Goal: Entertainment & Leisure: Consume media (video, audio)

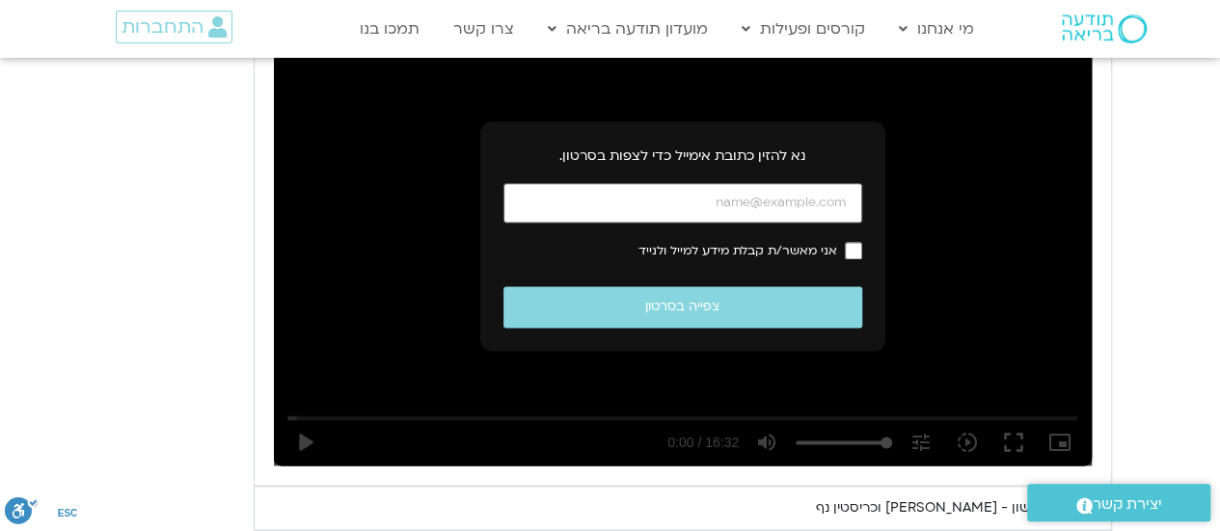
scroll to position [1121, 0]
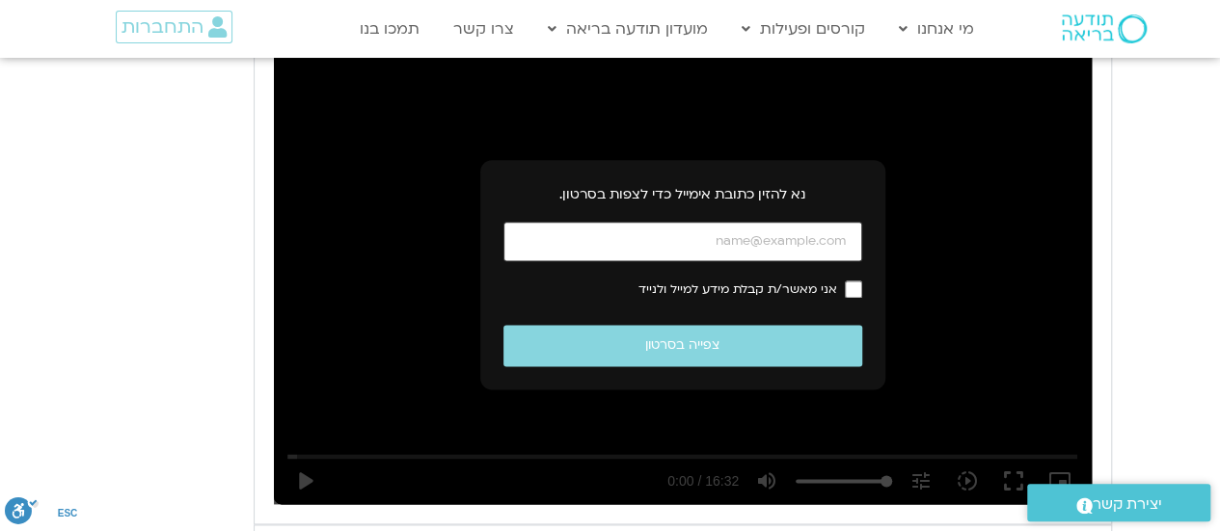
click at [679, 246] on input "כתובת אימייל" at bounding box center [682, 242] width 359 height 40
type input "mor24189@gmail.com"
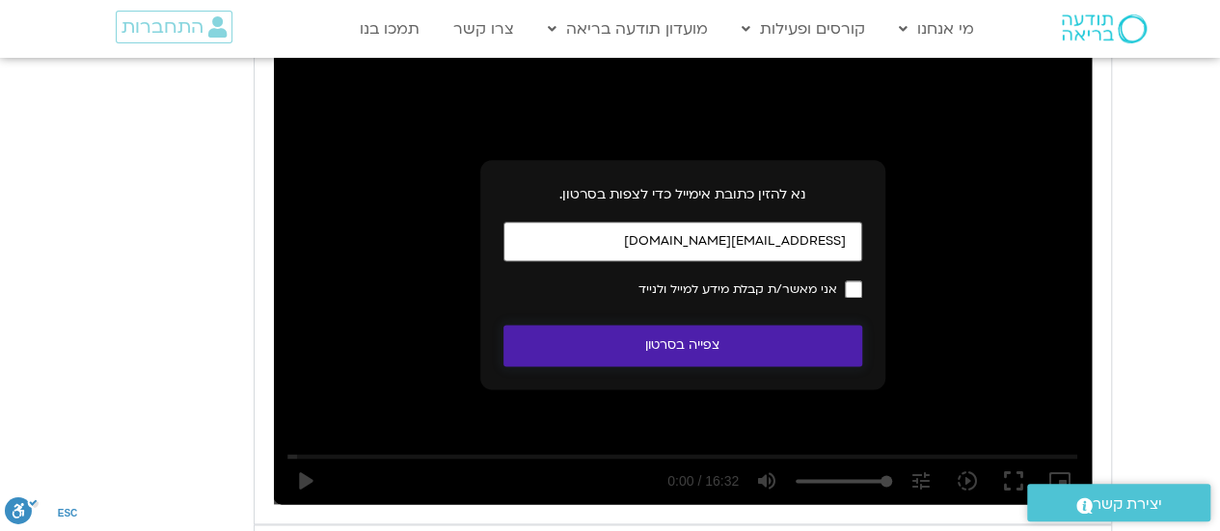
click at [735, 344] on button "צפייה בסרטון" at bounding box center [682, 345] width 359 height 41
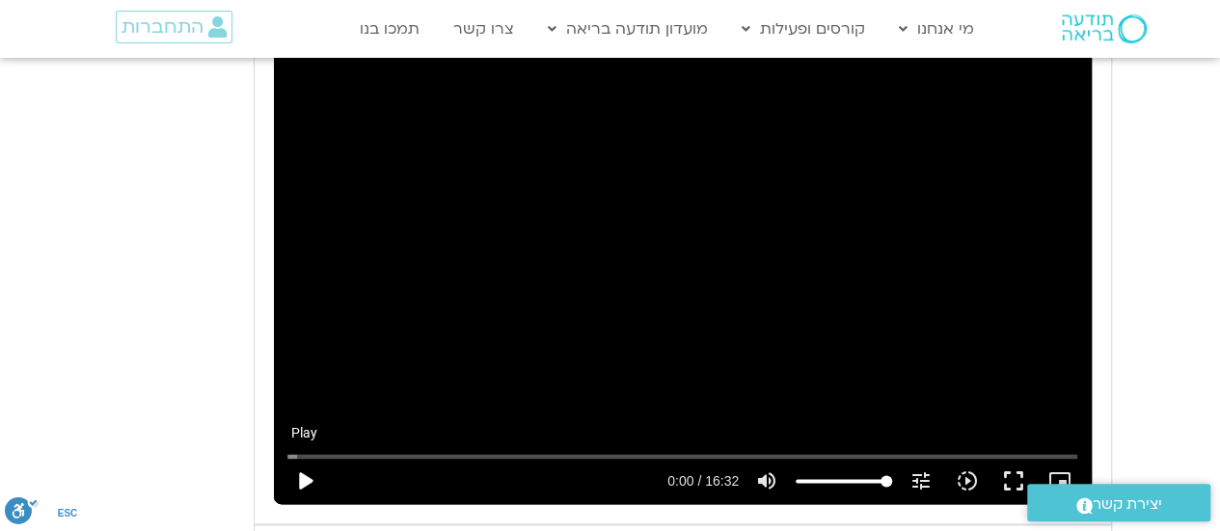
click at [299, 466] on button "play_arrow" at bounding box center [305, 481] width 46 height 46
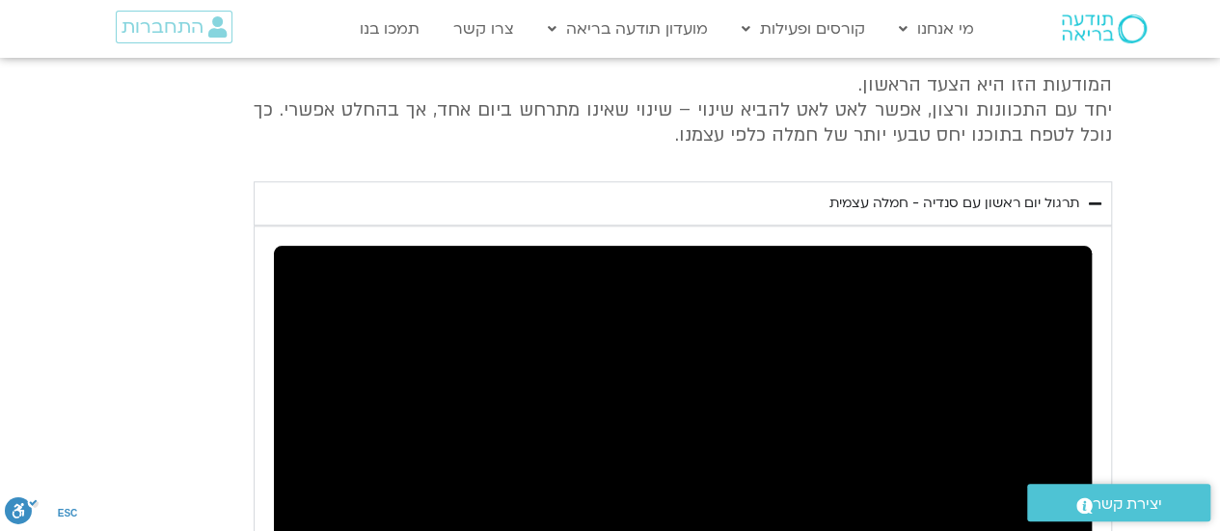
scroll to position [902, 0]
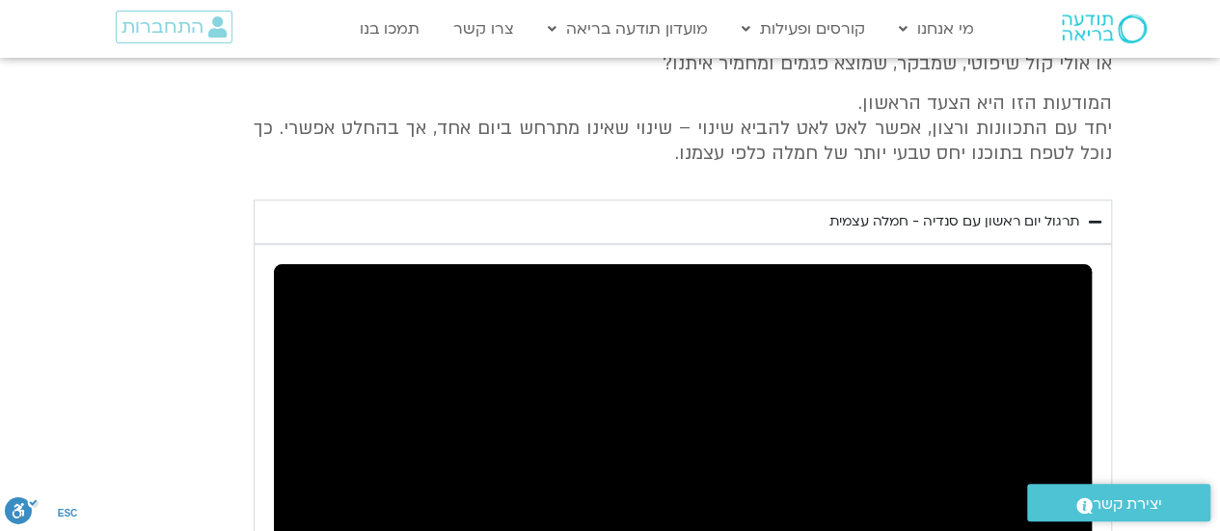
click at [979, 207] on summary "תרגול יום ראשון עם סנדיה - חמלה עצמית" at bounding box center [683, 222] width 858 height 44
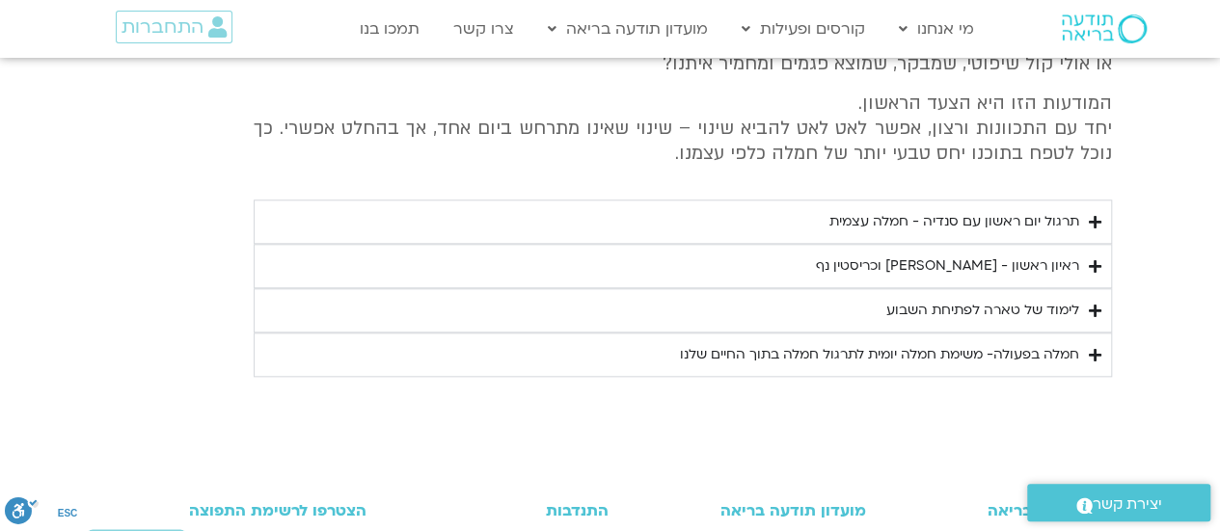
click at [978, 217] on div "תרגול יום ראשון עם סנדיה - חמלה עצמית" at bounding box center [954, 221] width 250 height 23
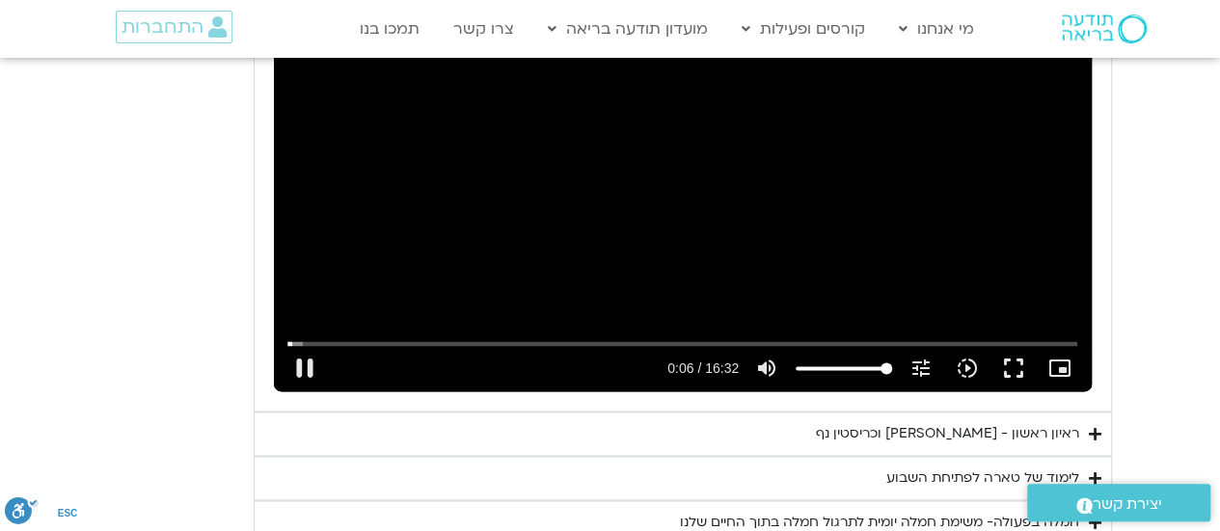
scroll to position [1235, 0]
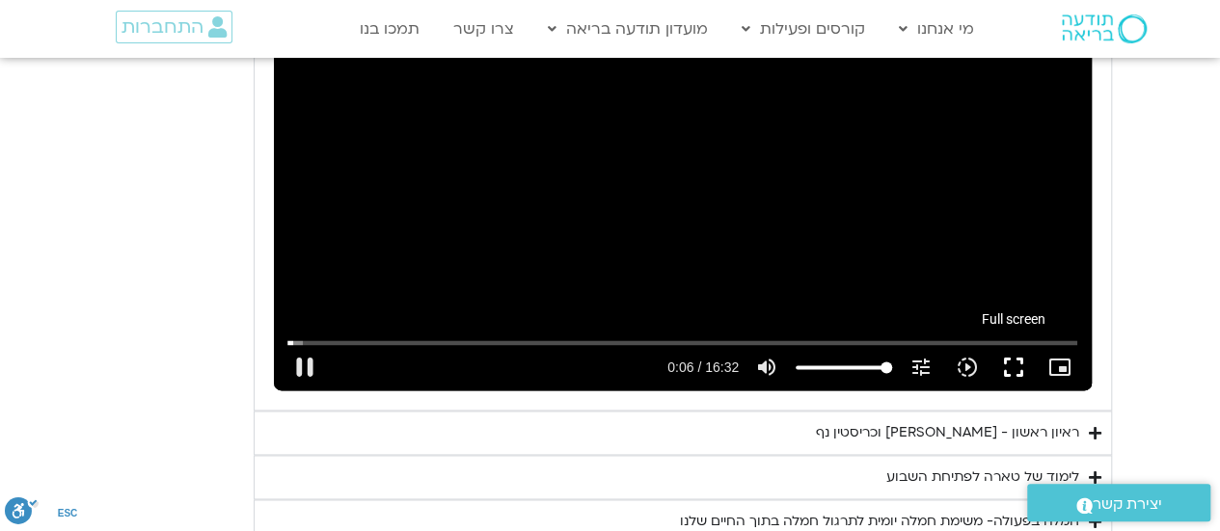
click at [1023, 365] on button "fullscreen" at bounding box center [1013, 367] width 46 height 46
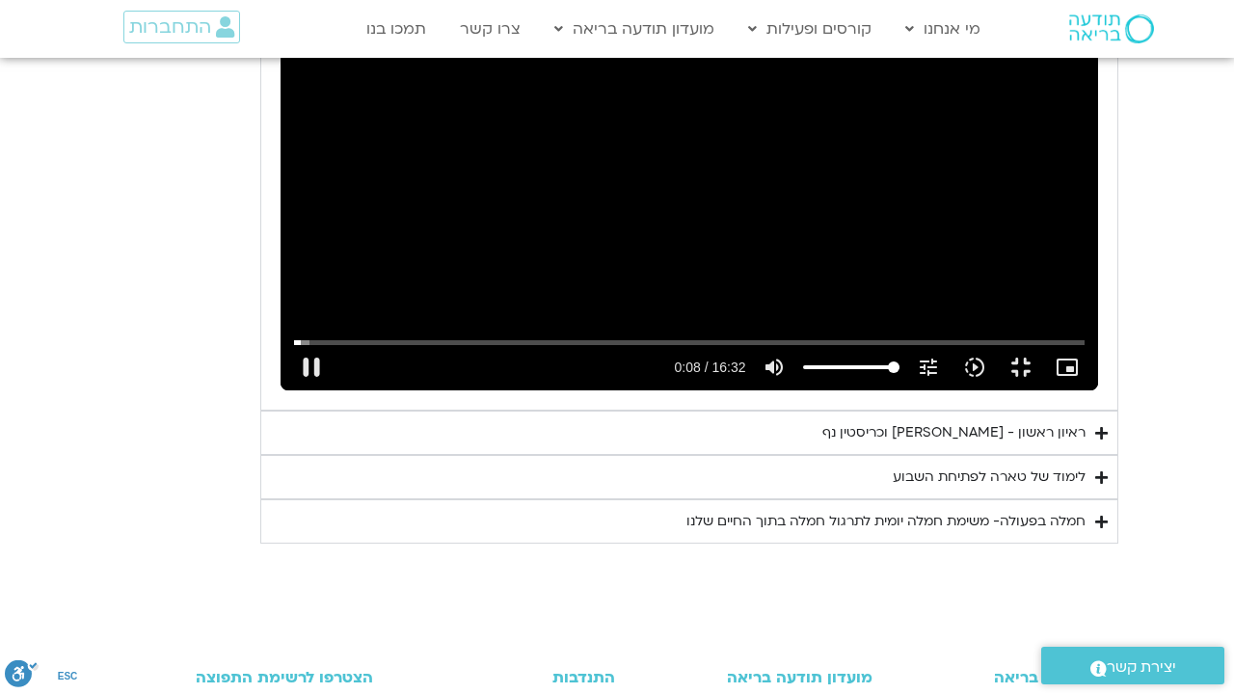
type input "9.132526"
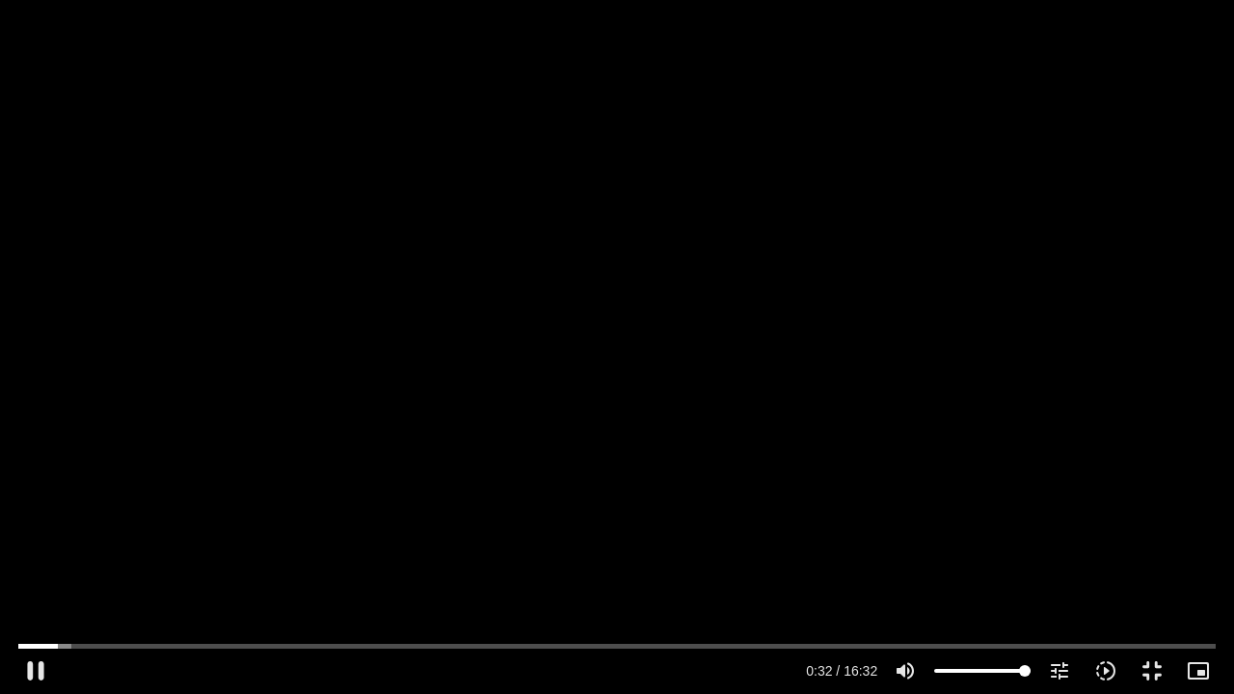
click at [1129, 530] on button "fullscreen_exit" at bounding box center [1152, 671] width 46 height 46
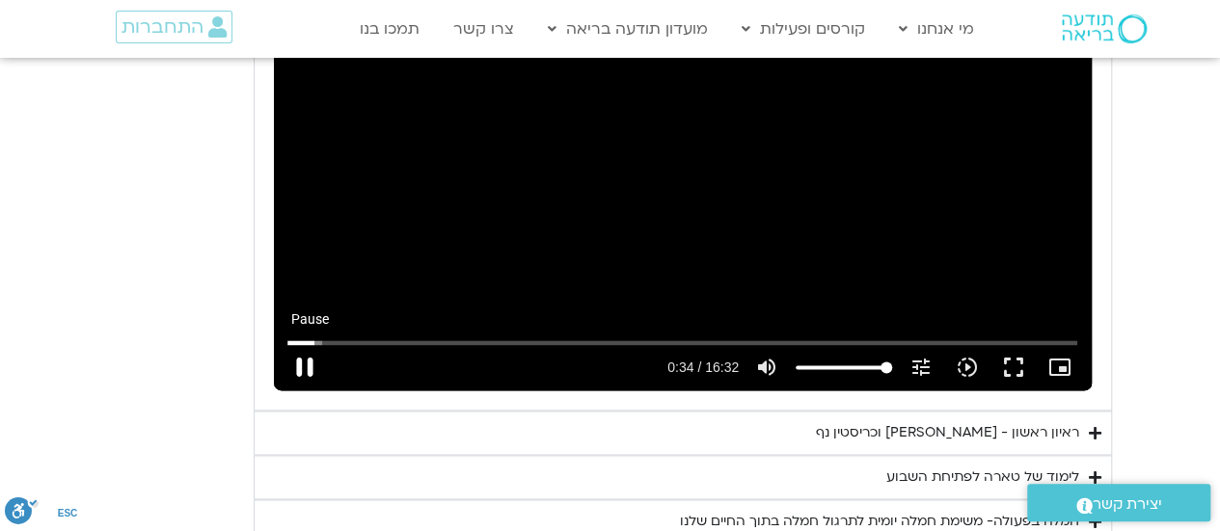
click at [293, 378] on button "pause" at bounding box center [305, 367] width 46 height 46
click at [283, 371] on button "play_arrow" at bounding box center [305, 367] width 46 height 46
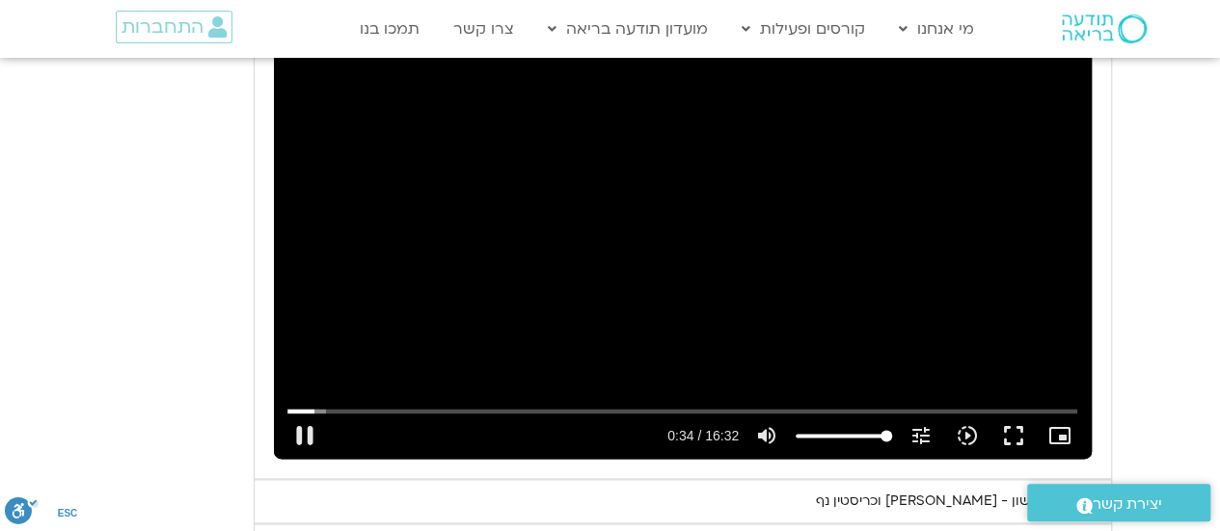
scroll to position [1164, 0]
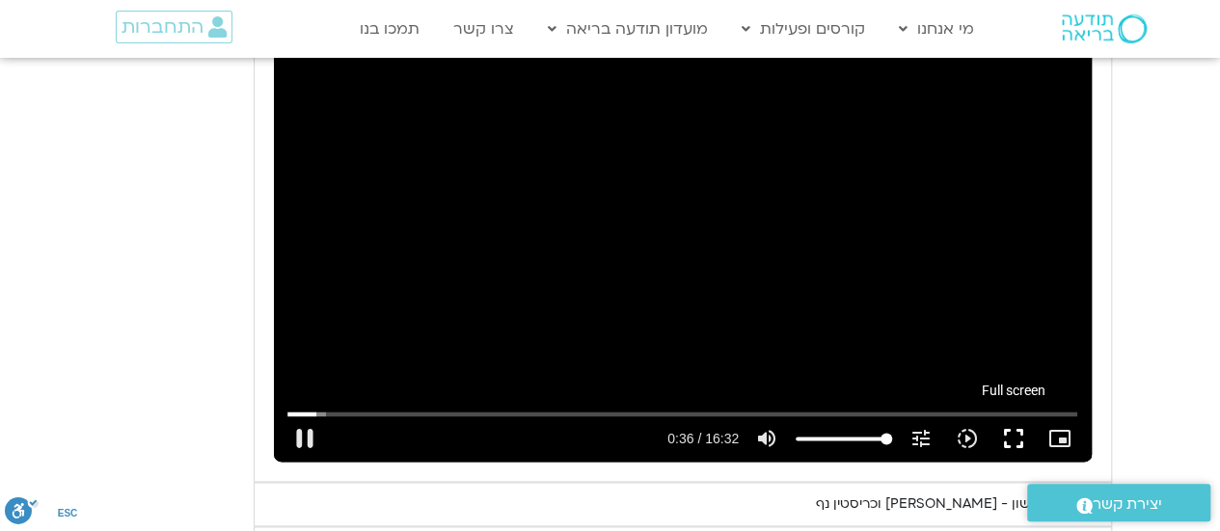
click at [1011, 437] on button "fullscreen" at bounding box center [1013, 439] width 46 height 46
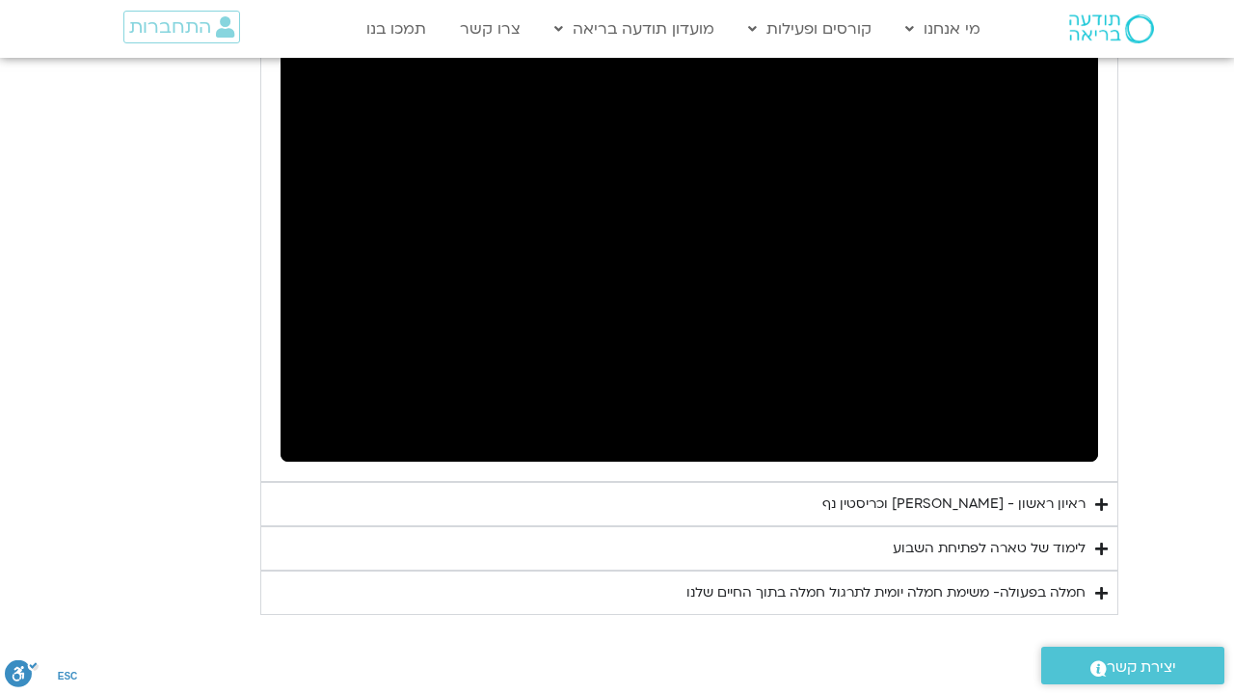
click at [998, 416] on button "fullscreen_exit" at bounding box center [1021, 439] width 46 height 46
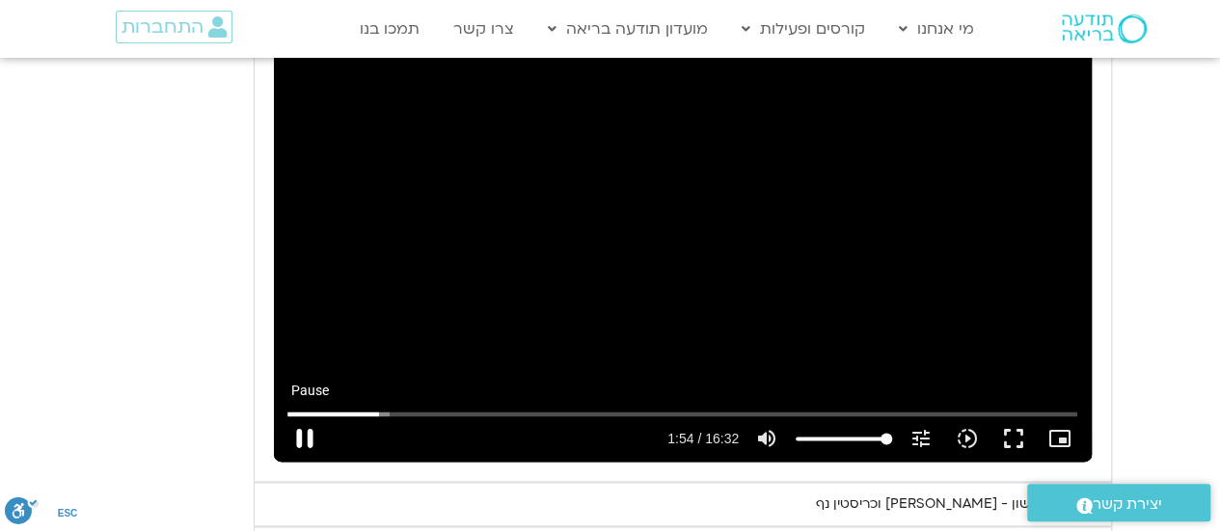
click at [307, 437] on button "pause" at bounding box center [305, 439] width 46 height 46
click at [703, 274] on div "Skip Ad 0:15 play_arrow 1:54 / 16:32 volume_up Mute tune Resolution Auto 240p s…" at bounding box center [683, 232] width 818 height 460
click at [1020, 432] on button "fullscreen" at bounding box center [1013, 439] width 46 height 46
click at [1014, 437] on button "fullscreen" at bounding box center [1013, 439] width 46 height 46
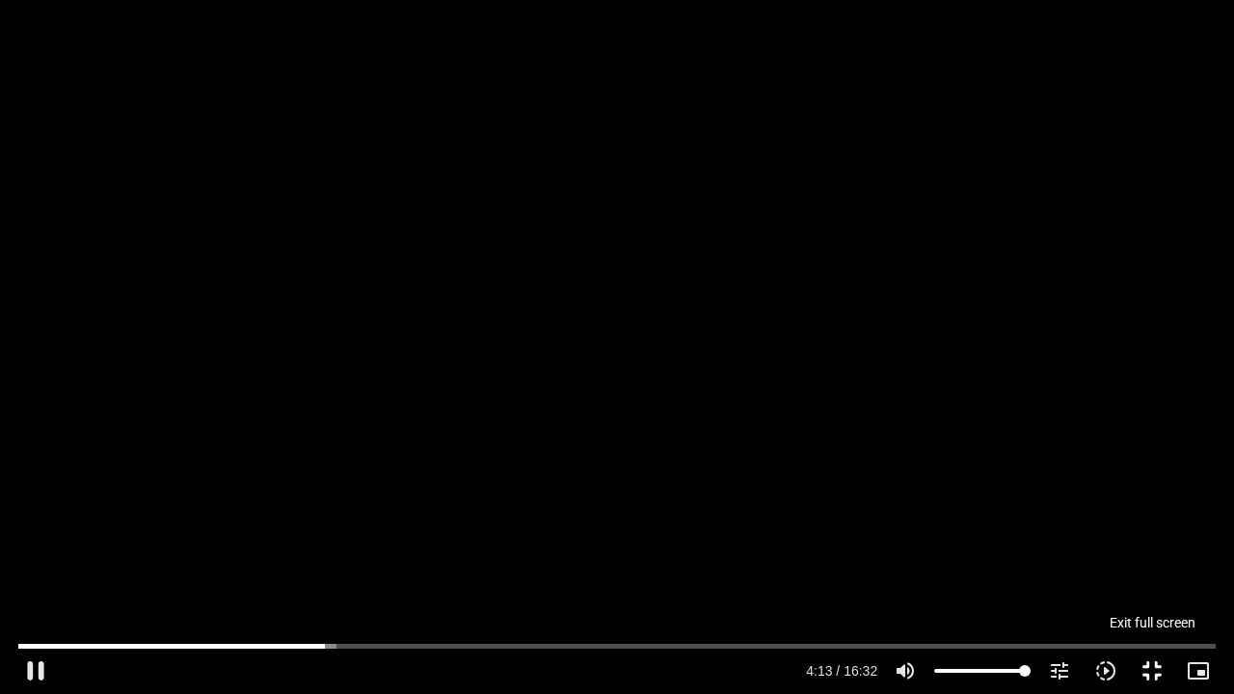
click at [1157, 530] on button "fullscreen_exit" at bounding box center [1152, 671] width 46 height 46
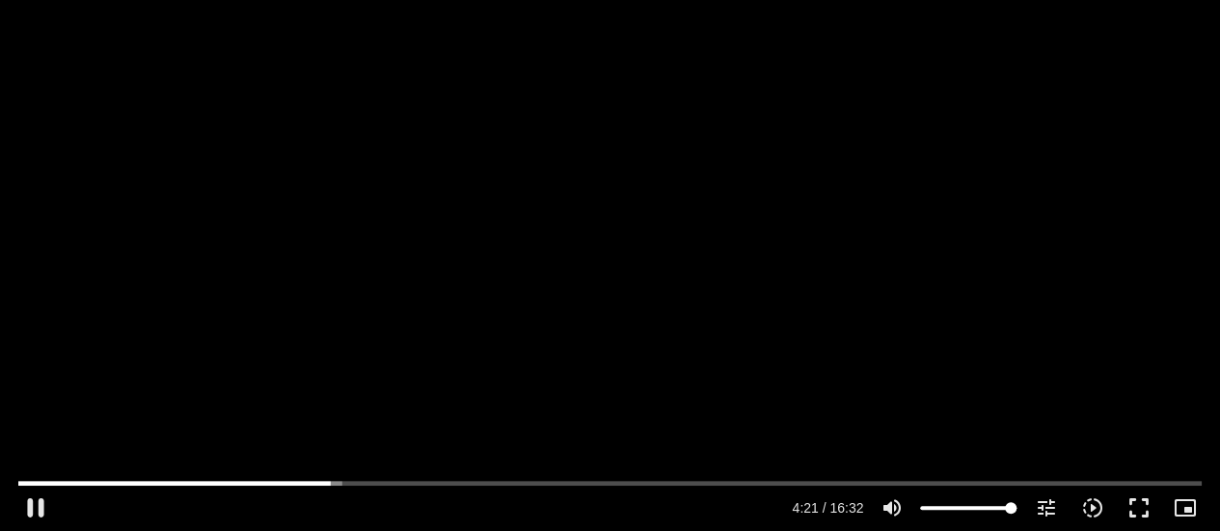
scroll to position [1237, 0]
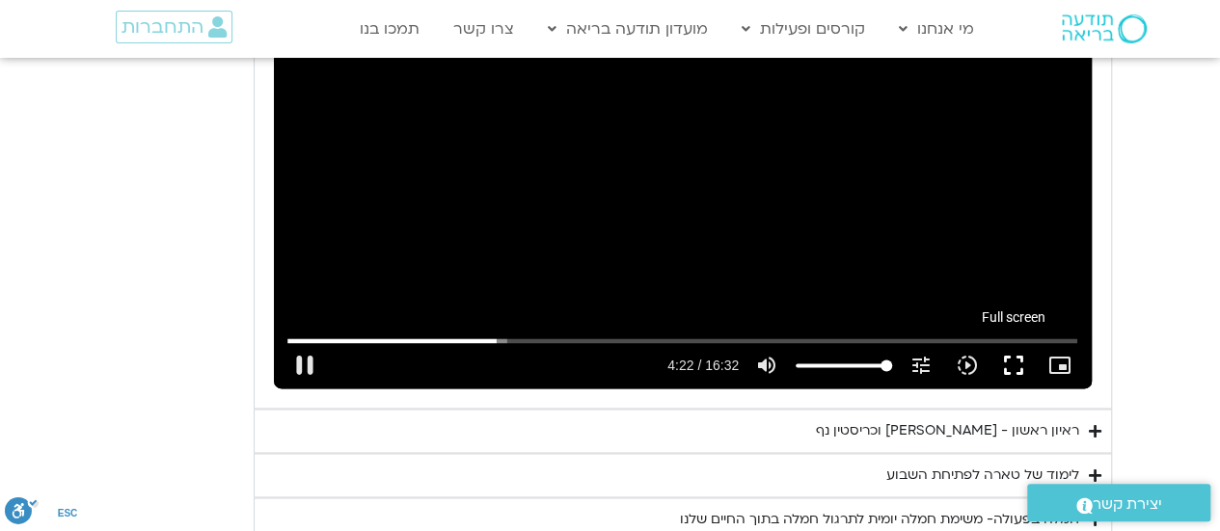
click at [1010, 360] on button "fullscreen" at bounding box center [1013, 365] width 46 height 46
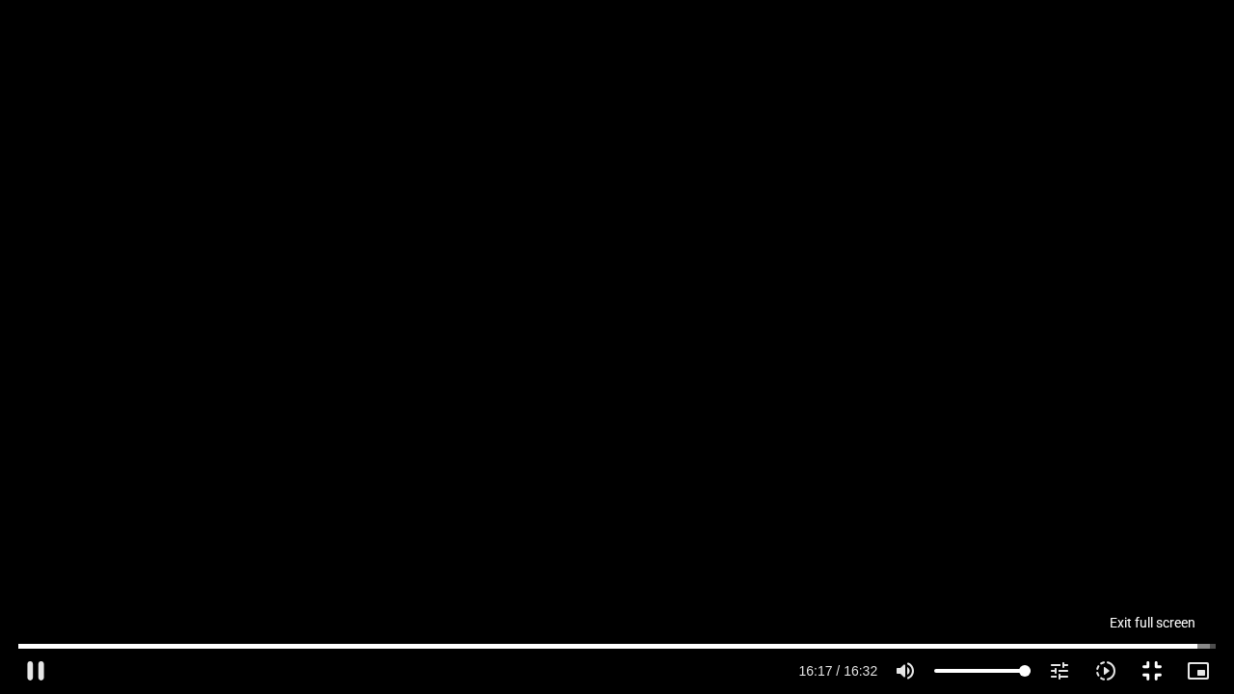
click at [1149, 530] on button "fullscreen_exit" at bounding box center [1152, 671] width 46 height 46
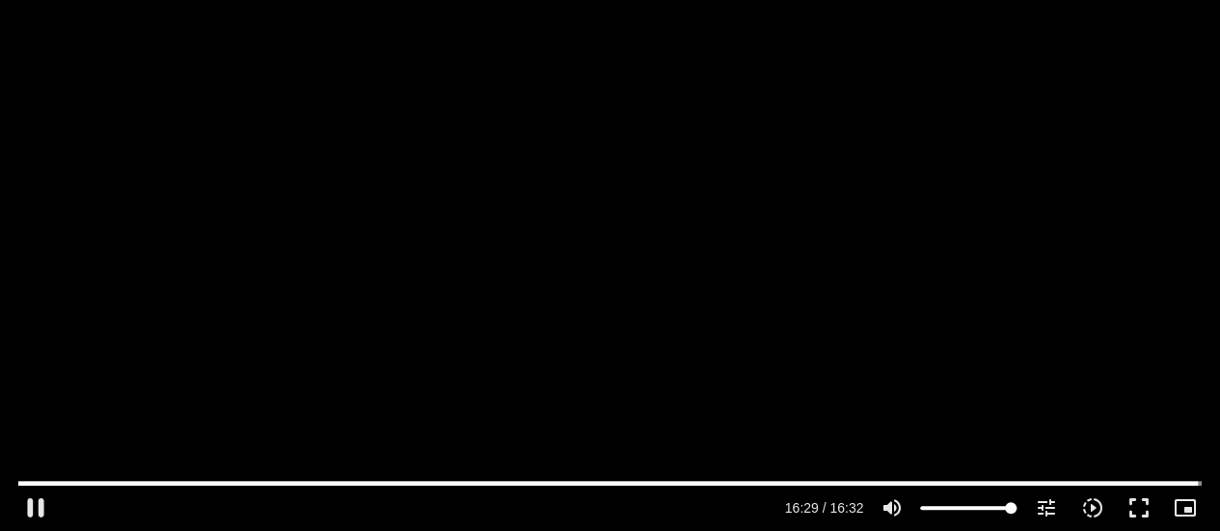
scroll to position [1356, 0]
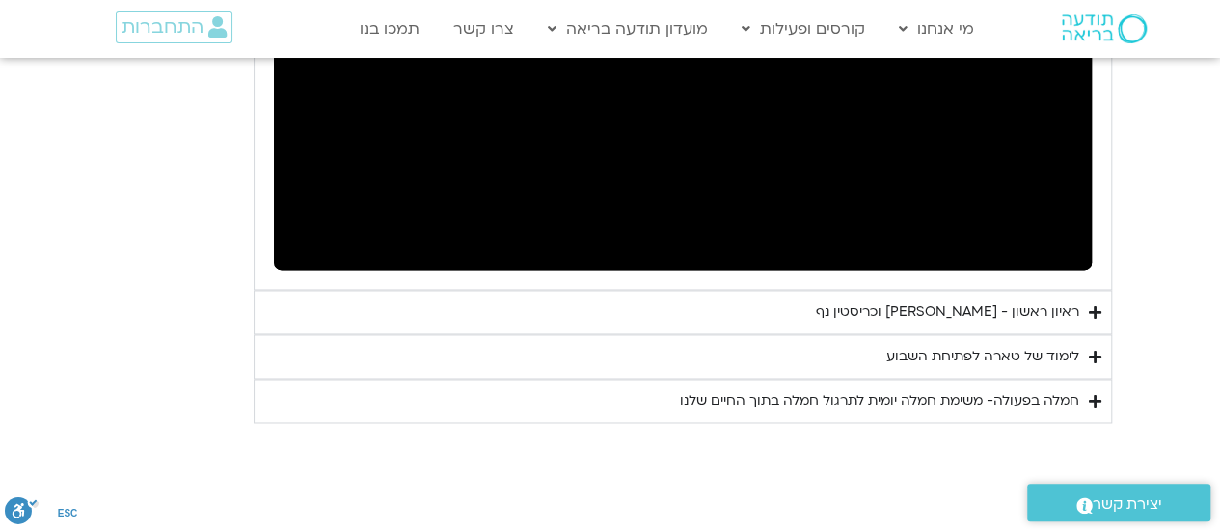
click at [938, 309] on div "ראיון ראשון - [PERSON_NAME] וכריסטין נף" at bounding box center [947, 312] width 263 height 23
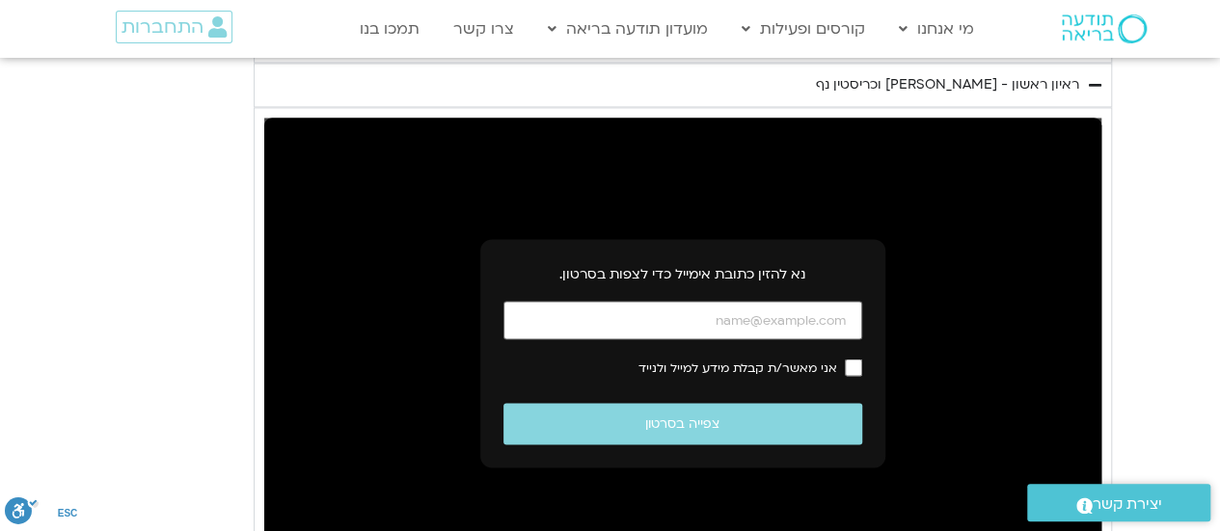
scroll to position [1584, 0]
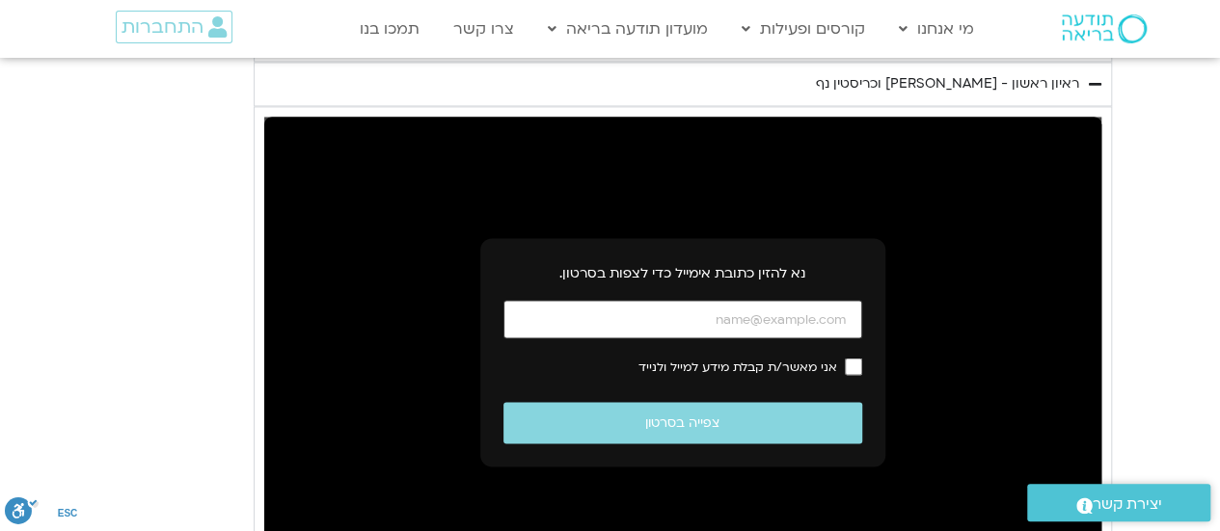
click at [682, 323] on input "כתובת אימייל" at bounding box center [682, 320] width 359 height 40
type input "992.52"
type input "mor24189@gmail.com"
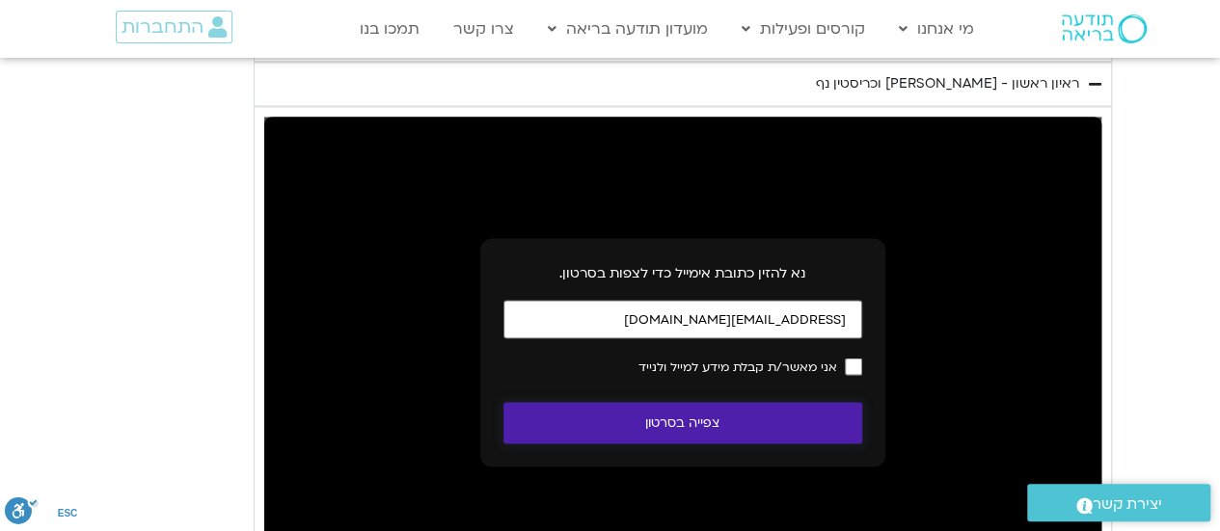
click at [775, 411] on button "צפייה בסרטון" at bounding box center [682, 422] width 359 height 41
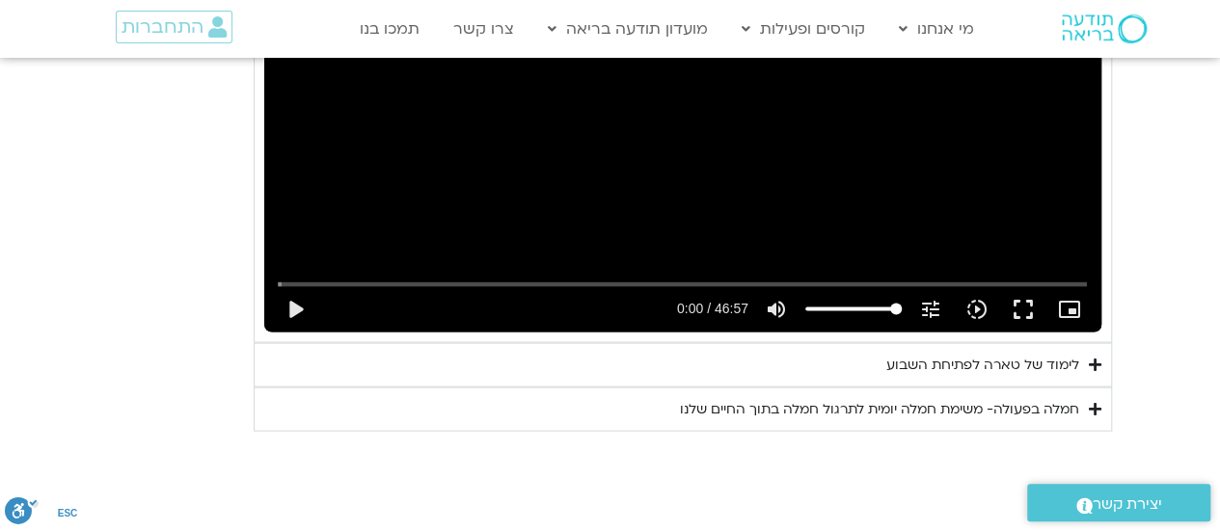
scroll to position [1946, 0]
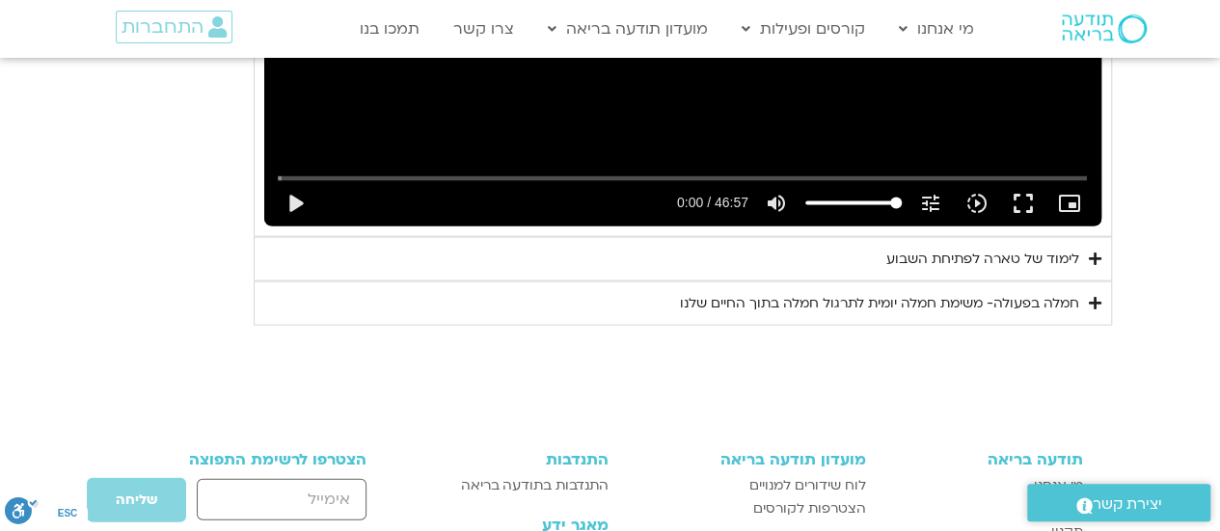
click at [949, 248] on div "לימוד של טארה לפתיחת השבוע" at bounding box center [982, 259] width 193 height 23
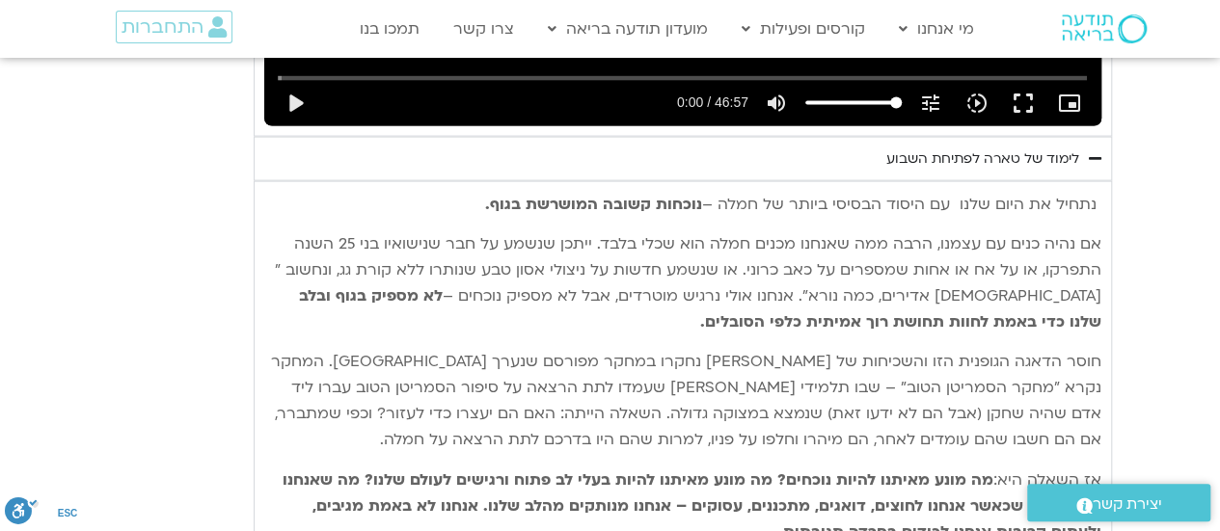
scroll to position [2036, 0]
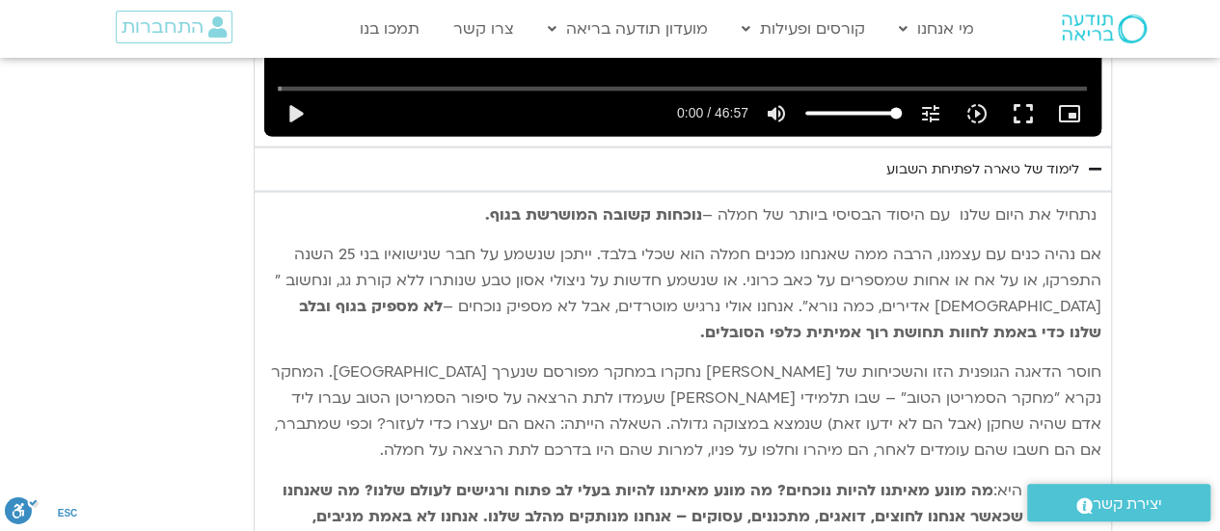
click at [916, 170] on div "לימוד של טארה לפתיחת השבוע" at bounding box center [982, 169] width 193 height 23
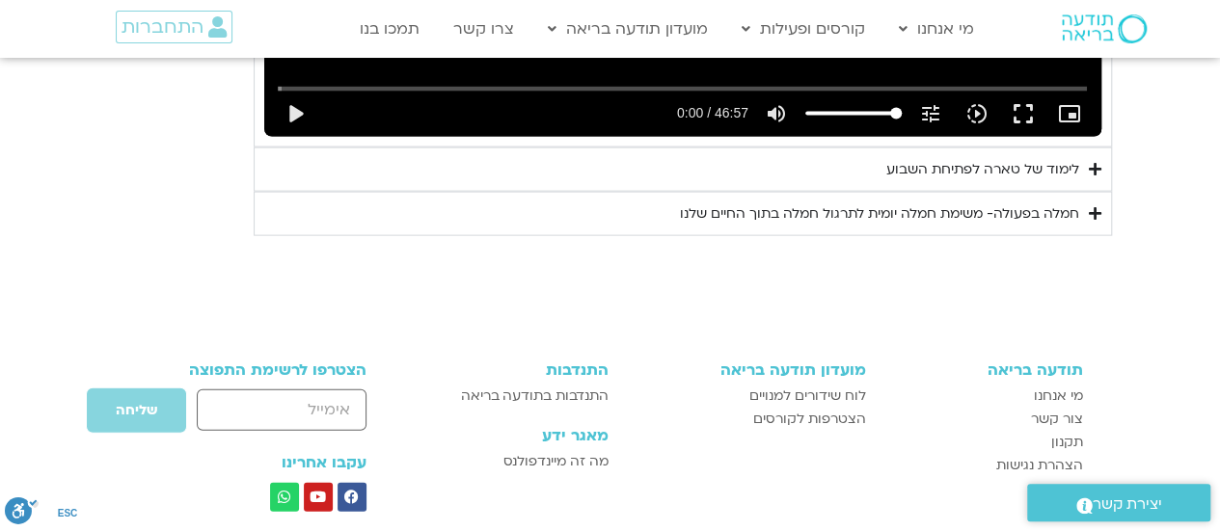
click at [904, 203] on div "חמלה בפעולה- משימת חמלה יומית לתרגול חמלה בתוך החיים שלנו" at bounding box center [879, 213] width 399 height 23
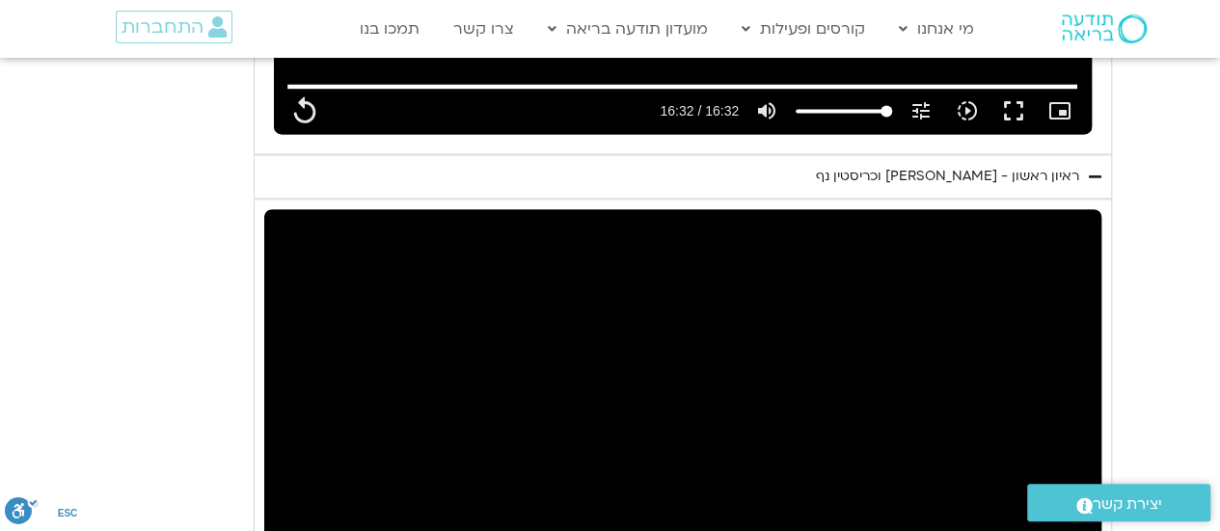
scroll to position [1742, 0]
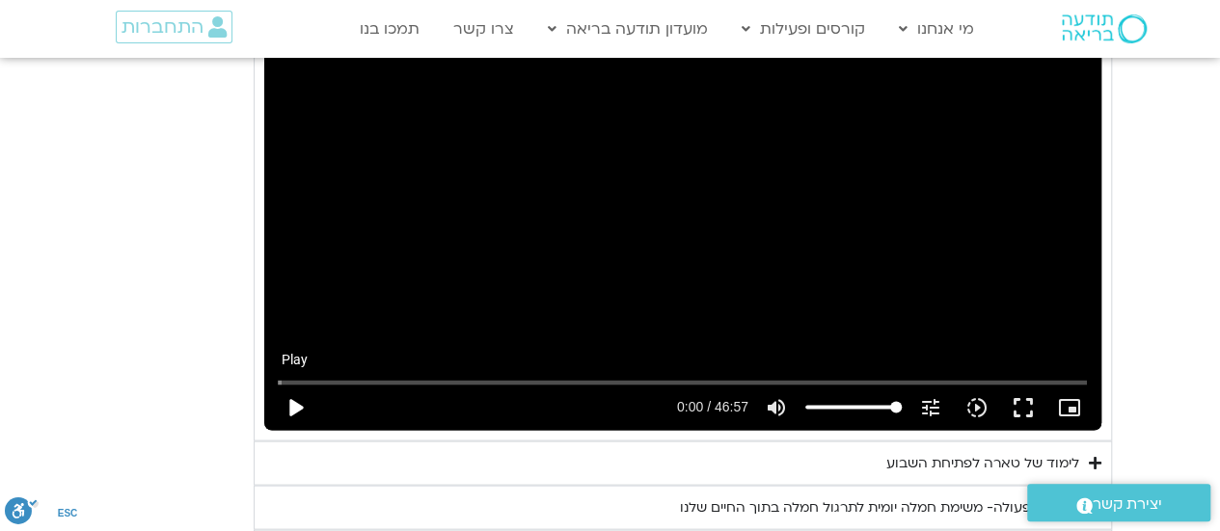
click at [288, 418] on button "play_arrow" at bounding box center [295, 407] width 46 height 46
type input "992.52"
type input "0.02"
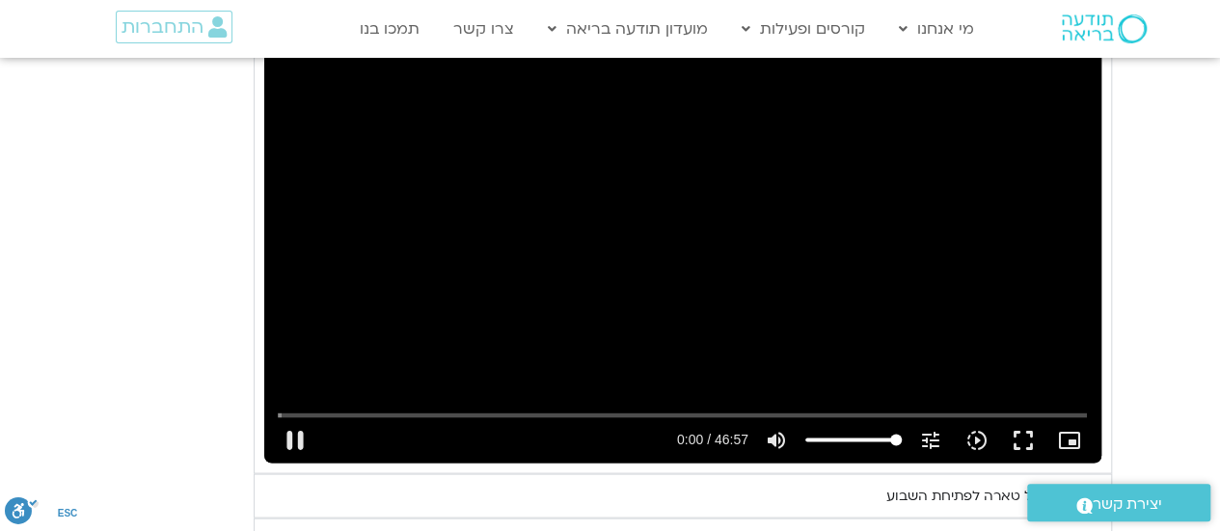
scroll to position [1707, 0]
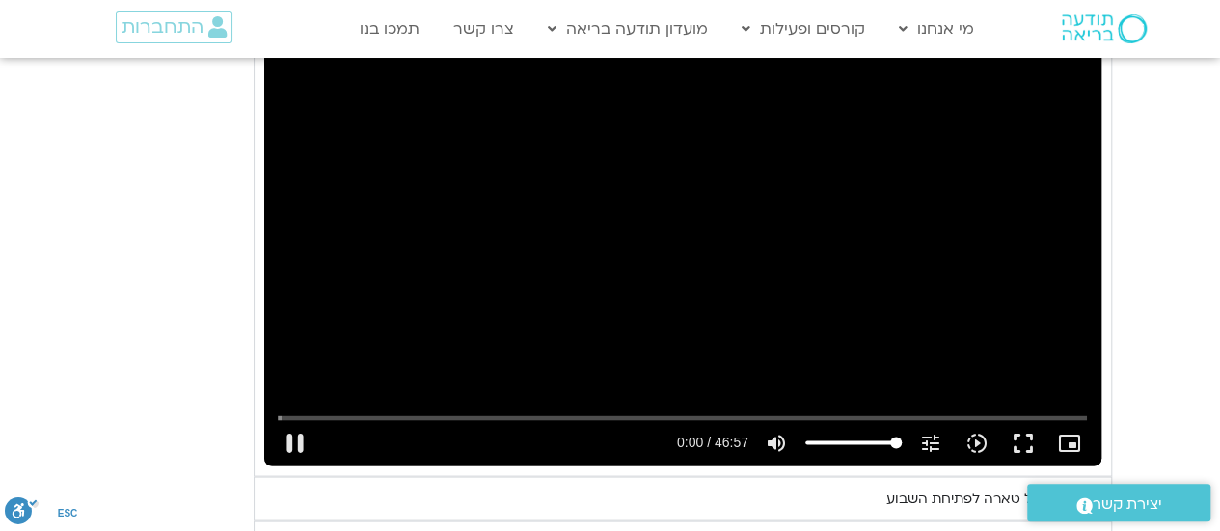
type input "992.52"
type input "0.040847"
type input "992.52"
type input "0.170611"
type input "992.52"
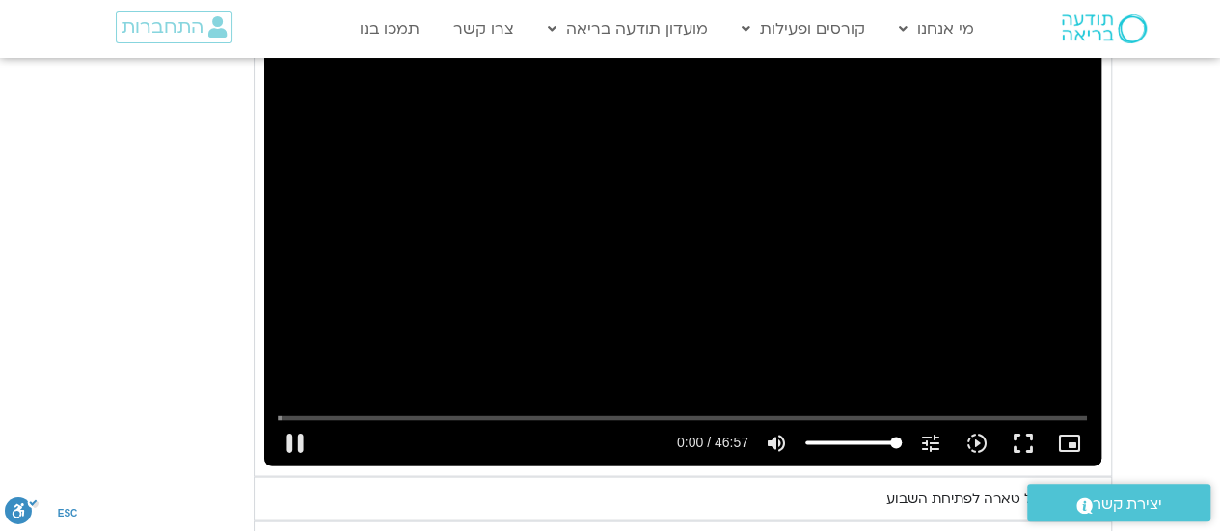
type input "0.30595"
type input "992.52"
type input "0.549365"
type input "992.52"
type input "0.711852"
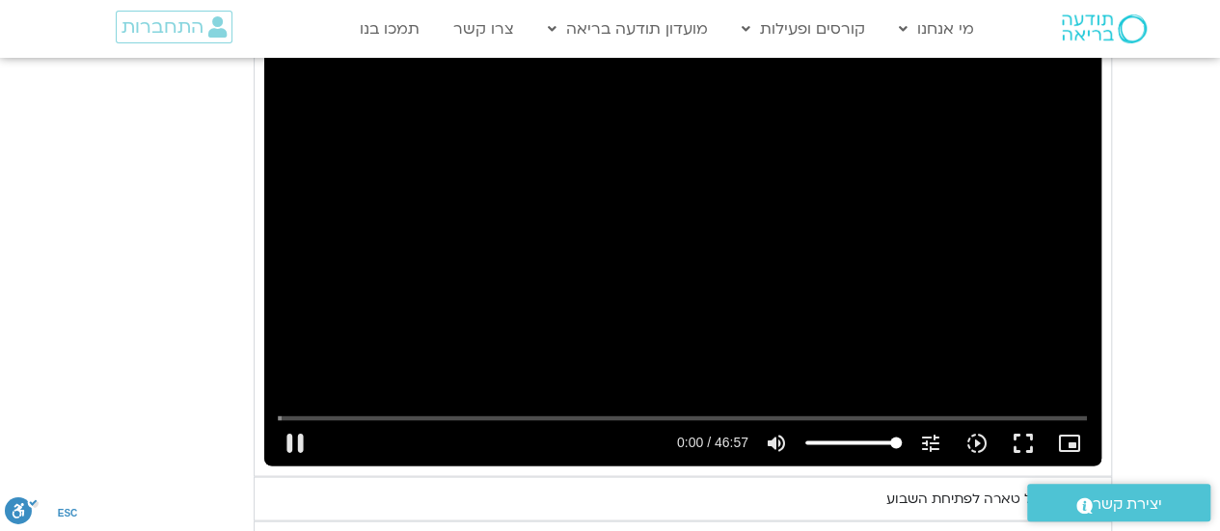
type input "992.52"
type input "0.846044"
type input "992.52"
type input "1.012952"
type input "992.52"
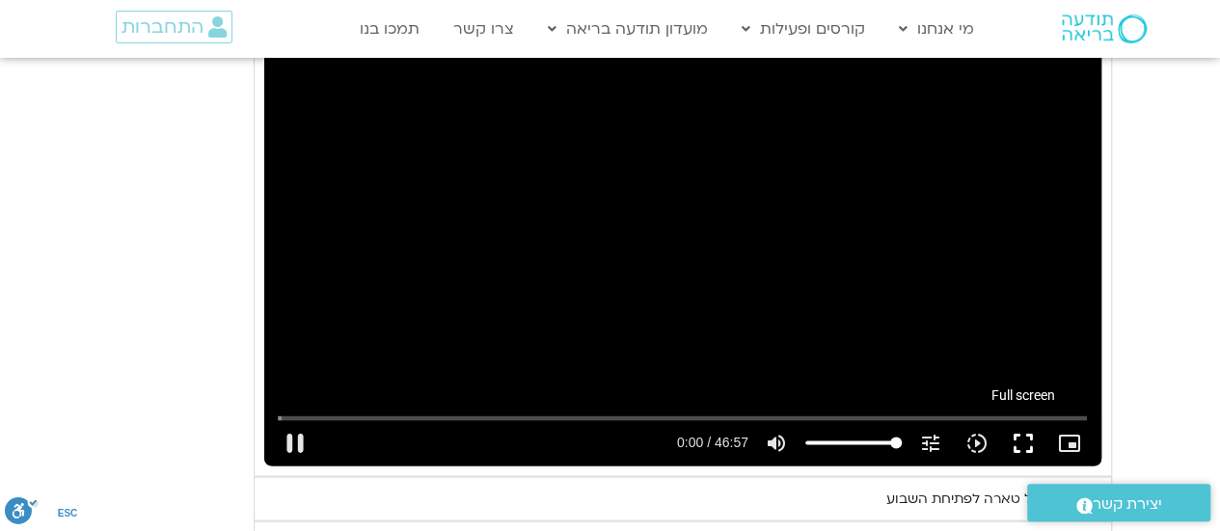
type input "1.152154"
type input "992.52"
type input "1.30177"
type input "992.52"
type input "1.417611"
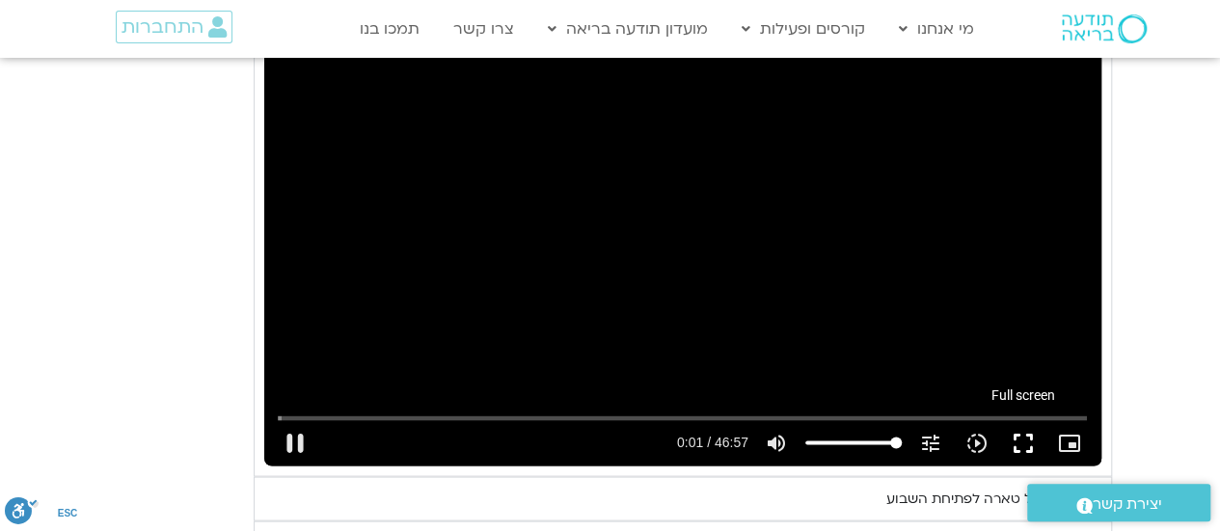
type input "992.52"
type input "1.517639"
type input "992.52"
type input "1.576544"
type input "992.52"
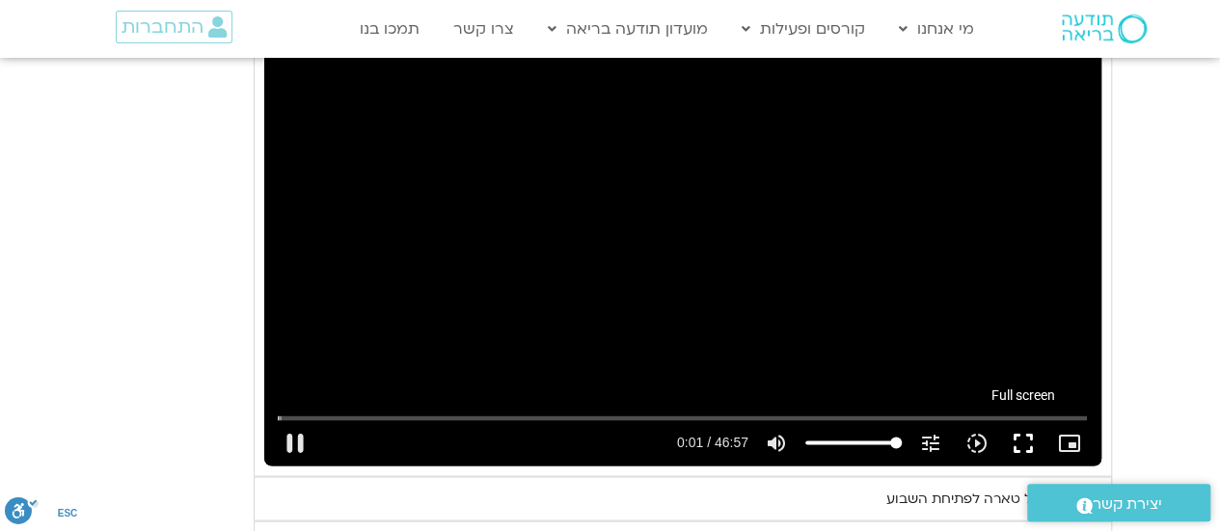
type input "1.711323"
type input "992.52"
type input "1.846985"
click at [1022, 443] on button "fullscreen" at bounding box center [1023, 442] width 46 height 46
type input "992.52"
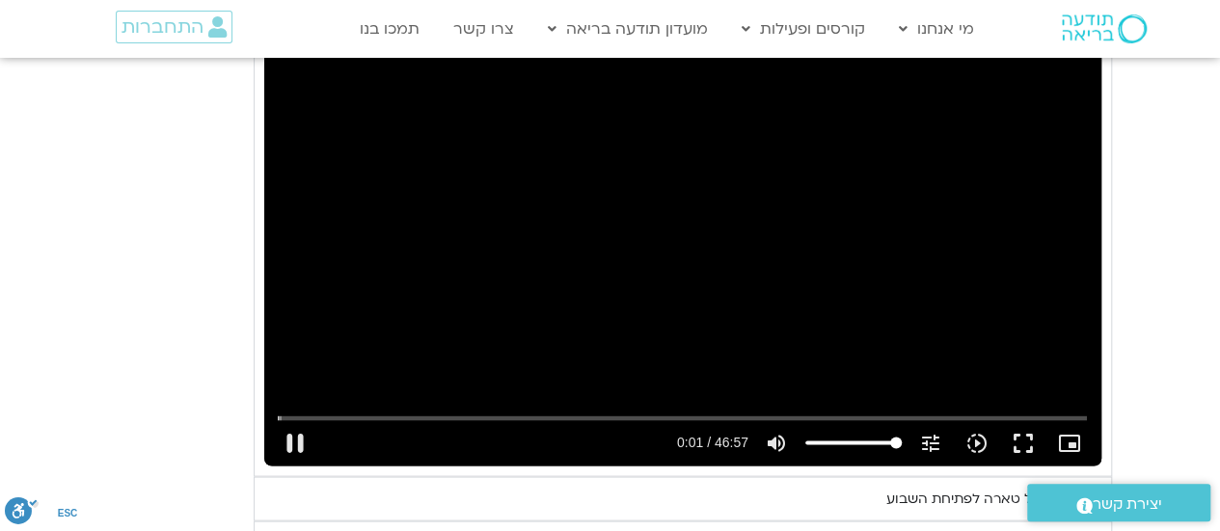
type input "2.079569"
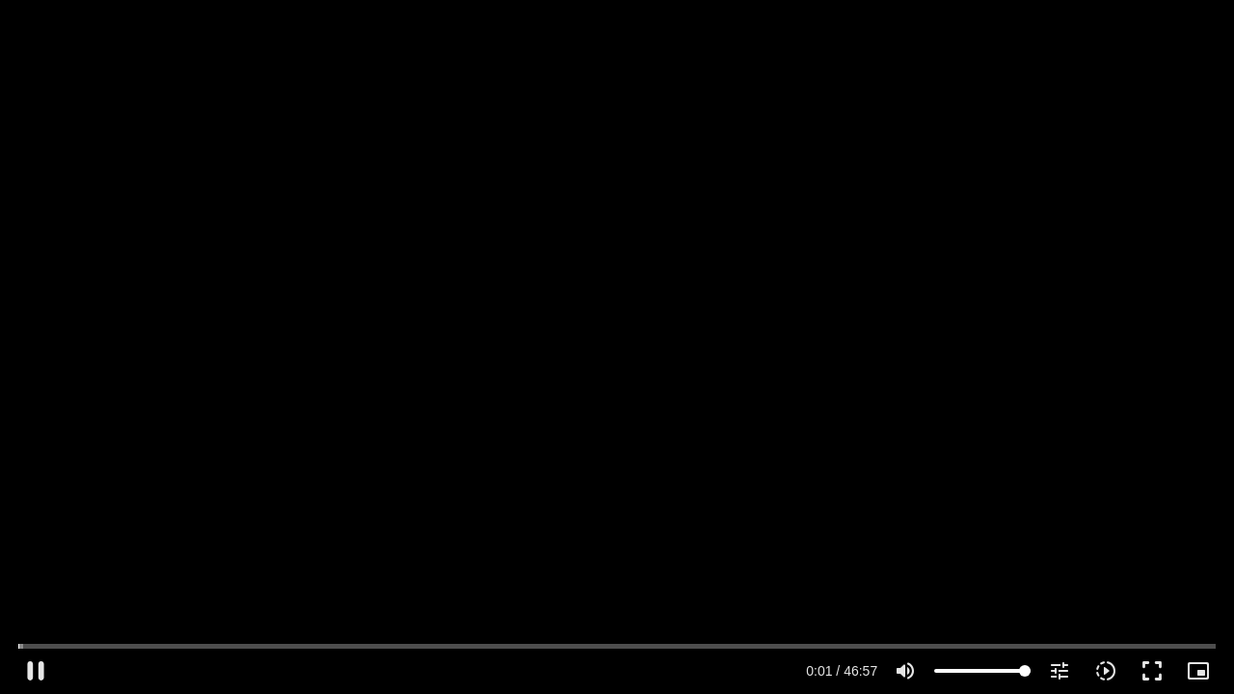
type input "992.52"
type input "2.18953"
type input "992.52"
type input "2.322855"
type input "992.52"
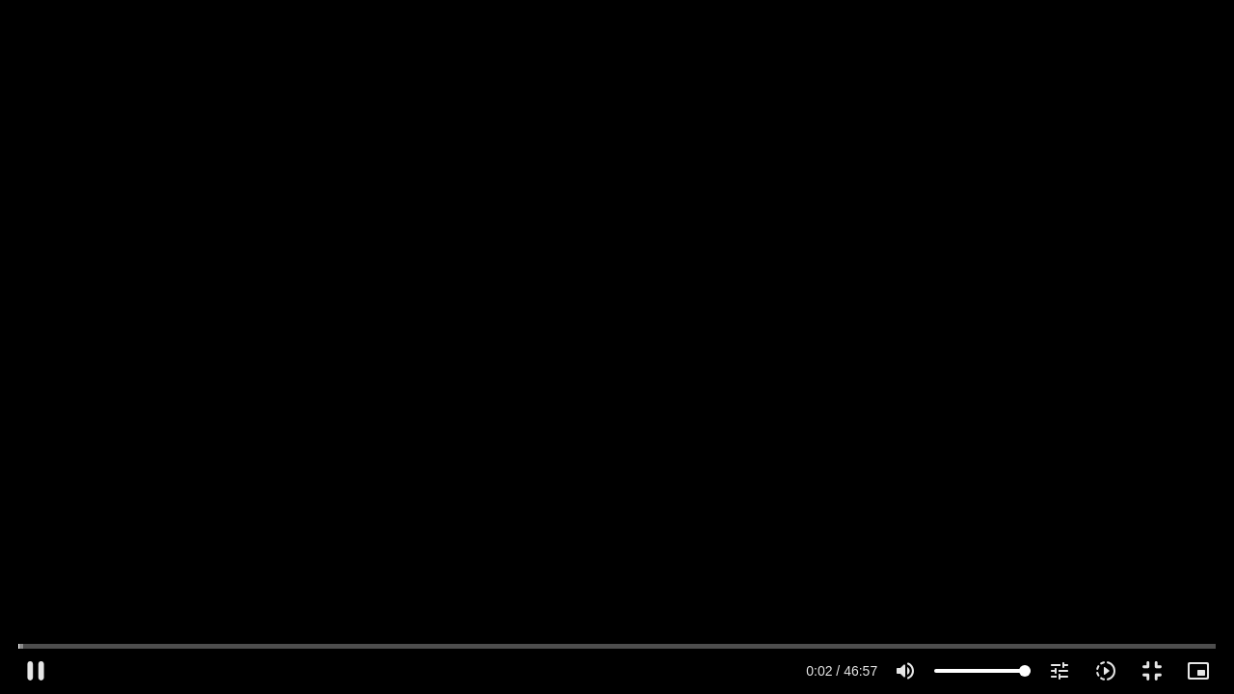
type input "2.46503"
type input "992.52"
type input "2.628213"
type input "992.52"
type input "2.762617"
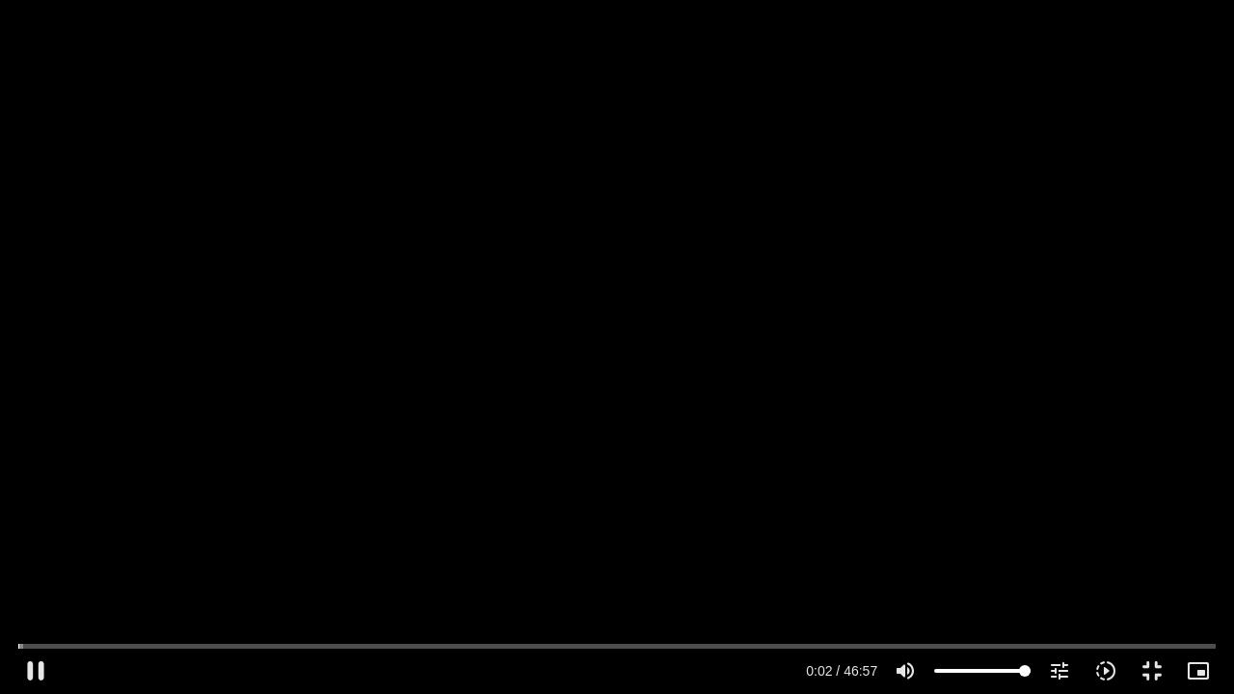
type input "992.52"
type input "2.889224"
type input "992.52"
type input "3.015673"
type input "992.52"
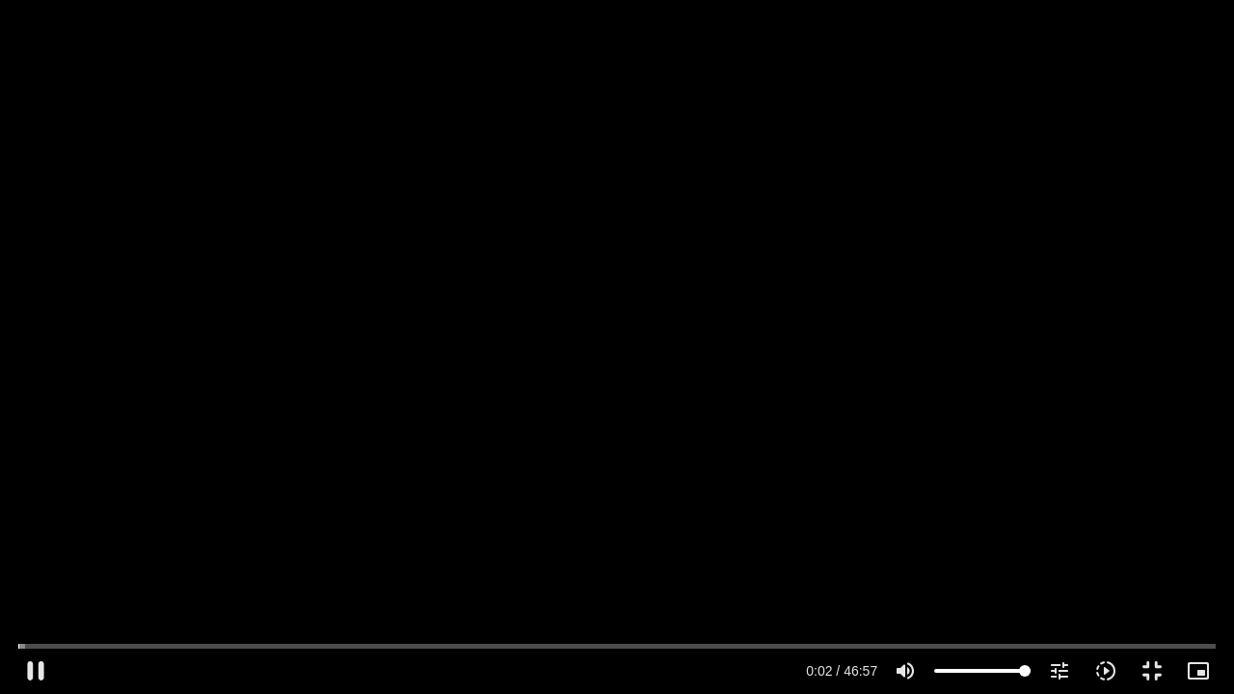
type input "3.145999"
type input "992.52"
type input "3.272958"
type input "992.52"
type input "3.411297"
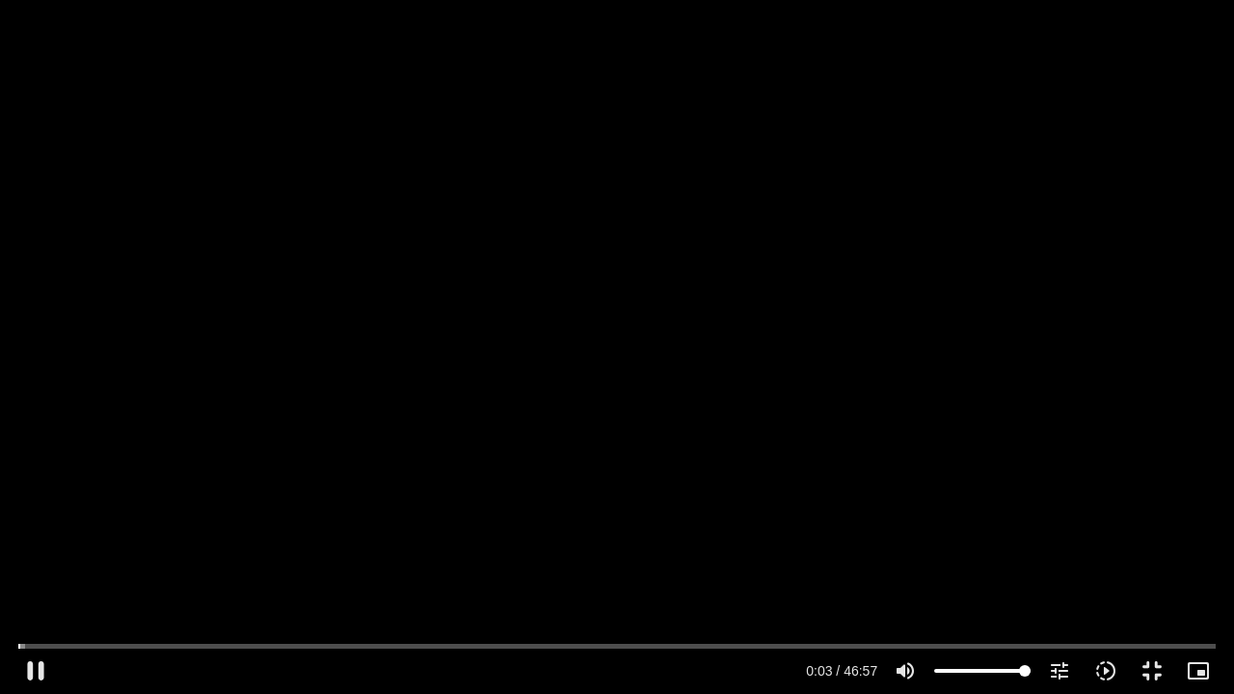
type input "992.52"
type input "3.536484"
type input "992.52"
type input "3.665249"
type input "992.52"
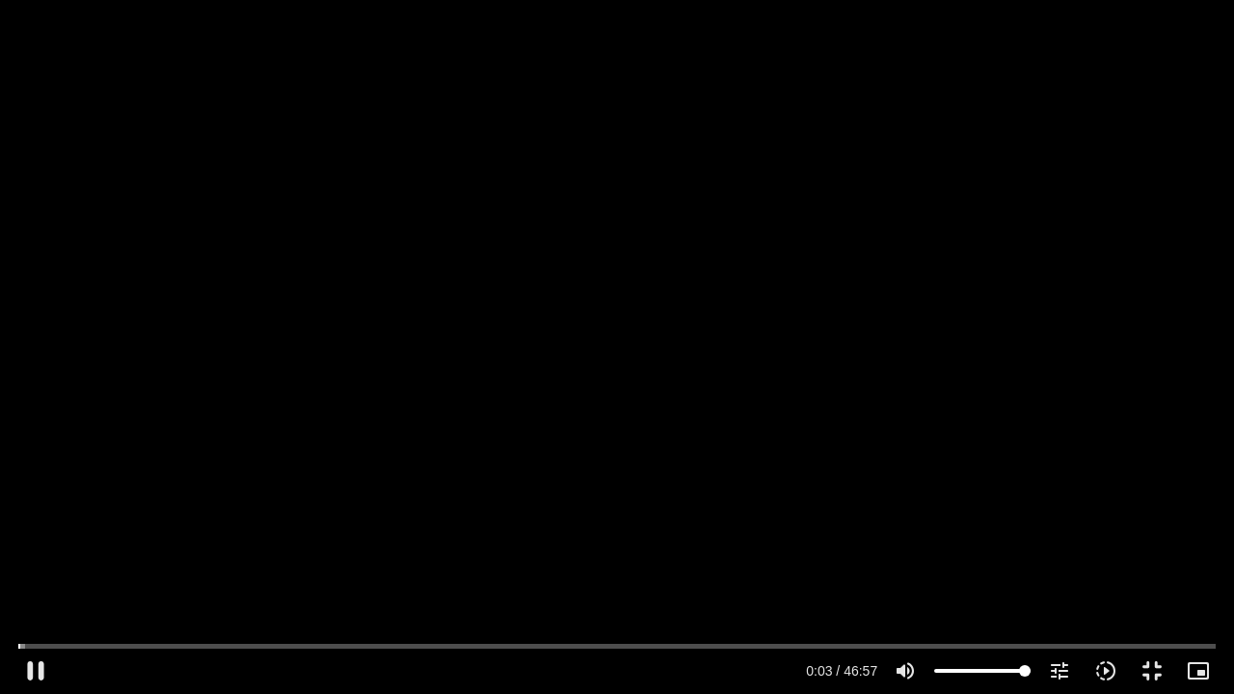
type input "3.796595"
type input "992.52"
type input "3.925897"
type input "992.52"
type input "4.06189"
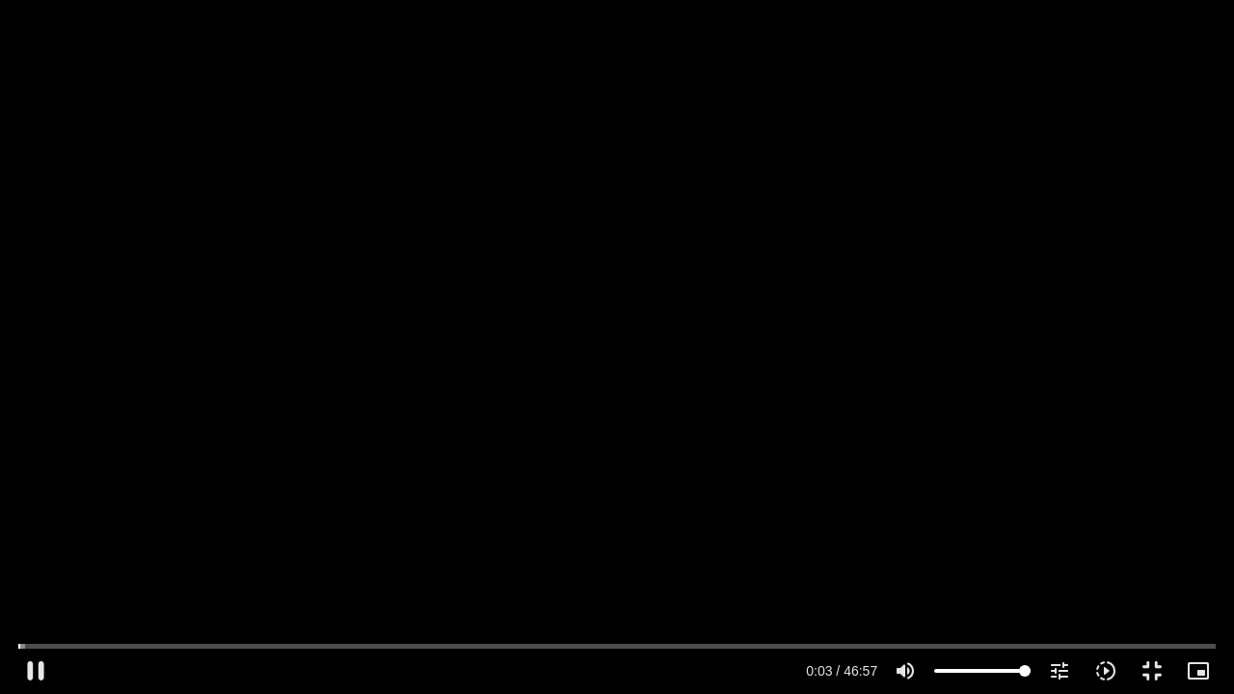
type input "992.52"
type input "4.191948"
type input "992.52"
type input "4.32992"
type input "992.52"
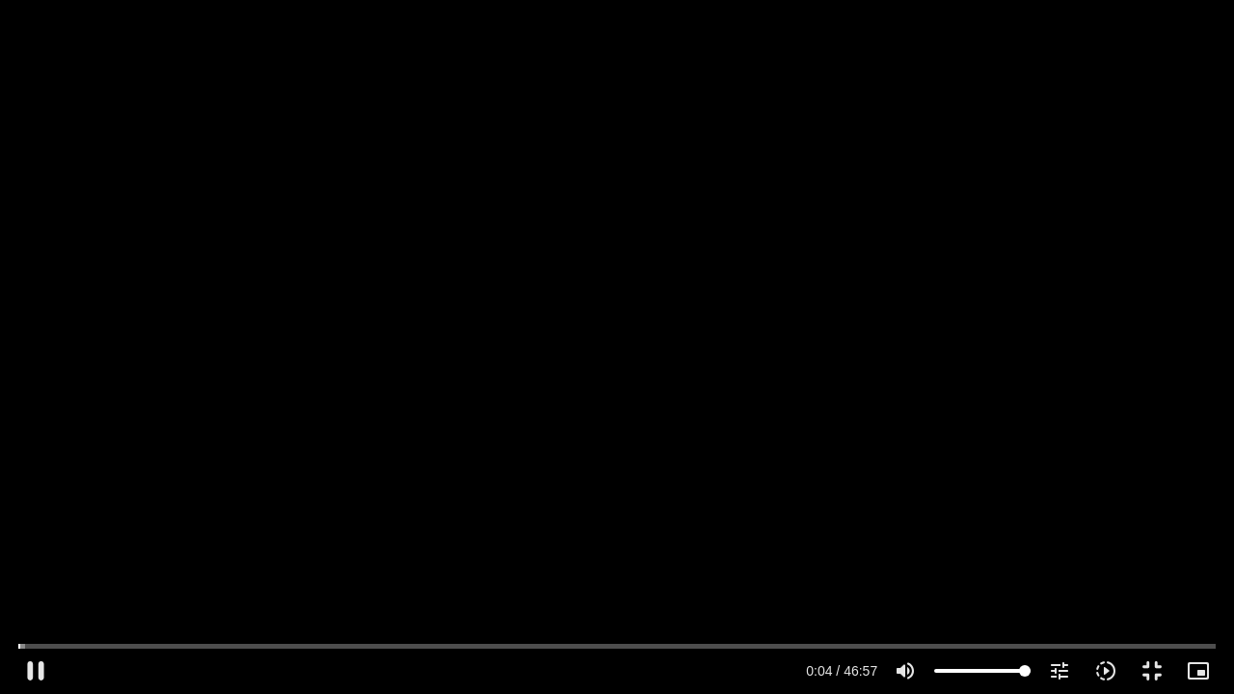
type input "4.456922"
type input "992.52"
type input "4.590859"
type input "992.52"
type input "4.724845"
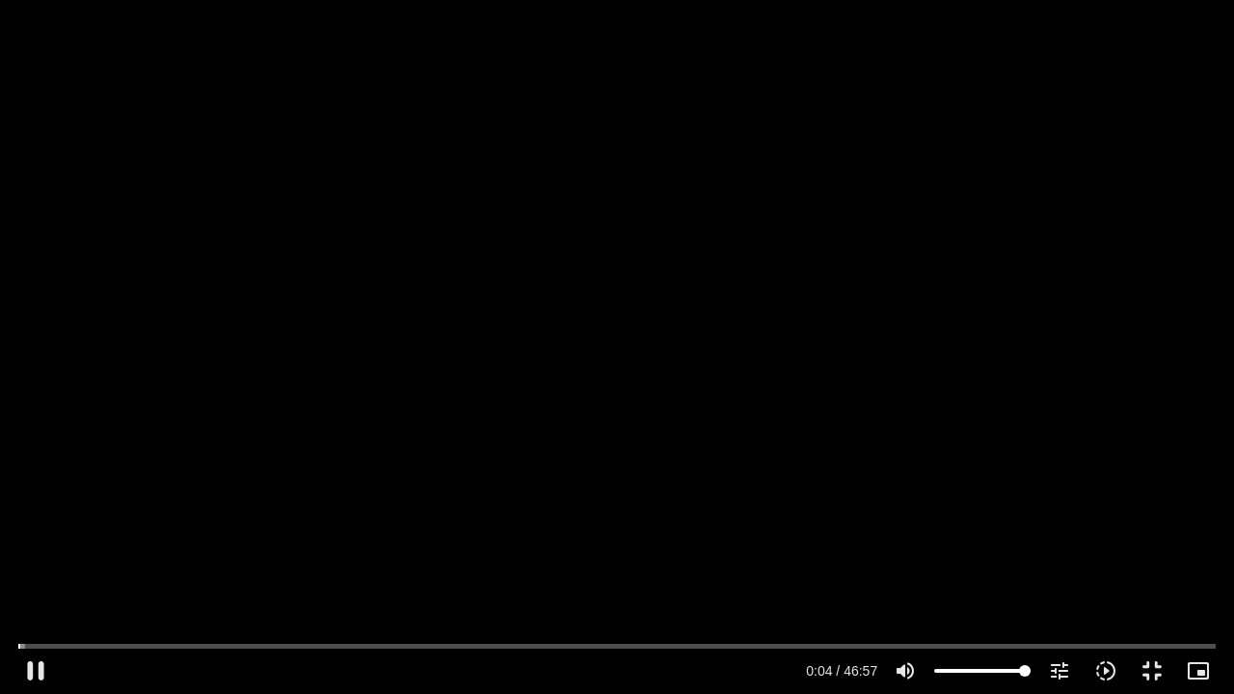
type input "992.52"
type input "4.857061"
type input "992.52"
type input "5.009461"
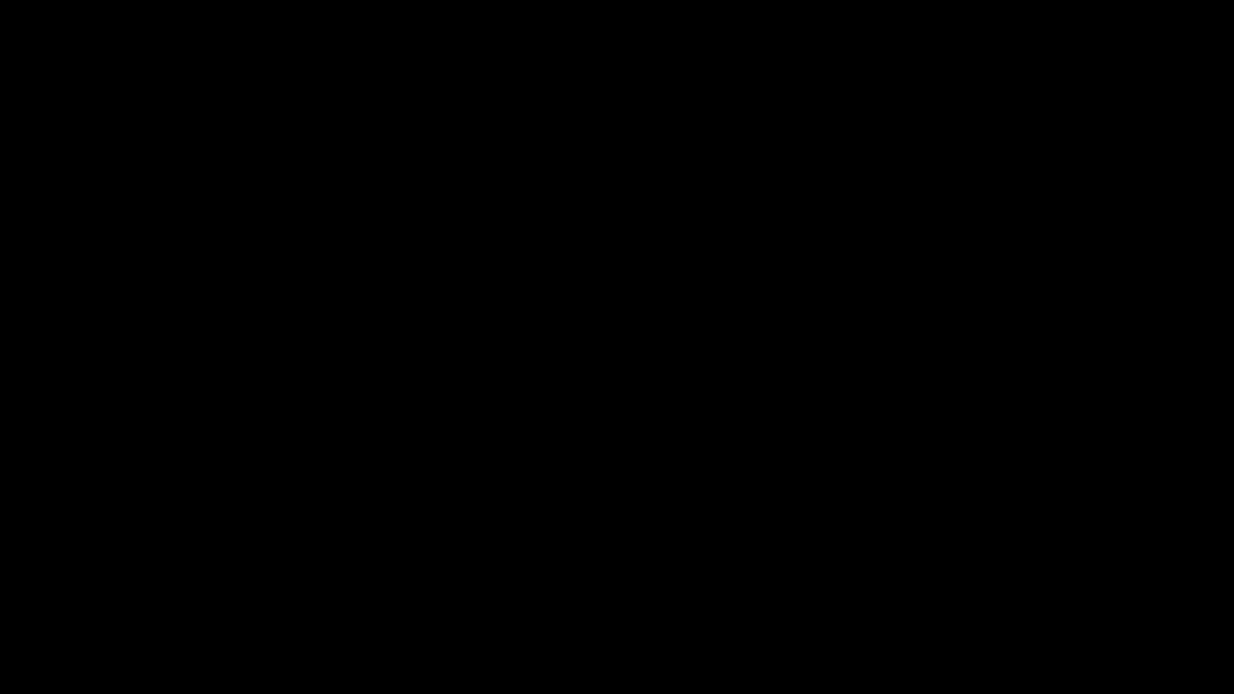
type input "992.52"
click at [1129, 530] on button "fullscreen_exit" at bounding box center [1152, 671] width 46 height 46
type input "992.52"
type input "87.221291"
type input "992.52"
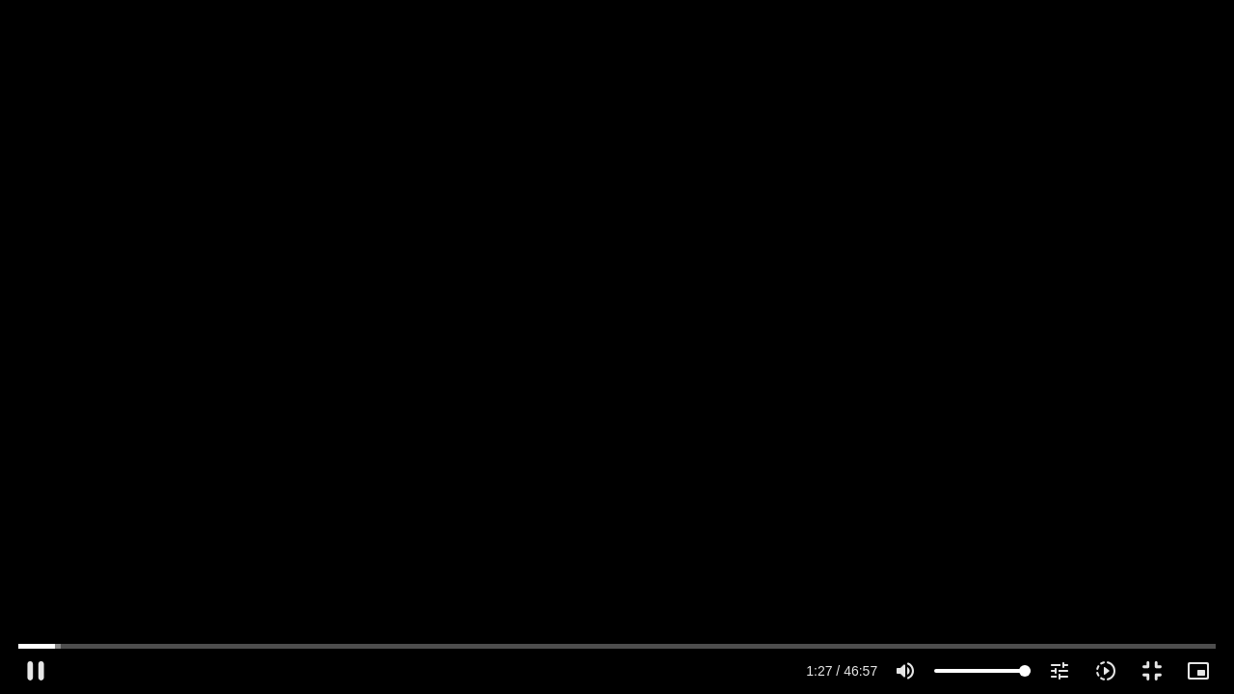
type input "87.336443"
type input "992.52"
type input "87.470734"
type input "992.52"
type input "87.596695"
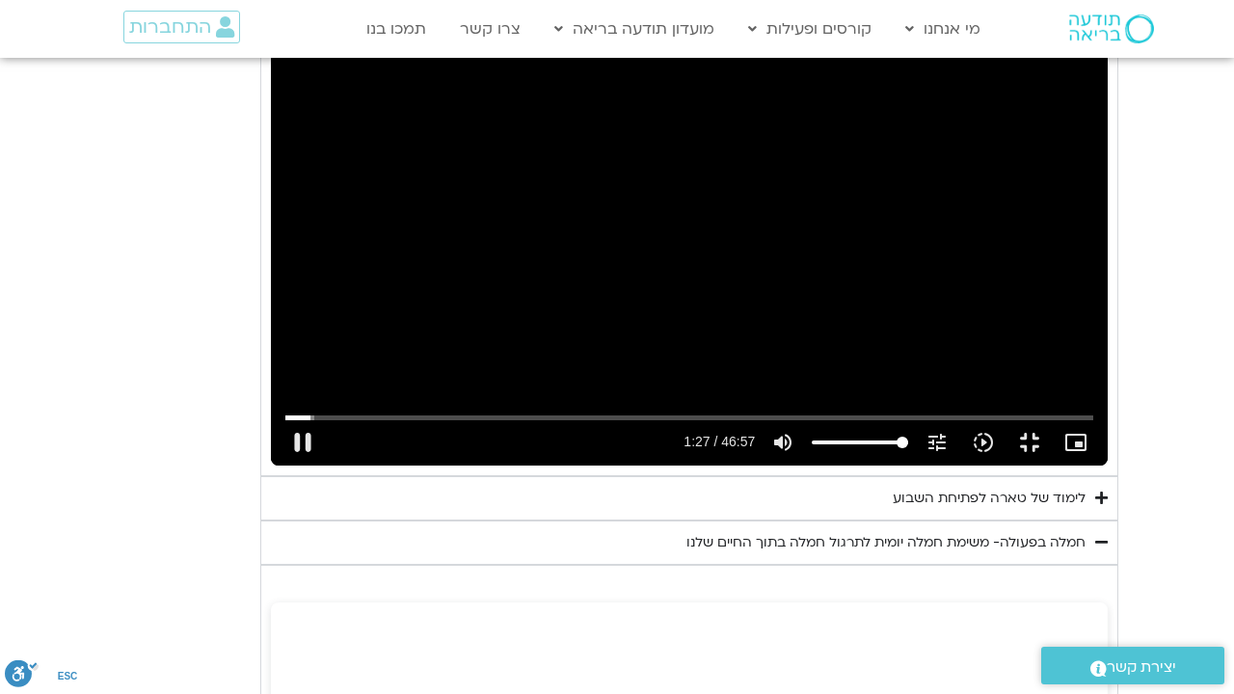
type input "992.52"
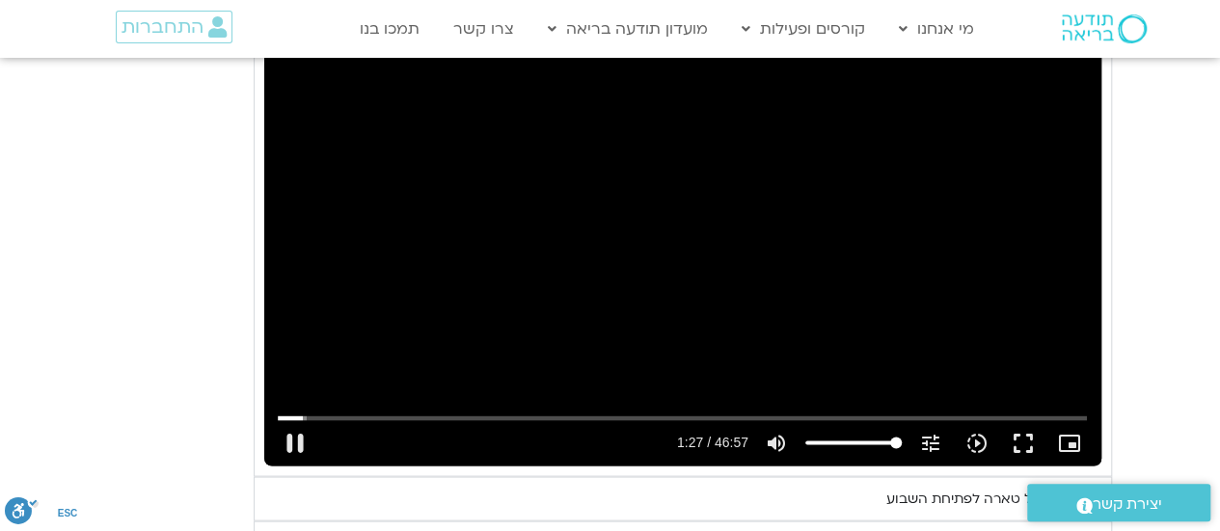
type input "87.742624"
type input "992.52"
type input "87.855335"
type input "992.52"
type input "87.995432"
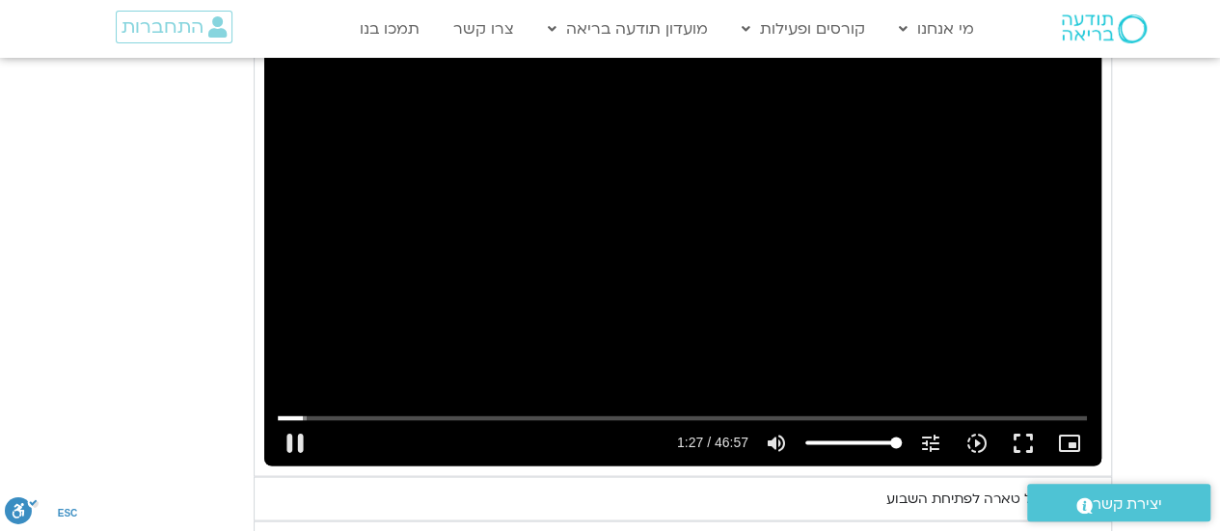
type input "992.52"
type input "88.159564"
type input "992.52"
type input "88.317035"
type input "992.52"
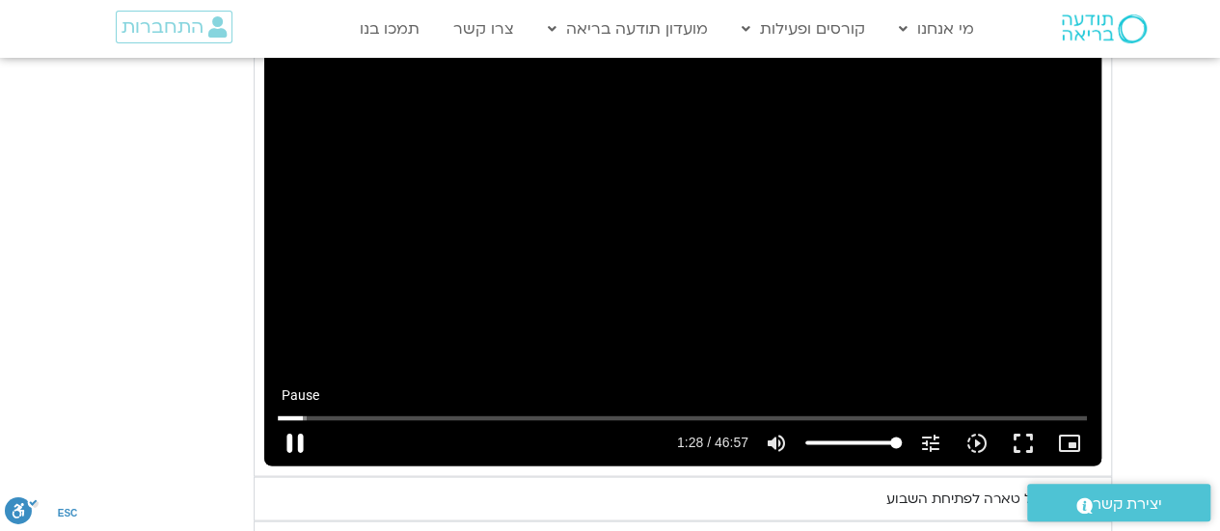
type input "88.473644"
type input "992.52"
type input "88.581338"
type input "992.52"
type input "88.719129"
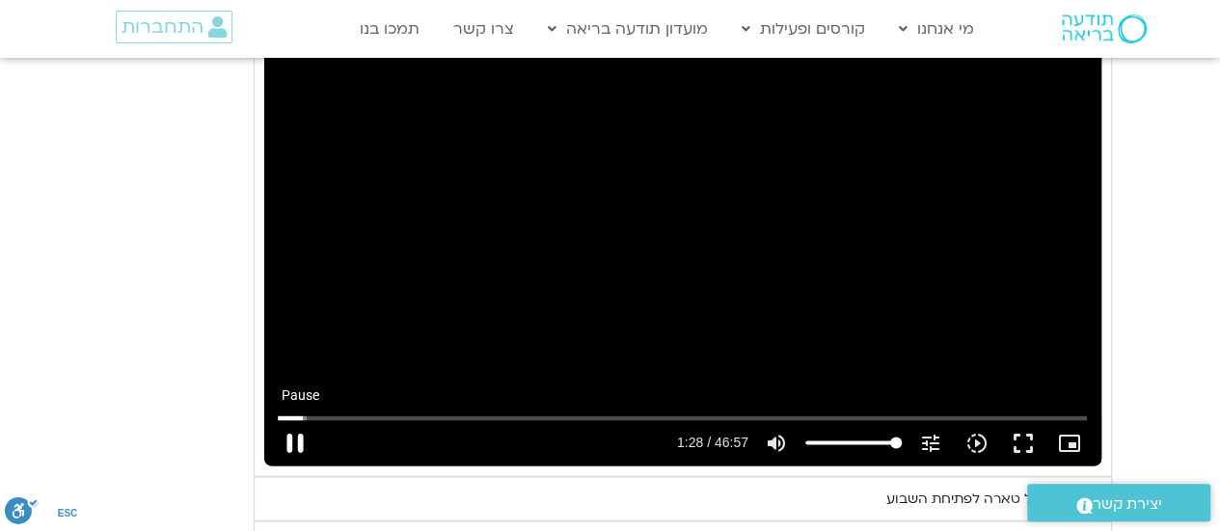
type input "992.52"
type input "88.854755"
type input "992.52"
type input "88.99027"
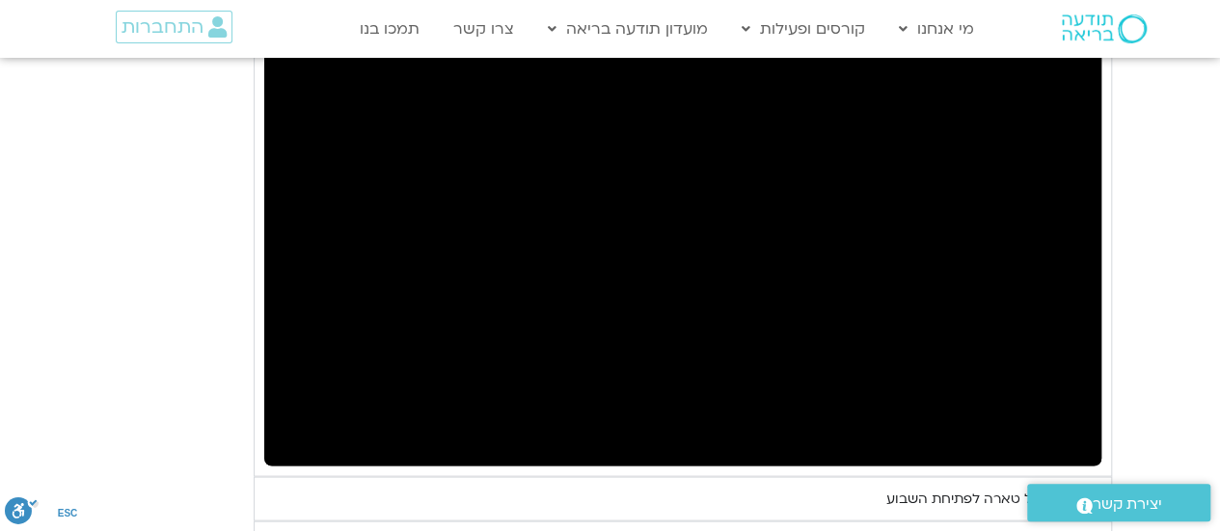
type input "992.52"
type input "89.423273"
type input "992.52"
type input "89.471063"
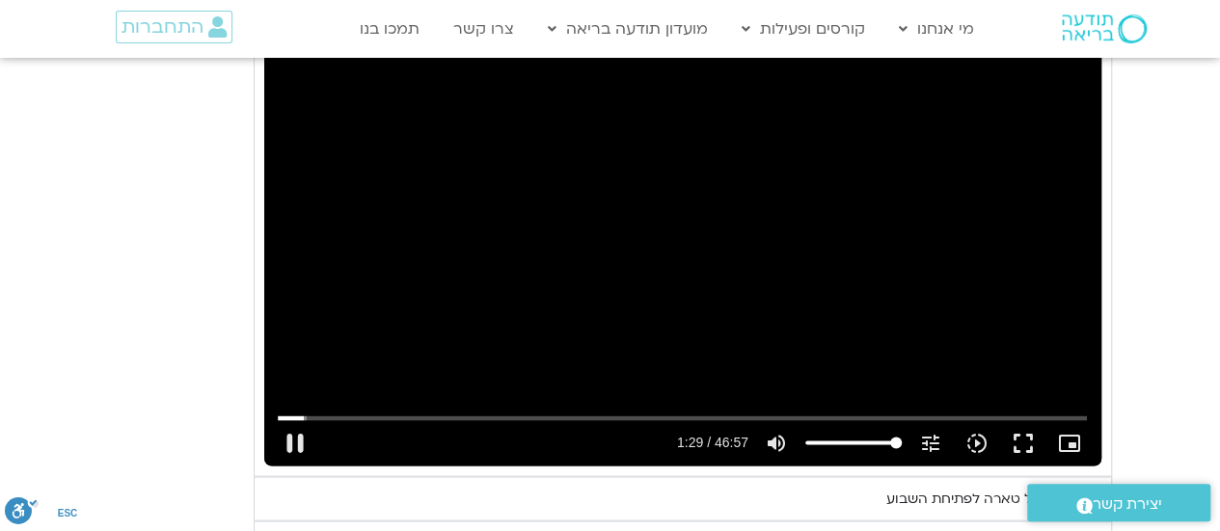
type input "992.52"
type input "89.689847"
type input "992.52"
type input "89.802267"
type input "992.52"
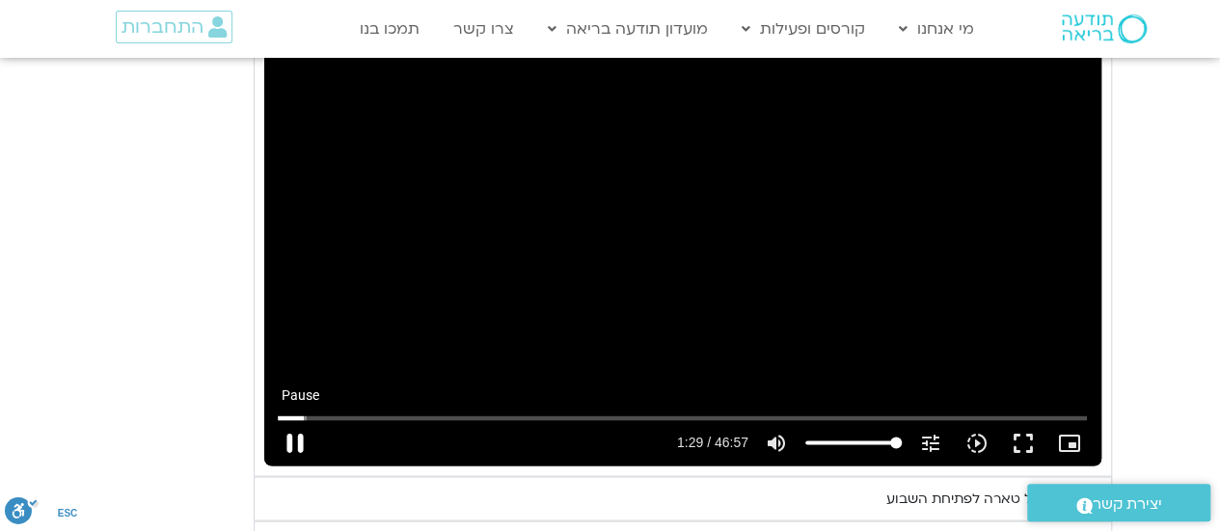
type input "89.952138"
type input "992.52"
type input "90.052542"
type input "992.52"
type input "90.168955"
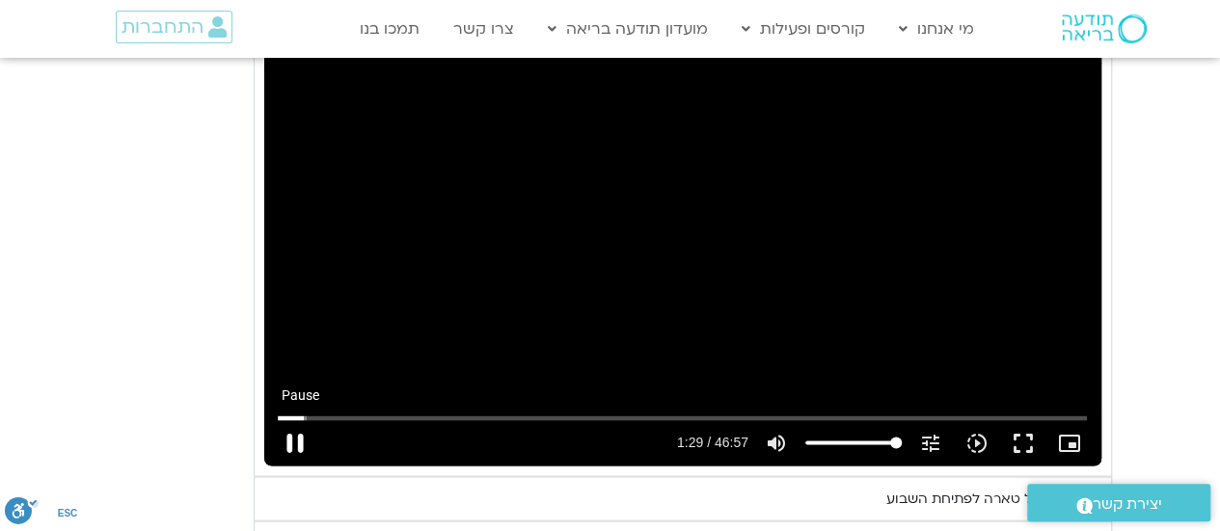
type input "992.52"
type input "90.304791"
type input "992.52"
click at [295, 438] on button "pause" at bounding box center [295, 442] width 46 height 46
type input "90.380454"
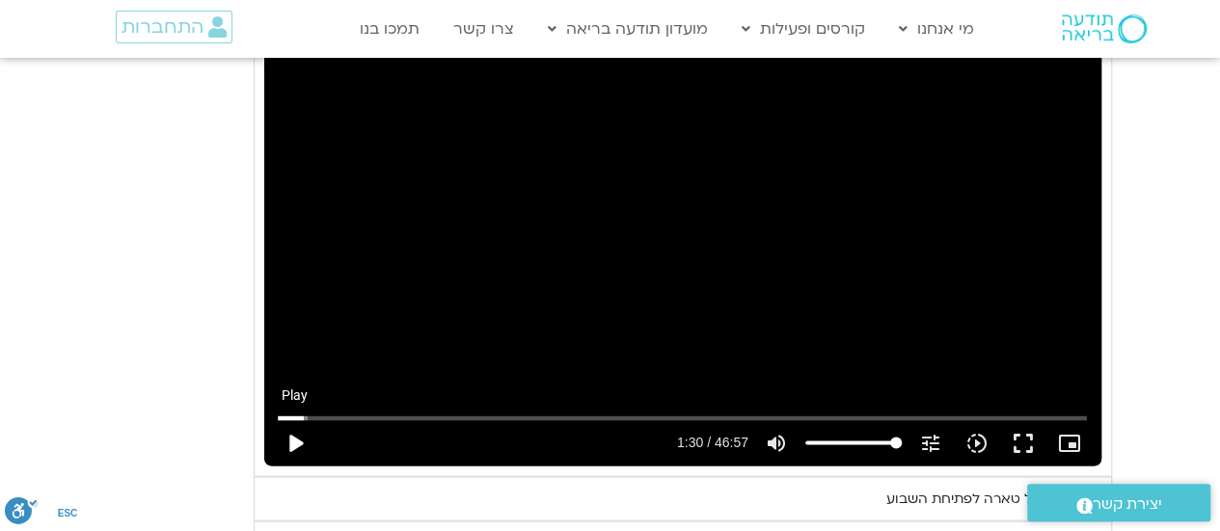
click at [297, 436] on button "play_arrow" at bounding box center [295, 442] width 46 height 46
type input "992.52"
type input "90.380465"
type input "992.52"
type input "90.421133"
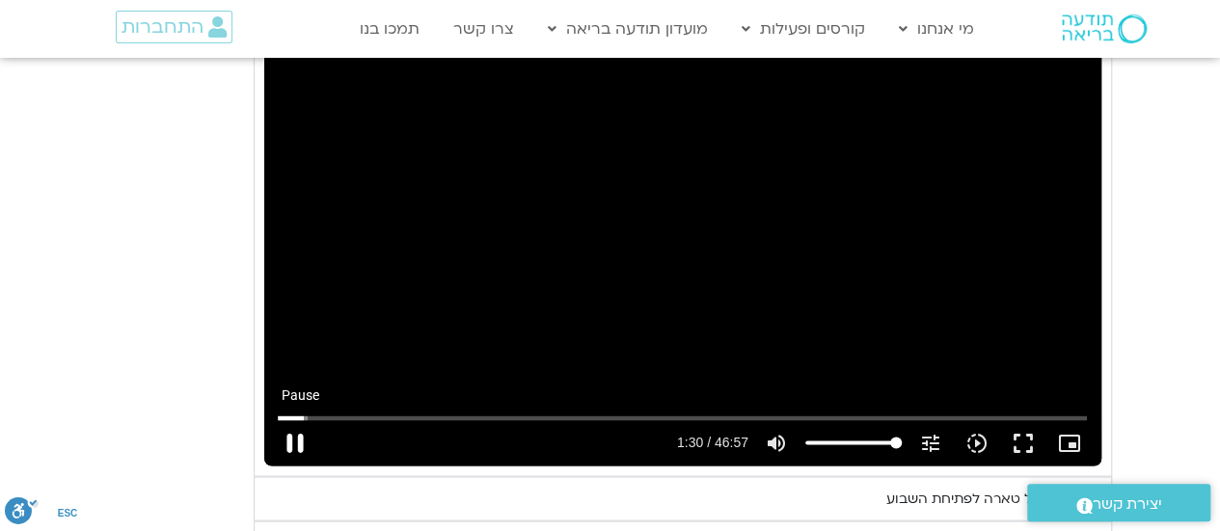
type input "992.52"
type input "90.546667"
type input "992.52"
type input "90.631012"
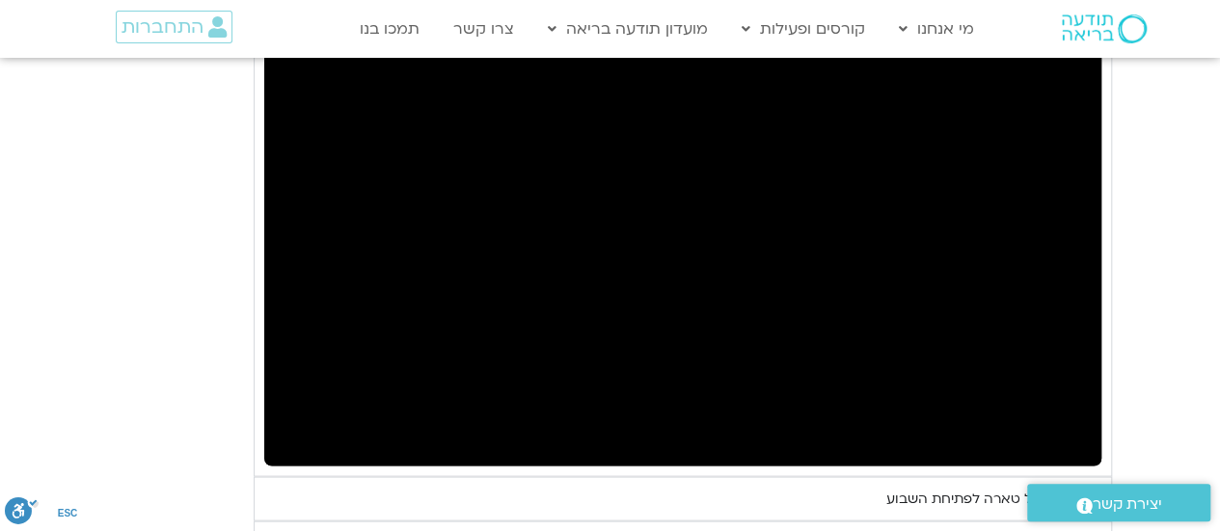
type input "992.52"
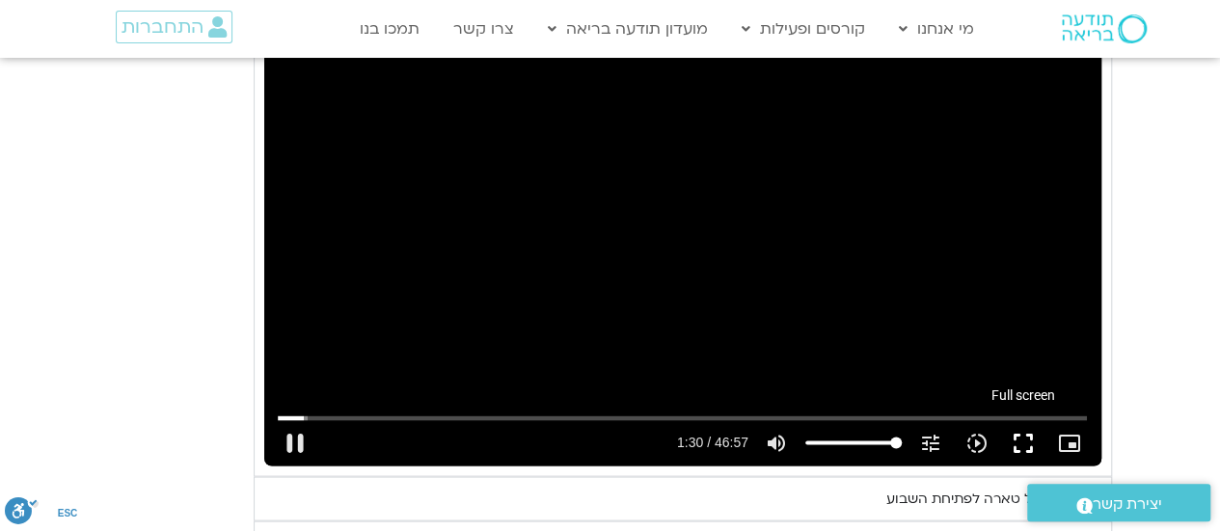
type input "90.975686"
type input "992.52"
type input "91.099797"
type input "992.52"
type input "91.228058"
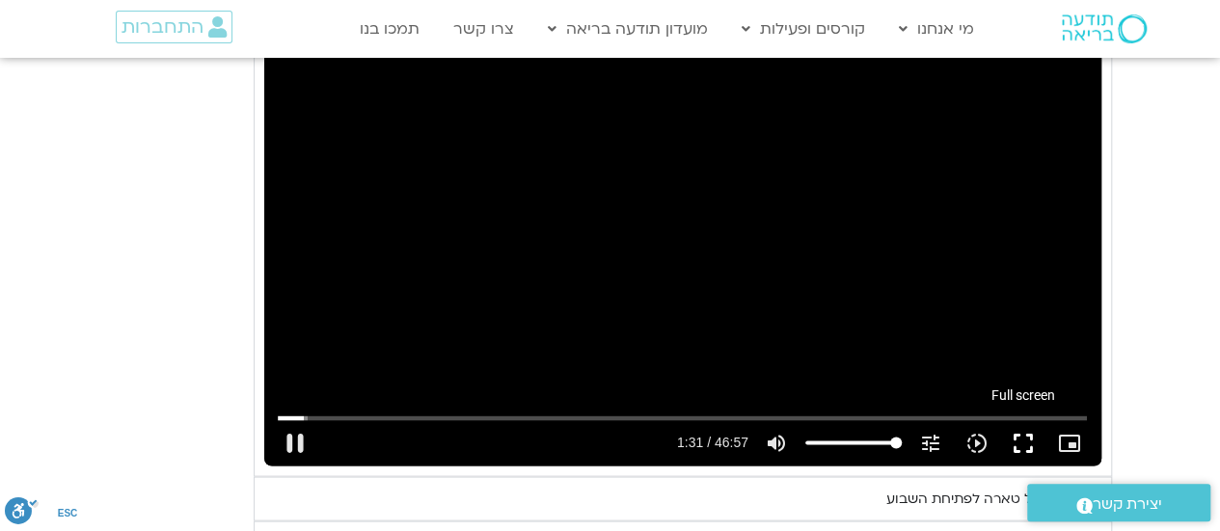
type input "992.52"
type input "91.338025"
type input "992.52"
click at [1028, 435] on button "fullscreen" at bounding box center [1023, 442] width 46 height 46
type input "91.478367"
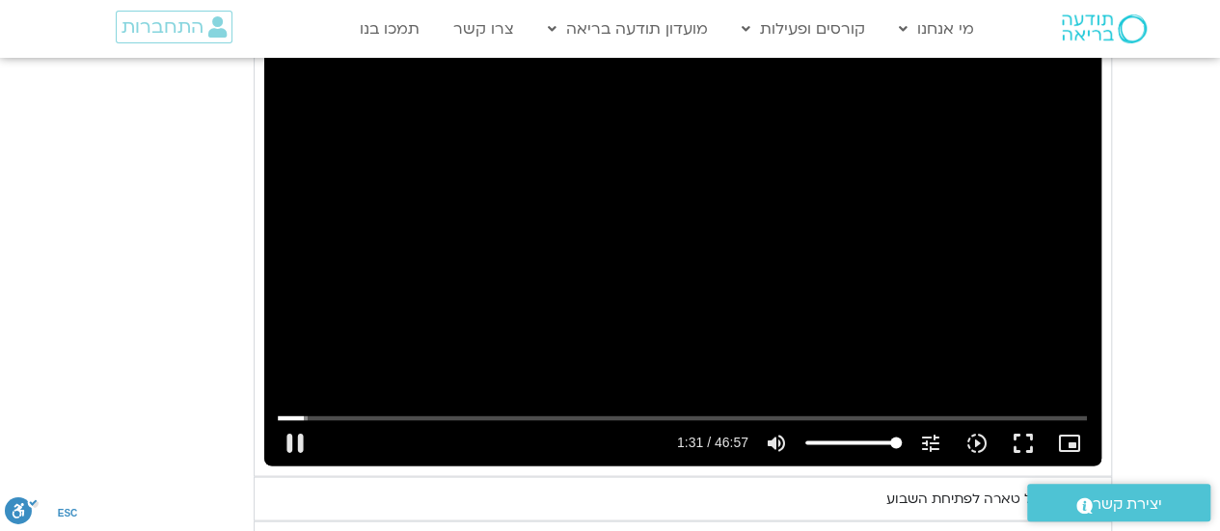
type input "992.52"
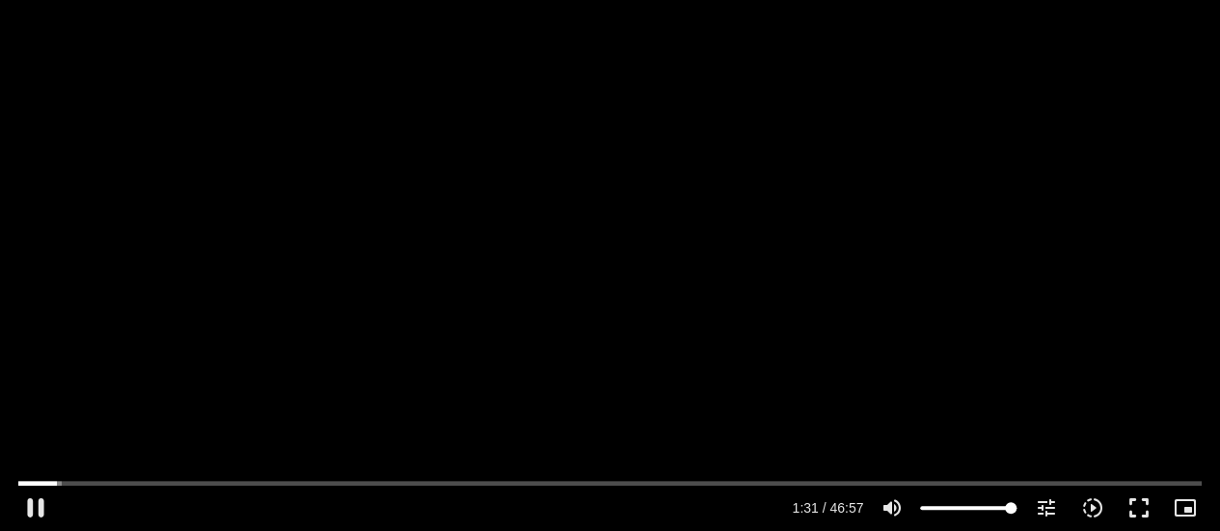
type input "91.624328"
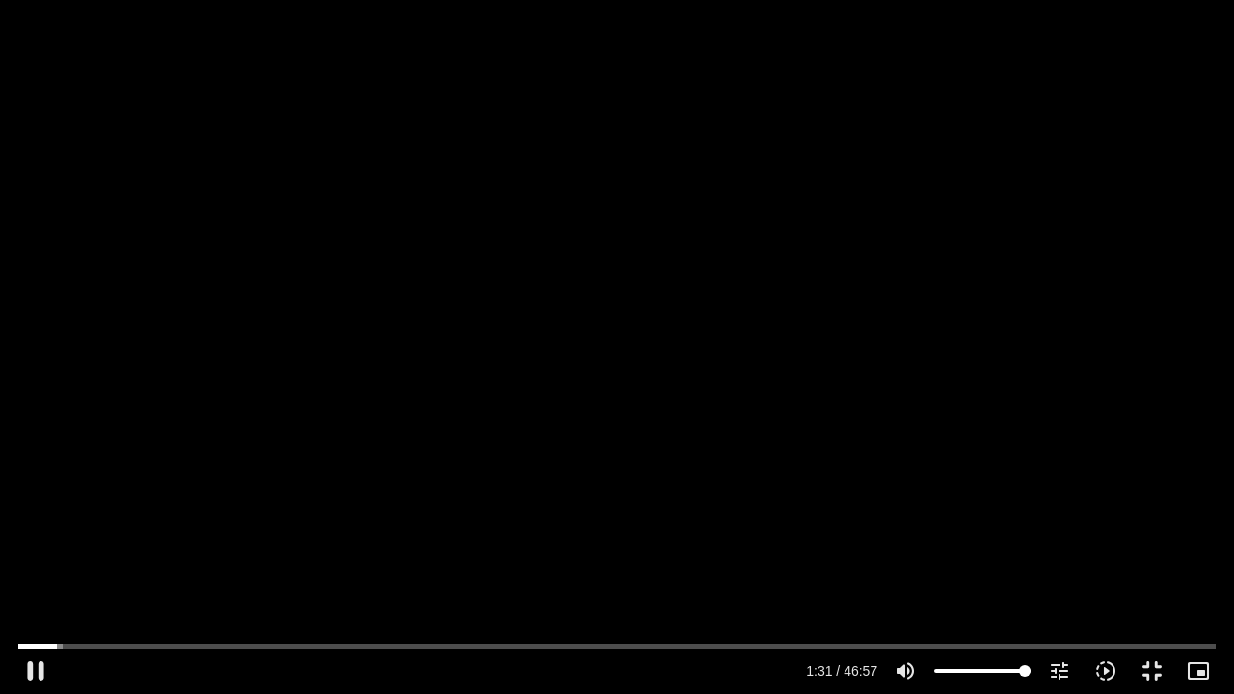
type input "992.52"
type input "91.762196"
type input "992.52"
type input "91.89538"
type input "992.52"
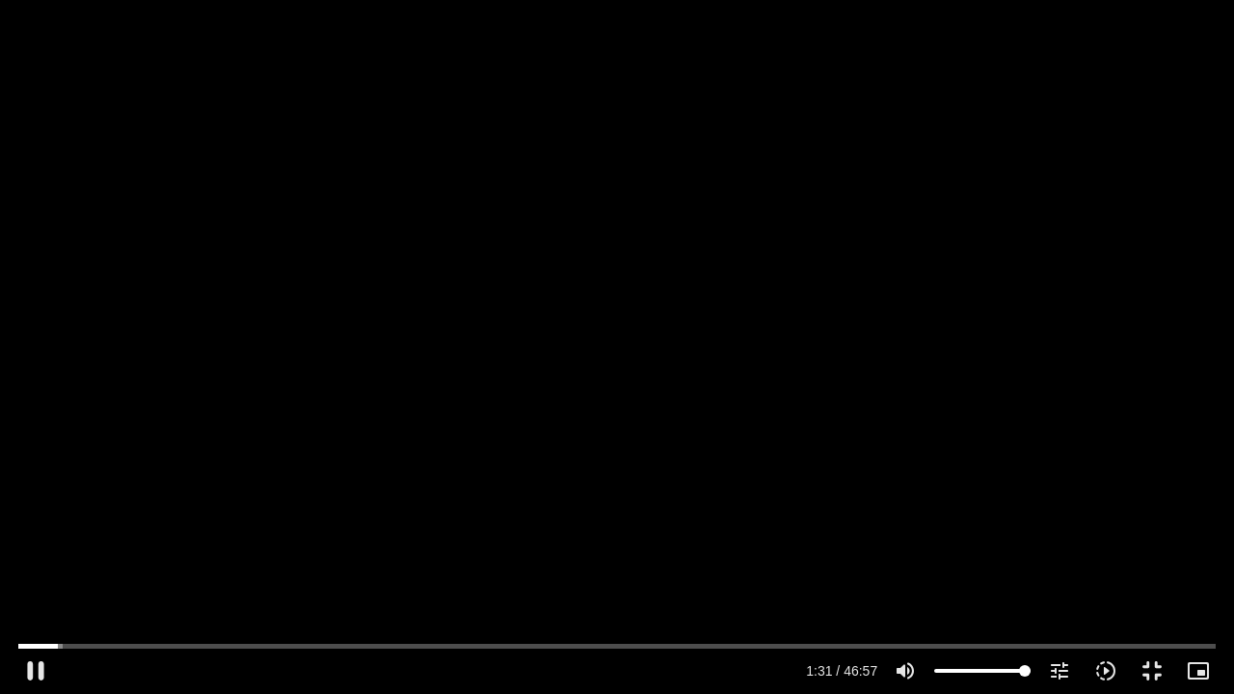
type input "92.025611"
type input "992.52"
type input "92.151001"
type input "992.52"
type input "92.282366"
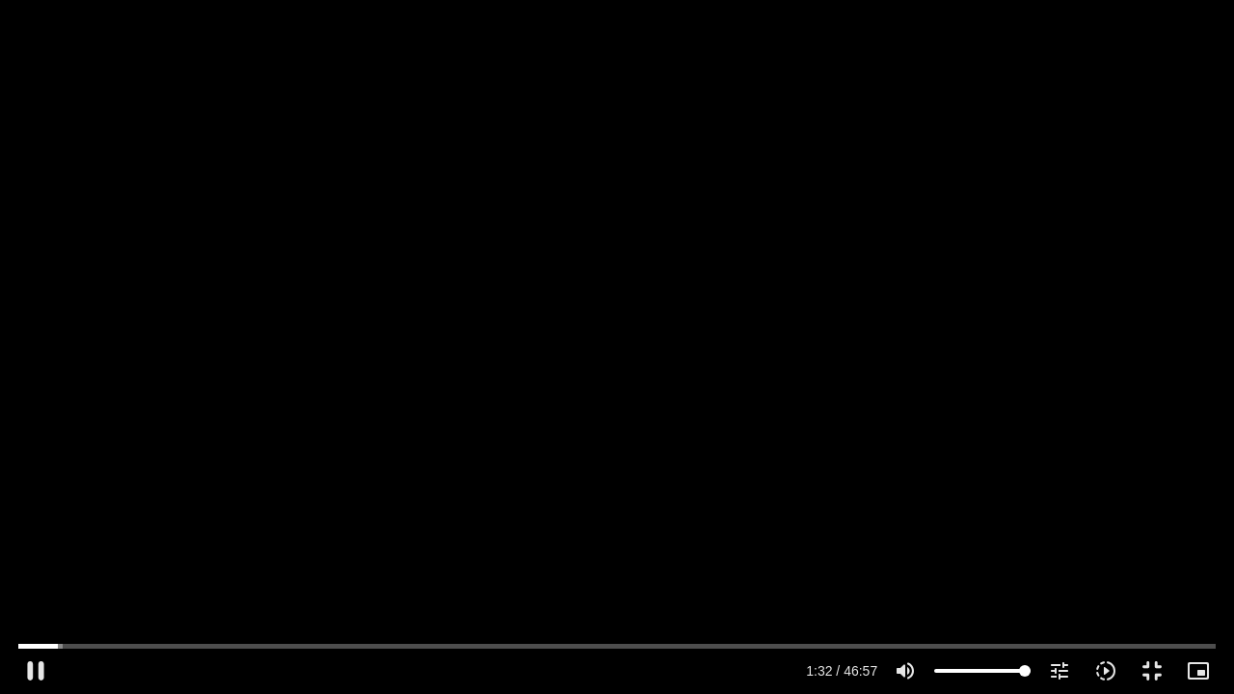
type input "992.52"
type input "92.419728"
type input "992.52"
type input "92.550592"
type input "992.52"
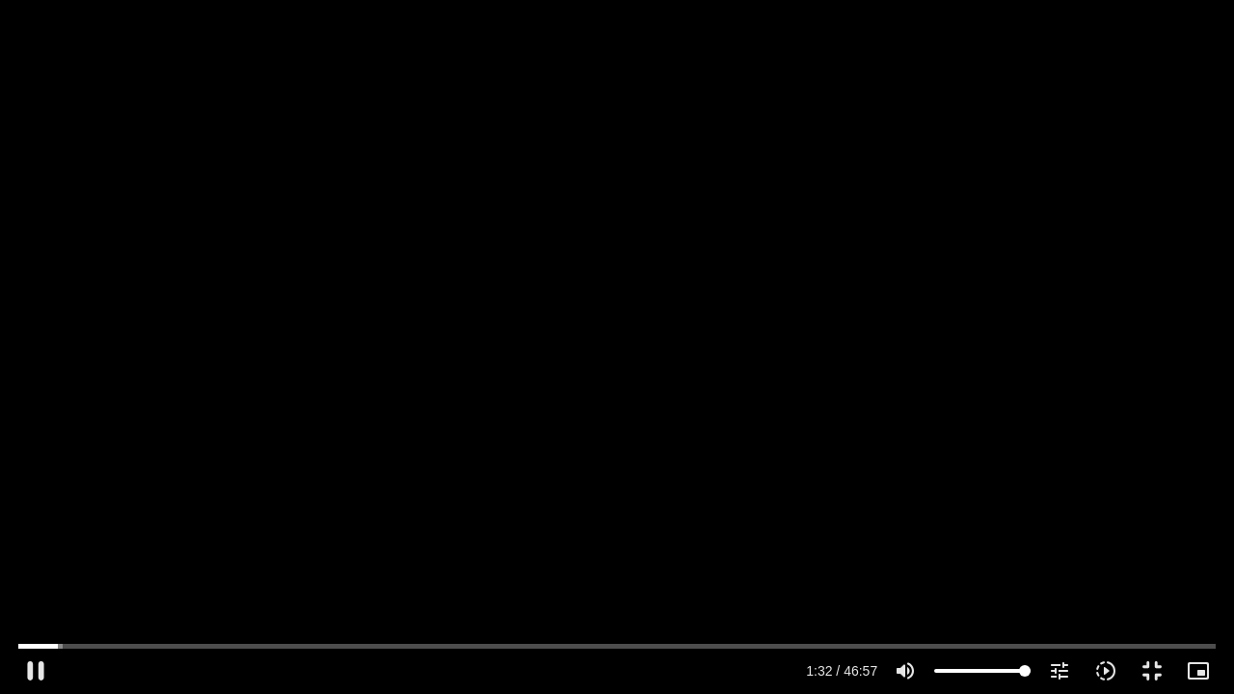
type input "92.6842"
type input "992.52"
type input "92.819041"
type input "992.52"
type input "92.949129"
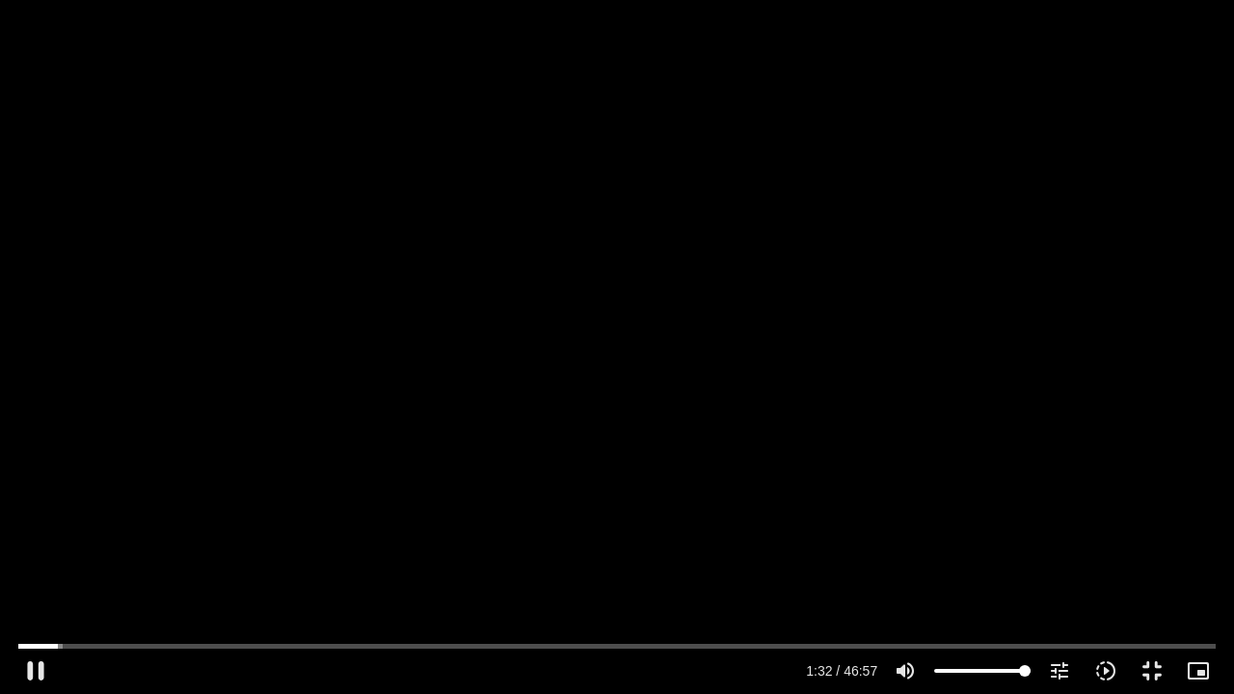
type input "992.52"
type input "93.077341"
type input "992.52"
type input "93.2164"
type input "992.52"
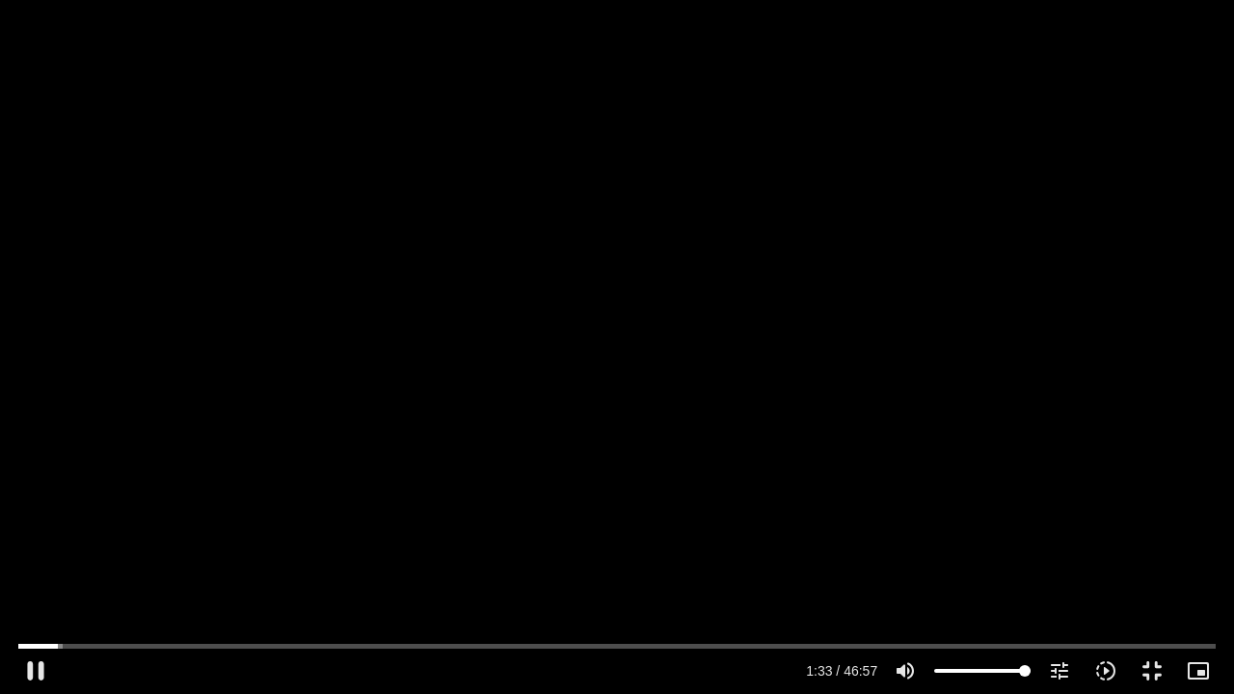
type input "93.359435"
type input "992.52"
type input "93.496562"
type input "992.52"
type input "93.628175"
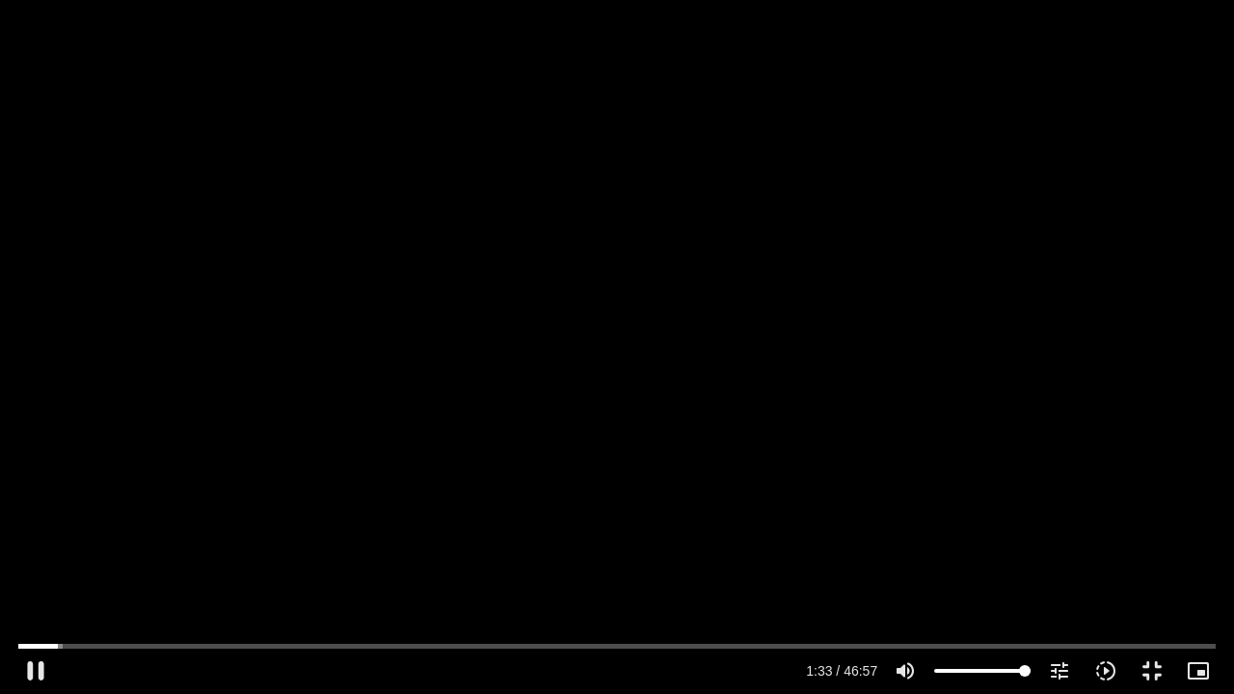
type input "992.52"
type input "93.757439"
type input "992.52"
type input "93.896363"
type input "992.52"
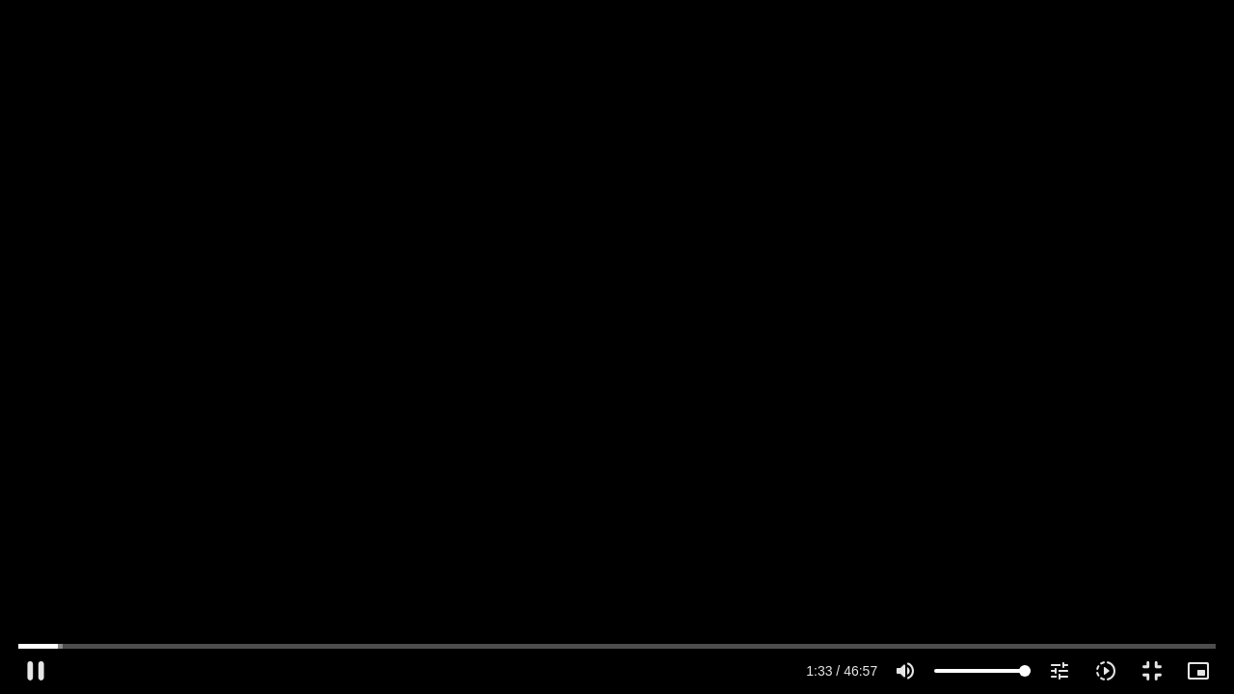
type input "94.030823"
type input "992.52"
type input "94.158874"
type input "992.52"
type input "94.298198"
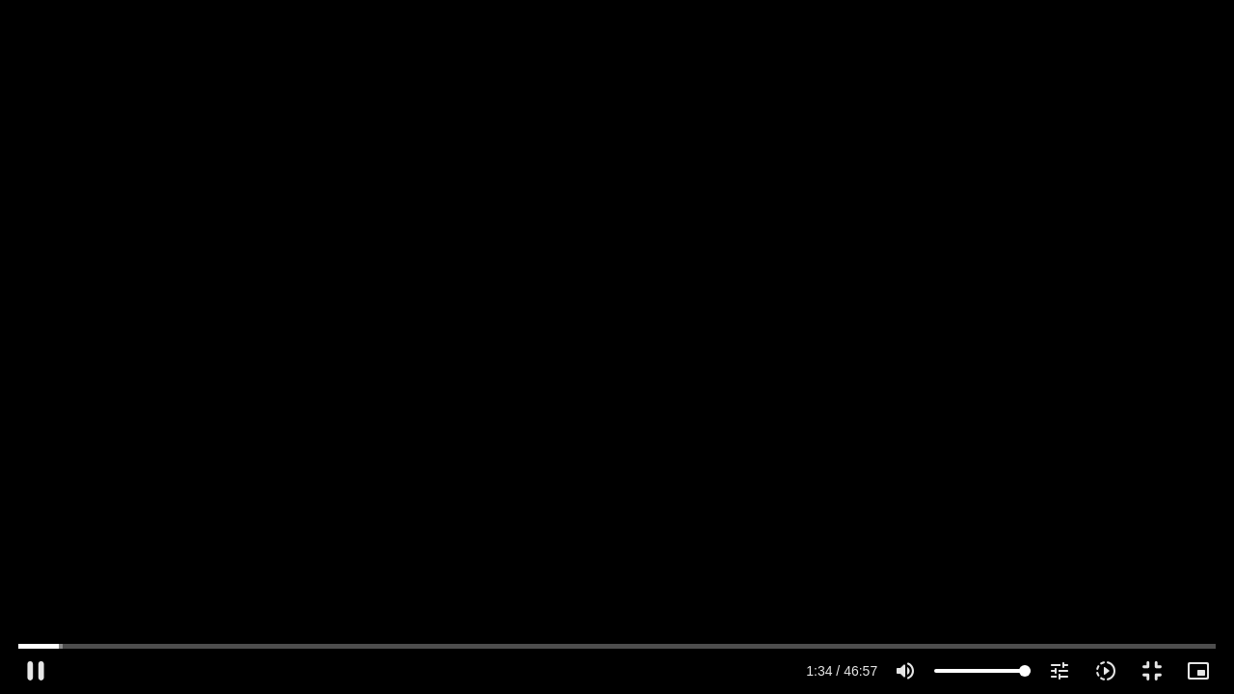
type input "992.52"
type input "94.429109"
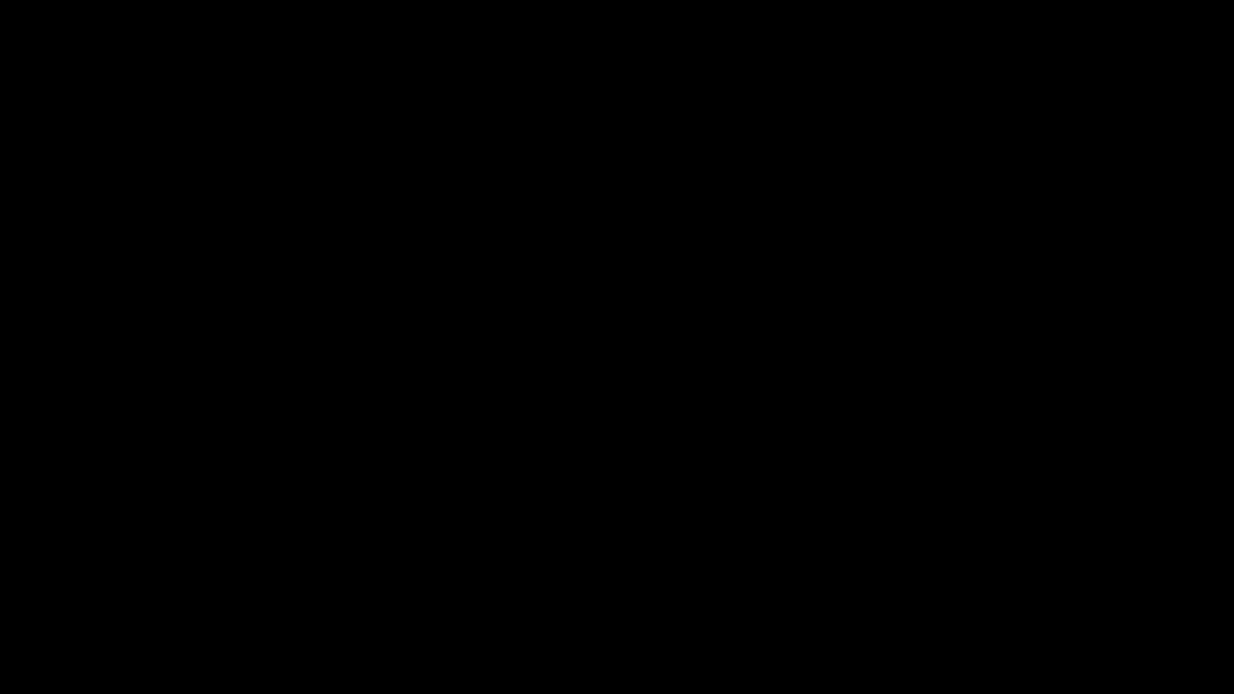
type input "992.52"
type input "240.545235"
type input "992.52"
type input "240.691777"
type input "992.52"
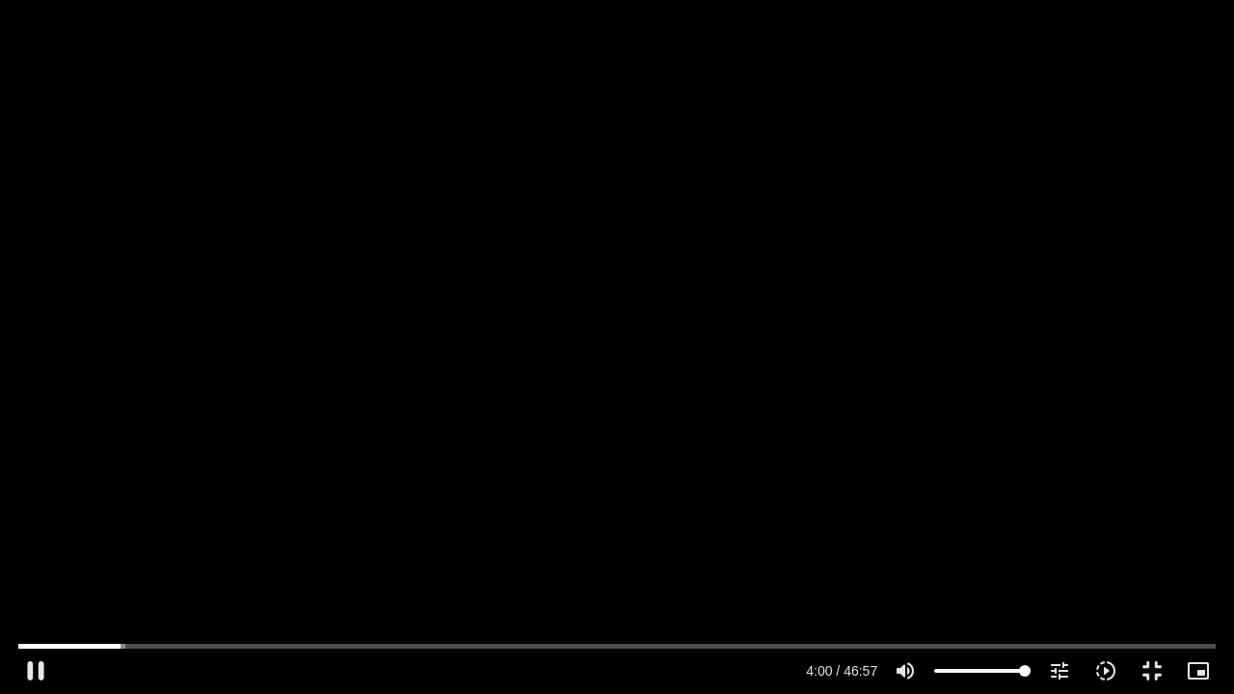
type input "240.823109"
type input "992.52"
type input "240.957472"
type input "992.52"
click at [121, 530] on input "Seek" at bounding box center [617, 646] width 1198 height 12
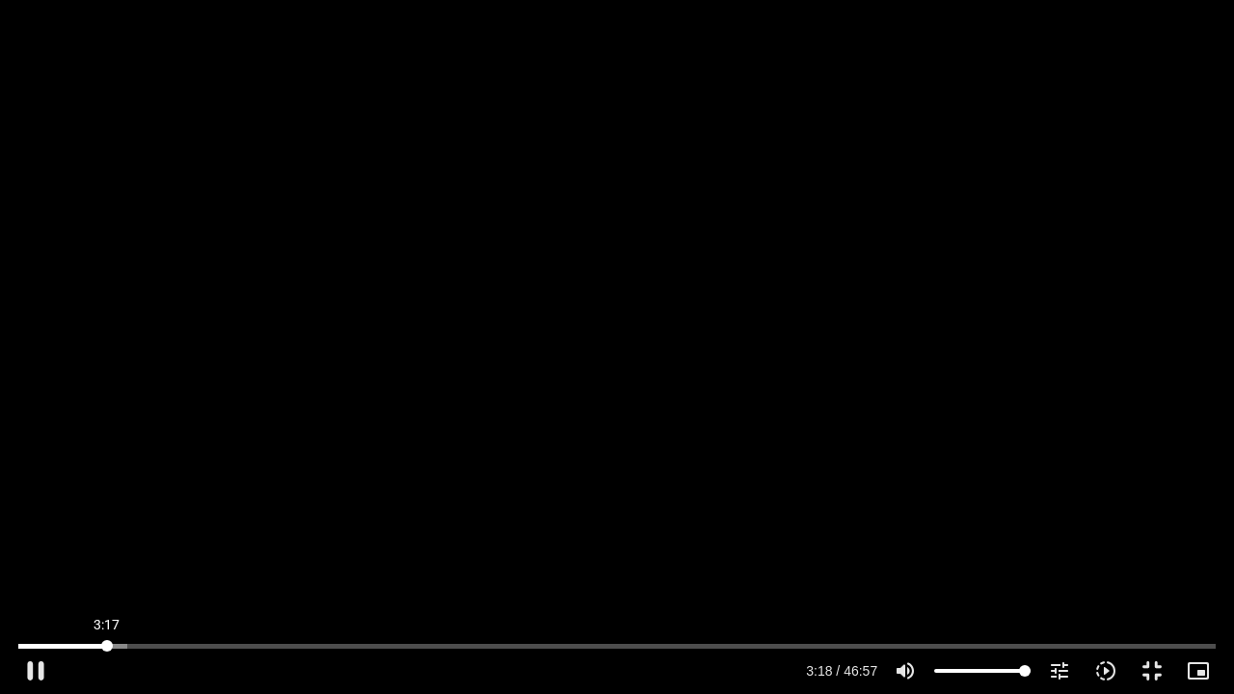
click at [107, 530] on input "Seek" at bounding box center [617, 646] width 1198 height 12
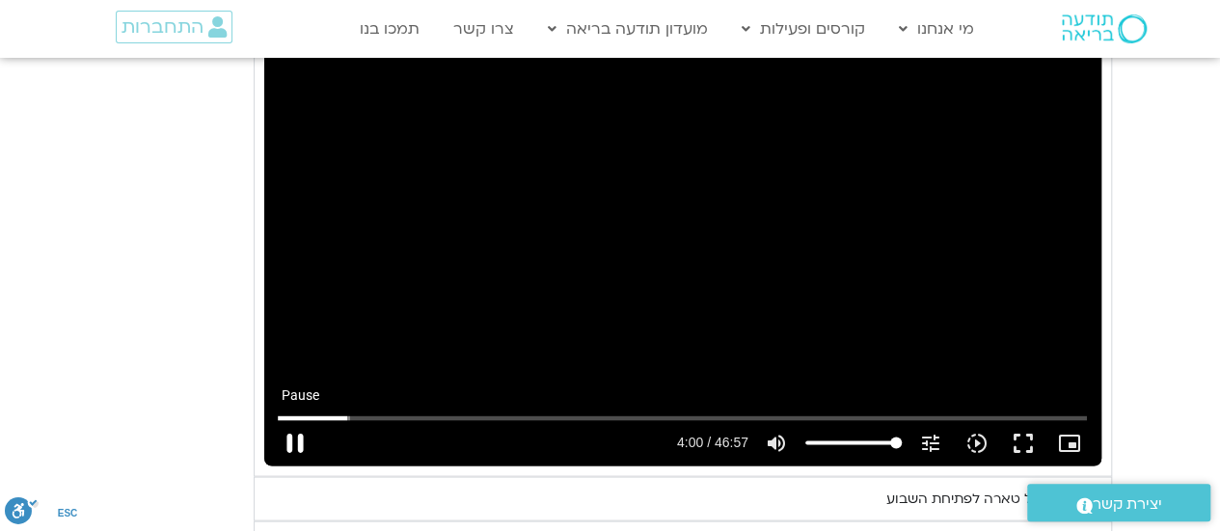
click at [287, 436] on button "pause" at bounding box center [295, 442] width 46 height 46
click at [339, 414] on input "Seek" at bounding box center [682, 418] width 809 height 12
click at [288, 439] on button "play_arrow" at bounding box center [295, 442] width 46 height 46
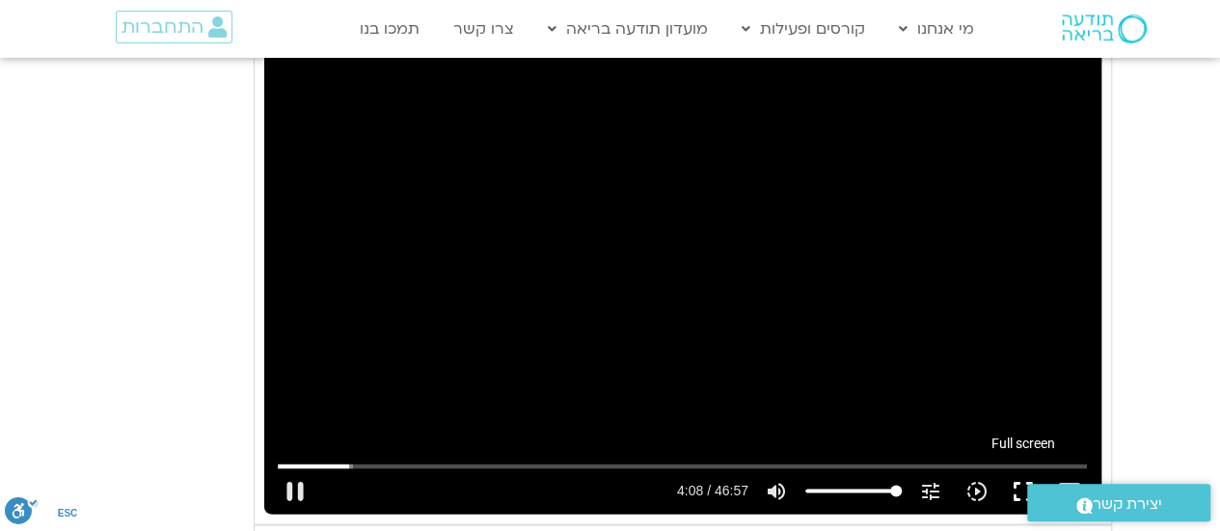
click at [1014, 485] on button "fullscreen" at bounding box center [1023, 491] width 46 height 46
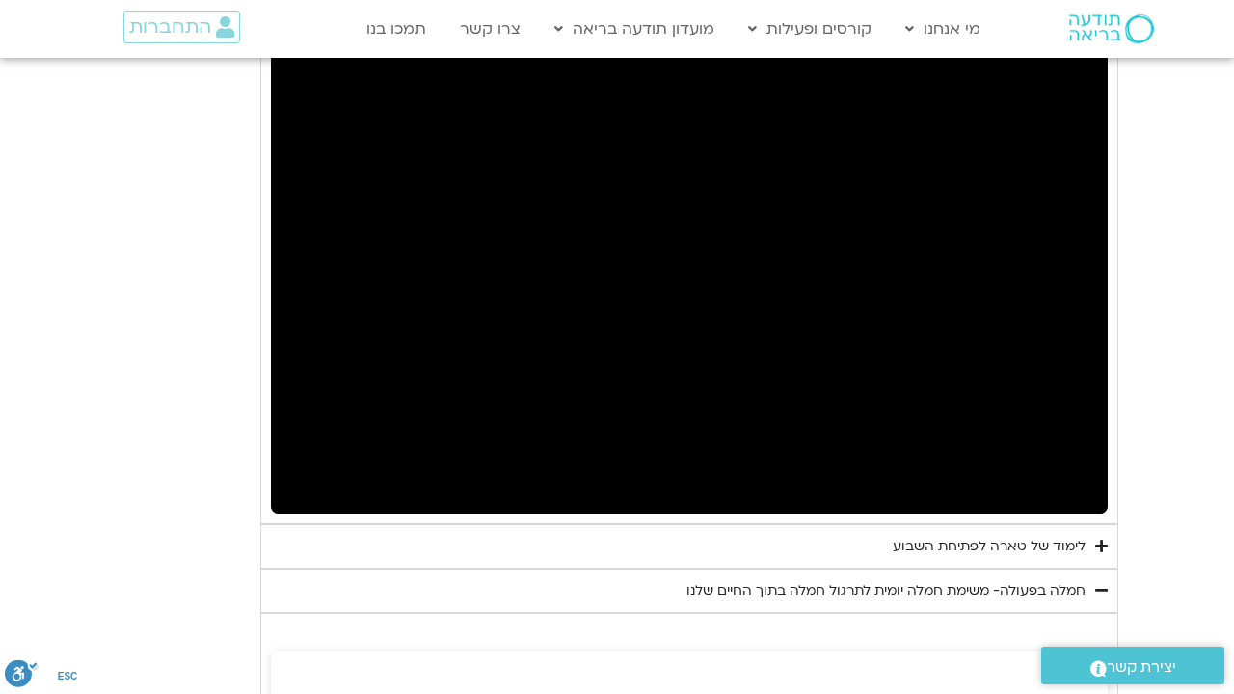
click at [1007, 468] on button "fullscreen_exit" at bounding box center [1030, 491] width 46 height 46
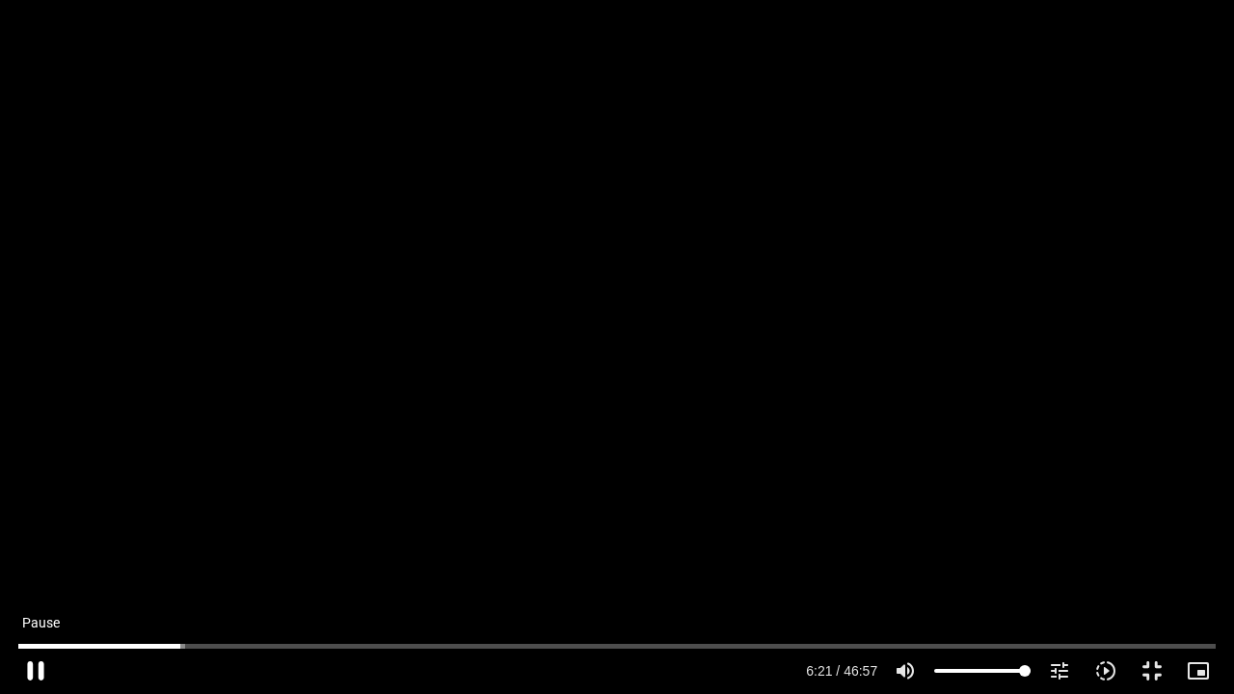
click at [27, 530] on button "pause" at bounding box center [36, 671] width 46 height 46
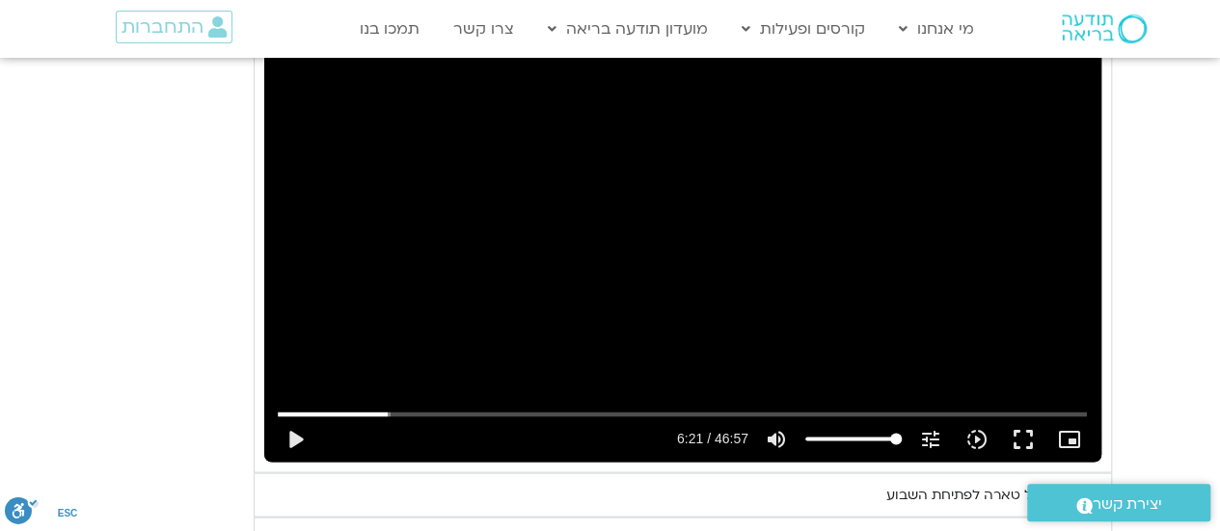
scroll to position [1709, 0]
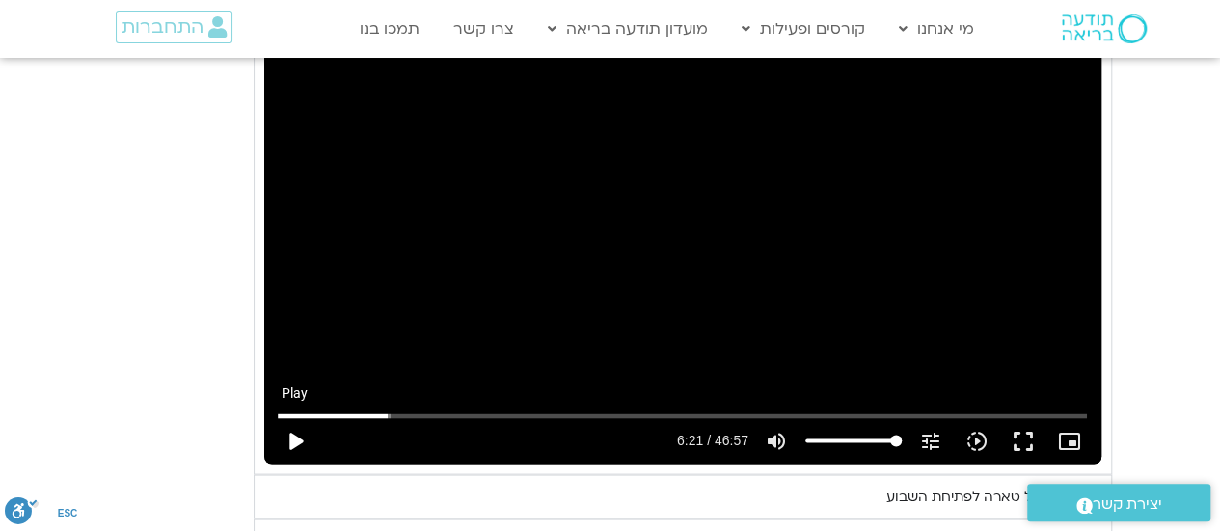
click at [299, 435] on button "play_arrow" at bounding box center [295, 441] width 46 height 46
click at [1027, 437] on button "fullscreen" at bounding box center [1023, 441] width 46 height 46
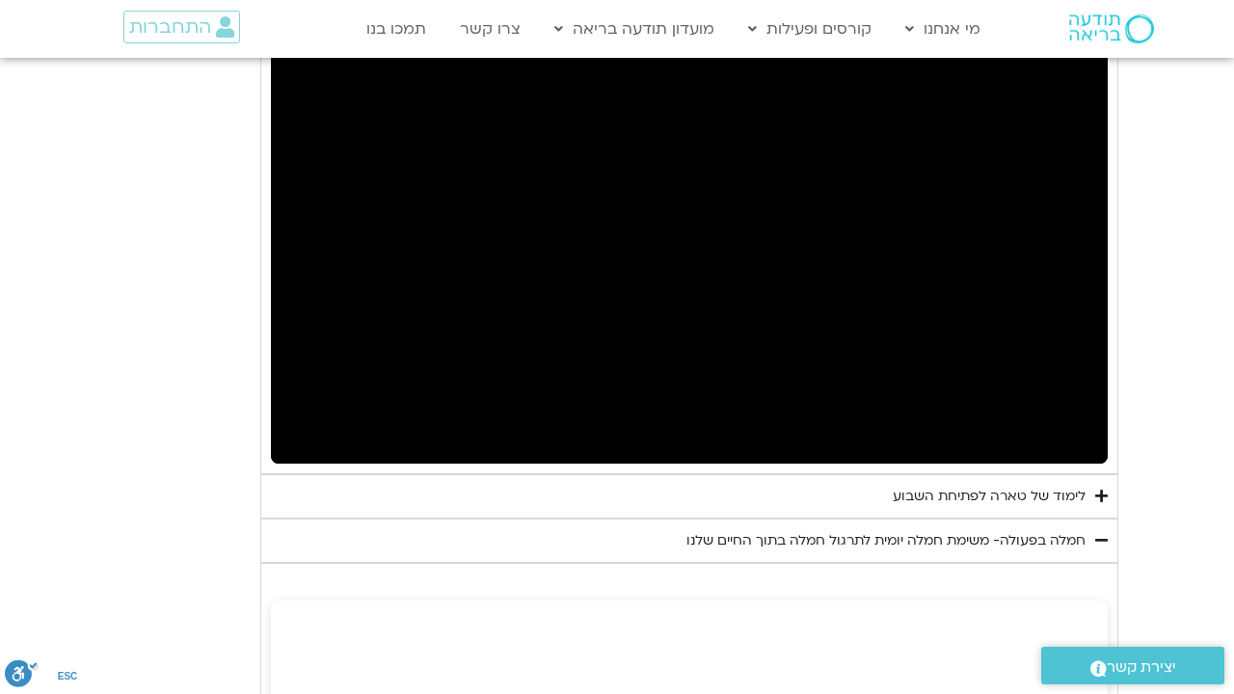
click at [1007, 418] on button "fullscreen_exit" at bounding box center [1030, 441] width 46 height 46
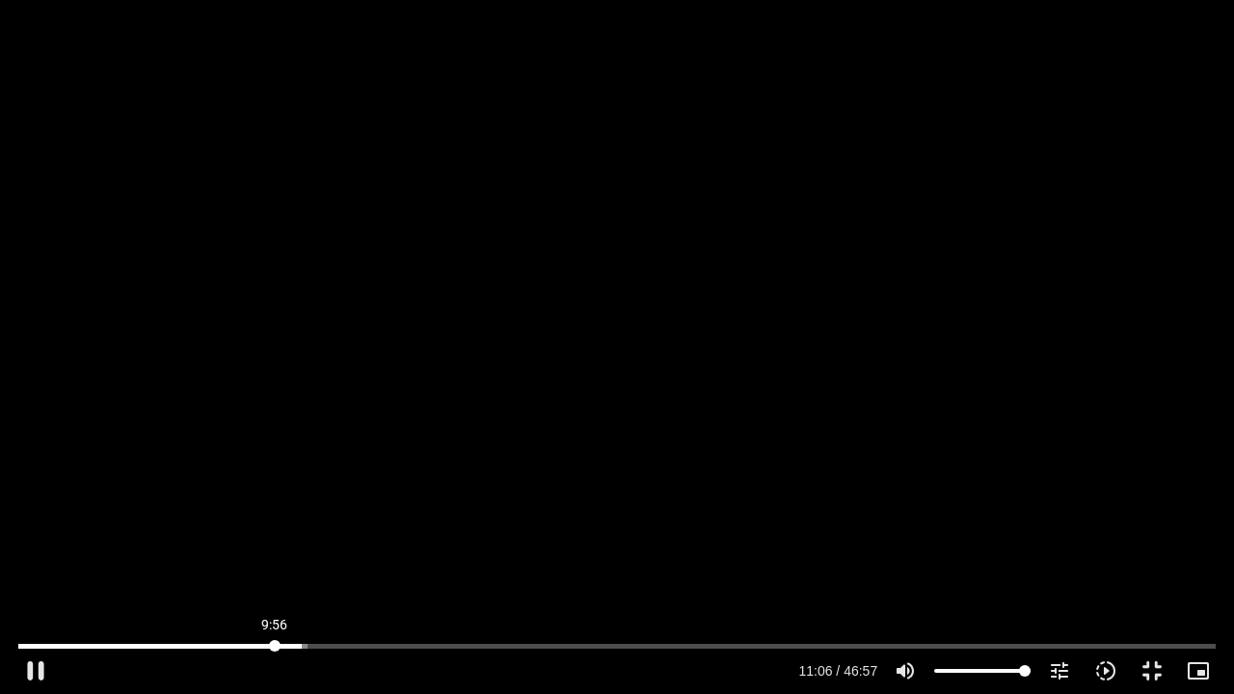
click at [275, 530] on input "Seek" at bounding box center [617, 646] width 1198 height 12
click at [276, 530] on input "Seek" at bounding box center [617, 646] width 1198 height 12
click at [380, 530] on div "Skip Ad 14:06 pause 15:12 / 46:57 volume_up Mute tune Resolution Auto 720p slow…" at bounding box center [617, 663] width 1209 height 63
click at [377, 530] on input "Seek" at bounding box center [617, 646] width 1198 height 12
click at [46, 530] on button "pause" at bounding box center [36, 671] width 46 height 46
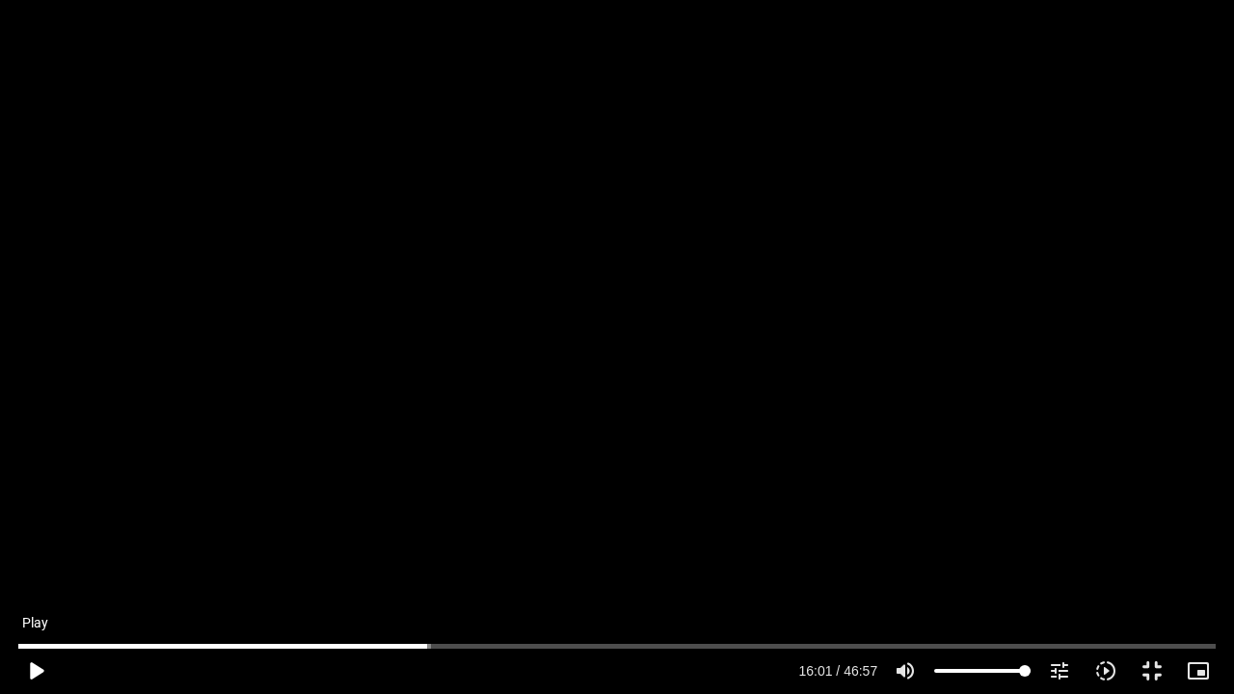
click at [42, 530] on button "play_arrow" at bounding box center [36, 671] width 46 height 46
click at [42, 530] on button "pause" at bounding box center [36, 671] width 46 height 46
click at [1140, 530] on button "fullscreen_exit" at bounding box center [1152, 671] width 46 height 46
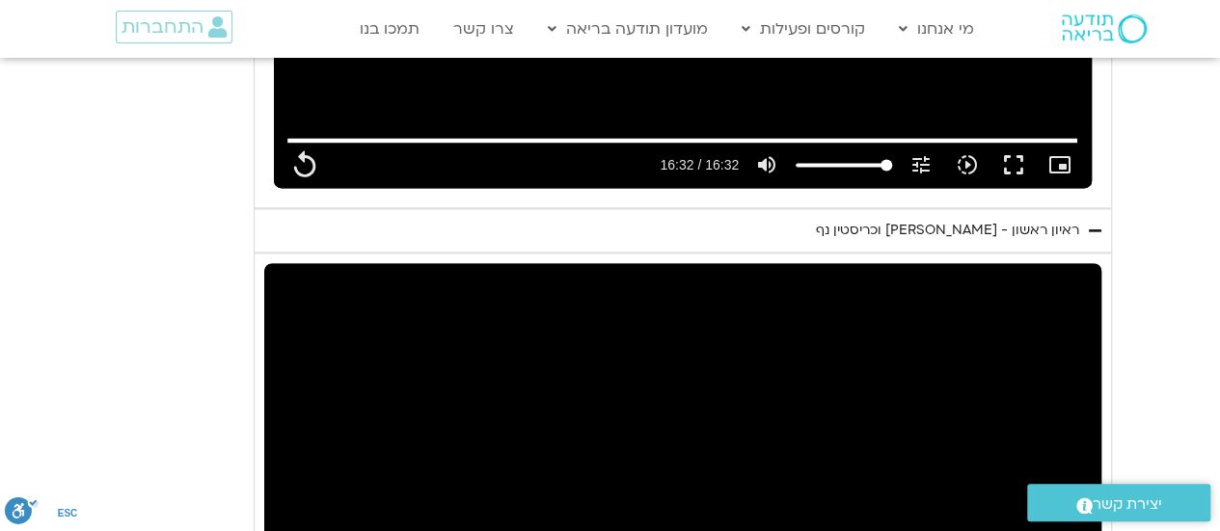
scroll to position [1455, 0]
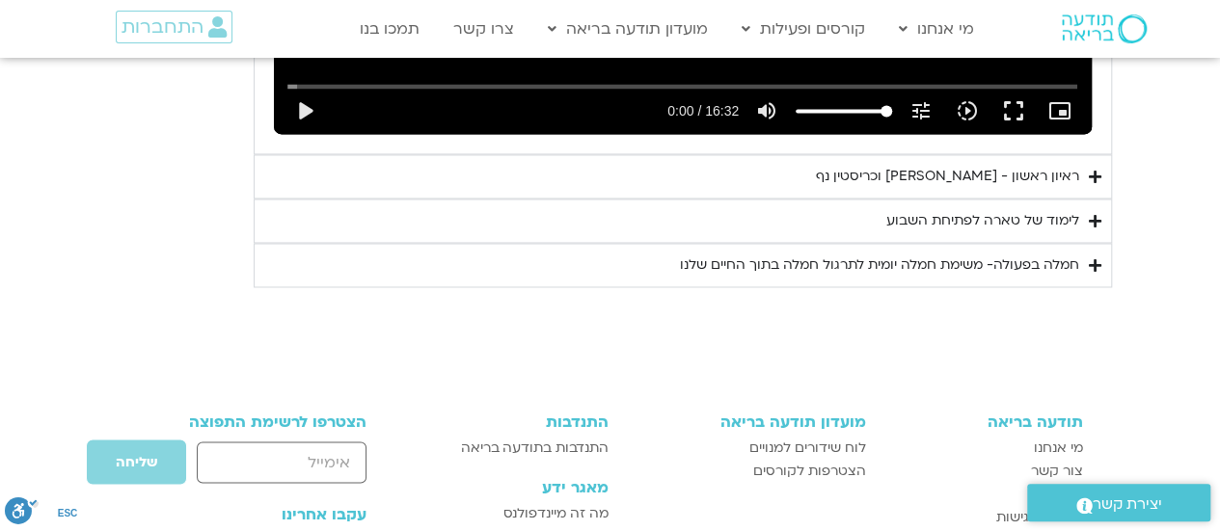
scroll to position [1501, 0]
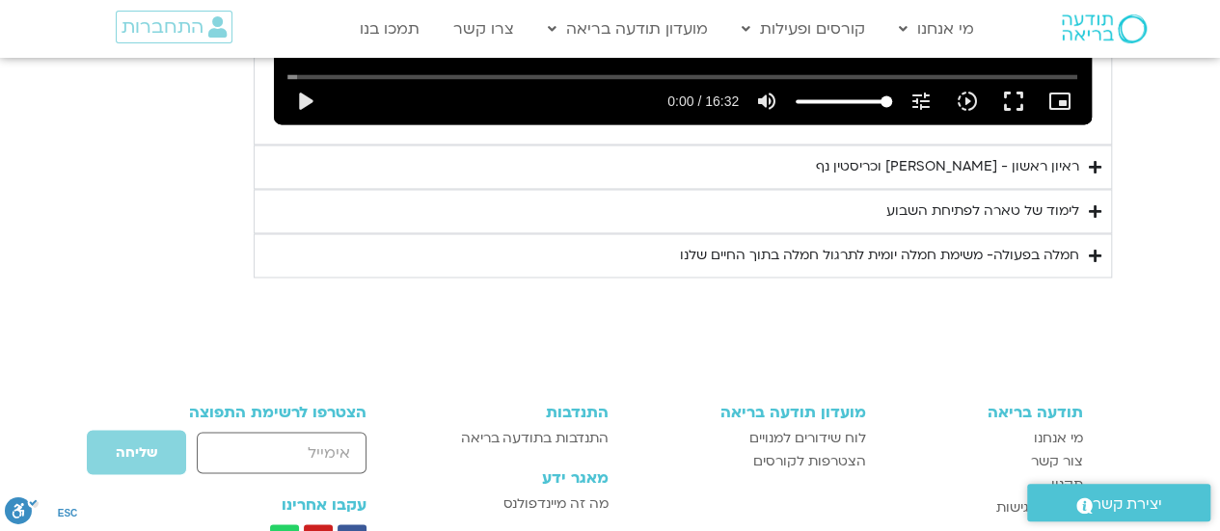
click at [995, 161] on div "ראיון ראשון - [PERSON_NAME] וכריסטין נף" at bounding box center [947, 166] width 263 height 23
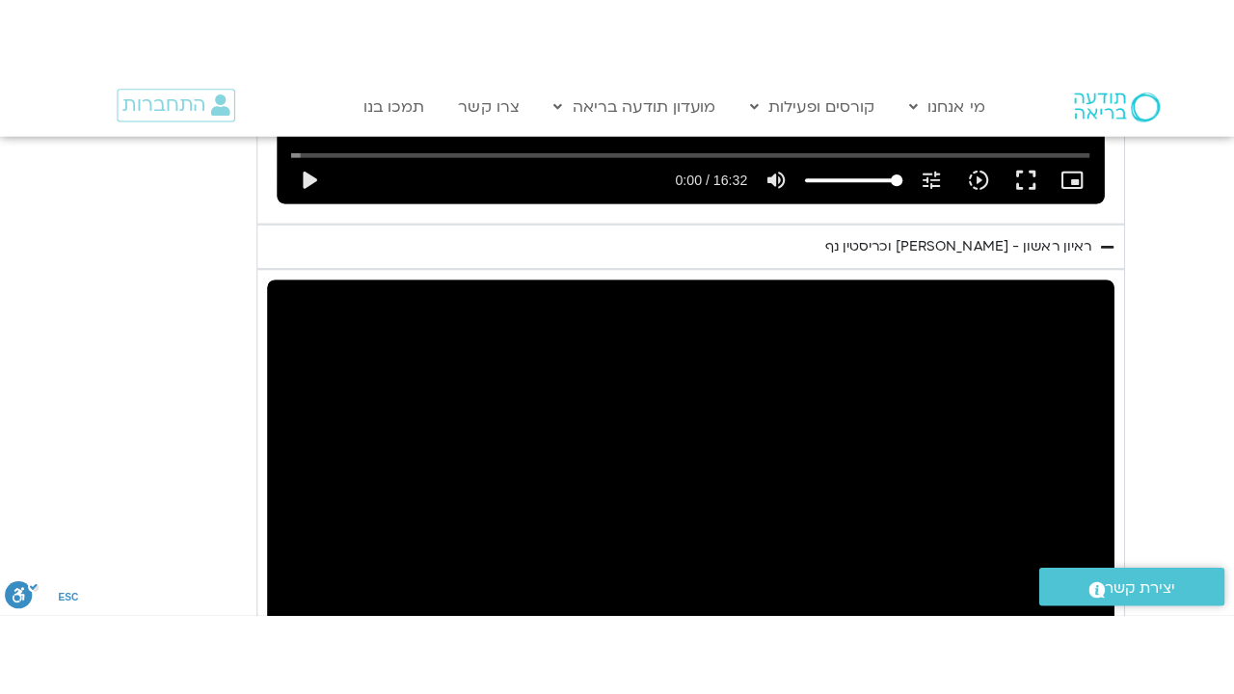
scroll to position [1790, 0]
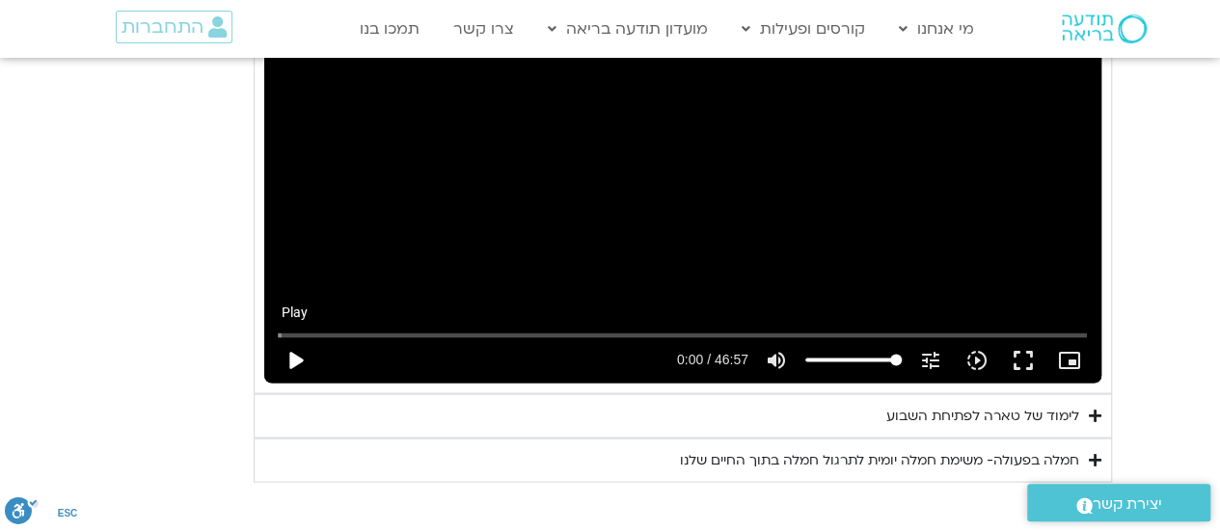
click at [299, 354] on button "play_arrow" at bounding box center [295, 360] width 46 height 46
click at [694, 331] on input "Seek" at bounding box center [682, 335] width 809 height 12
click at [554, 329] on input "Seek" at bounding box center [682, 335] width 809 height 12
click at [289, 353] on button "pause" at bounding box center [295, 360] width 46 height 46
click at [291, 357] on button "play_arrow" at bounding box center [295, 360] width 46 height 46
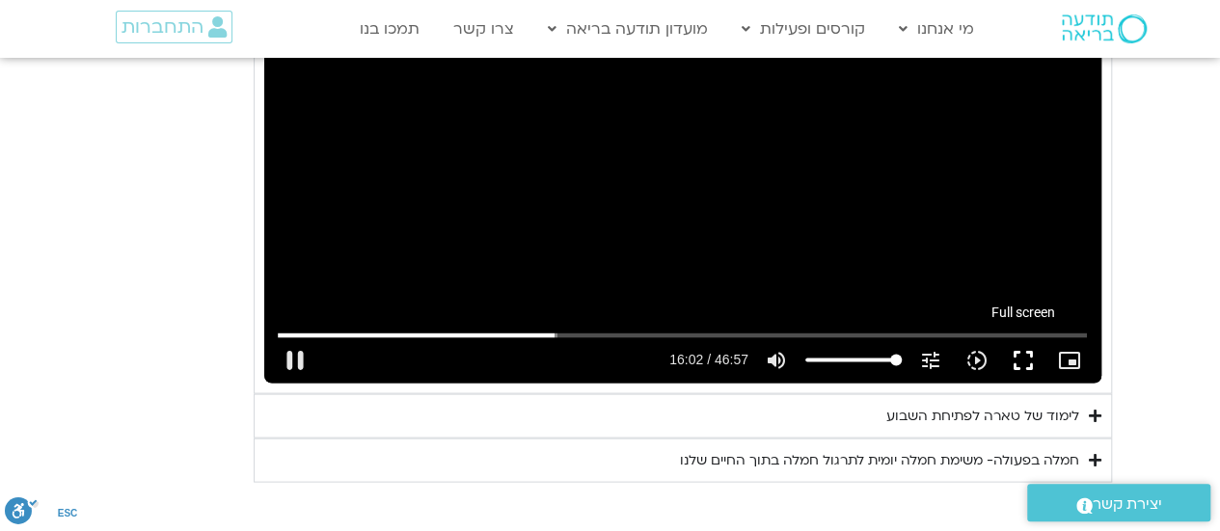
click at [1026, 360] on button "fullscreen" at bounding box center [1023, 360] width 46 height 46
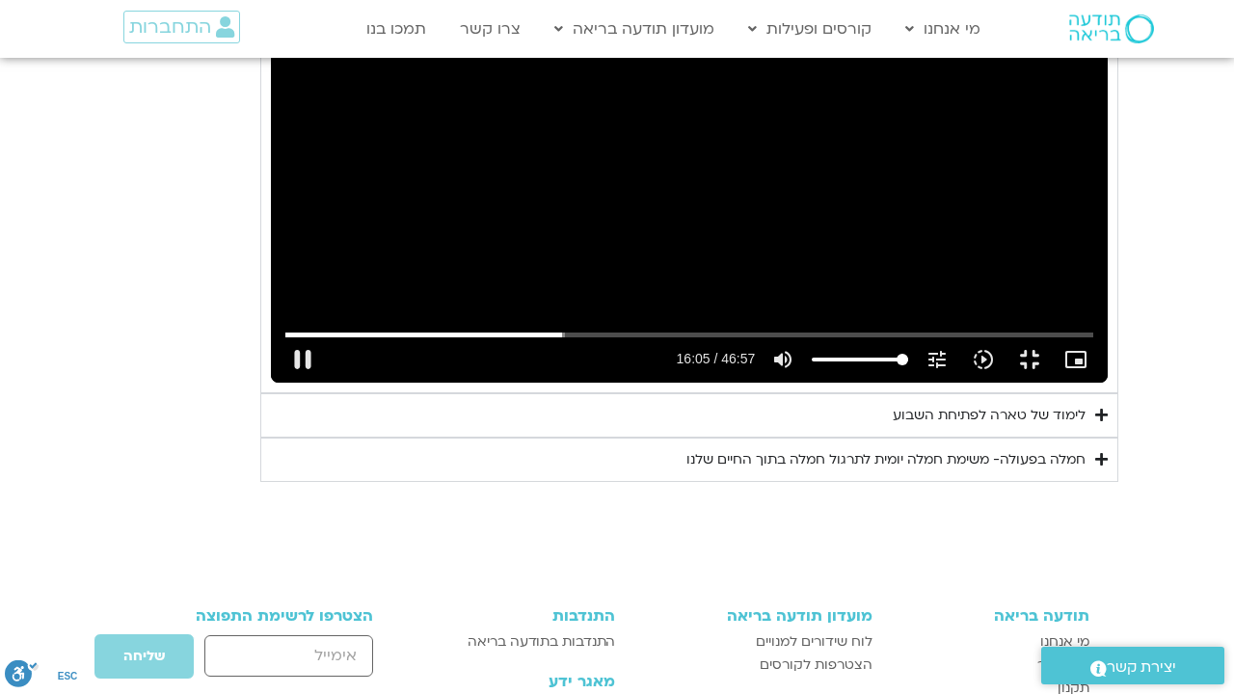
type input "965.994835"
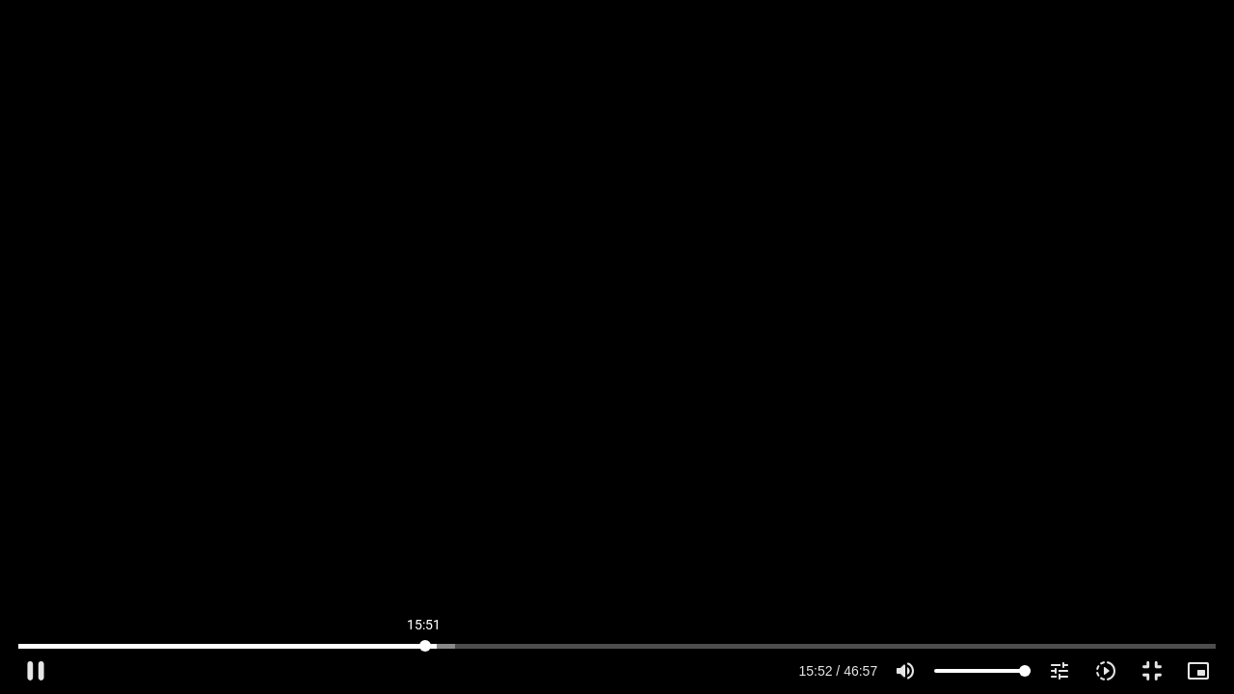
click at [424, 530] on input "Seek" at bounding box center [617, 646] width 1198 height 12
click at [403, 530] on input "Seek" at bounding box center [617, 646] width 1198 height 12
click at [513, 530] on input "Seek" at bounding box center [617, 646] width 1198 height 12
click at [546, 530] on input "Seek" at bounding box center [617, 646] width 1198 height 12
click at [542, 530] on input "Seek" at bounding box center [617, 646] width 1198 height 12
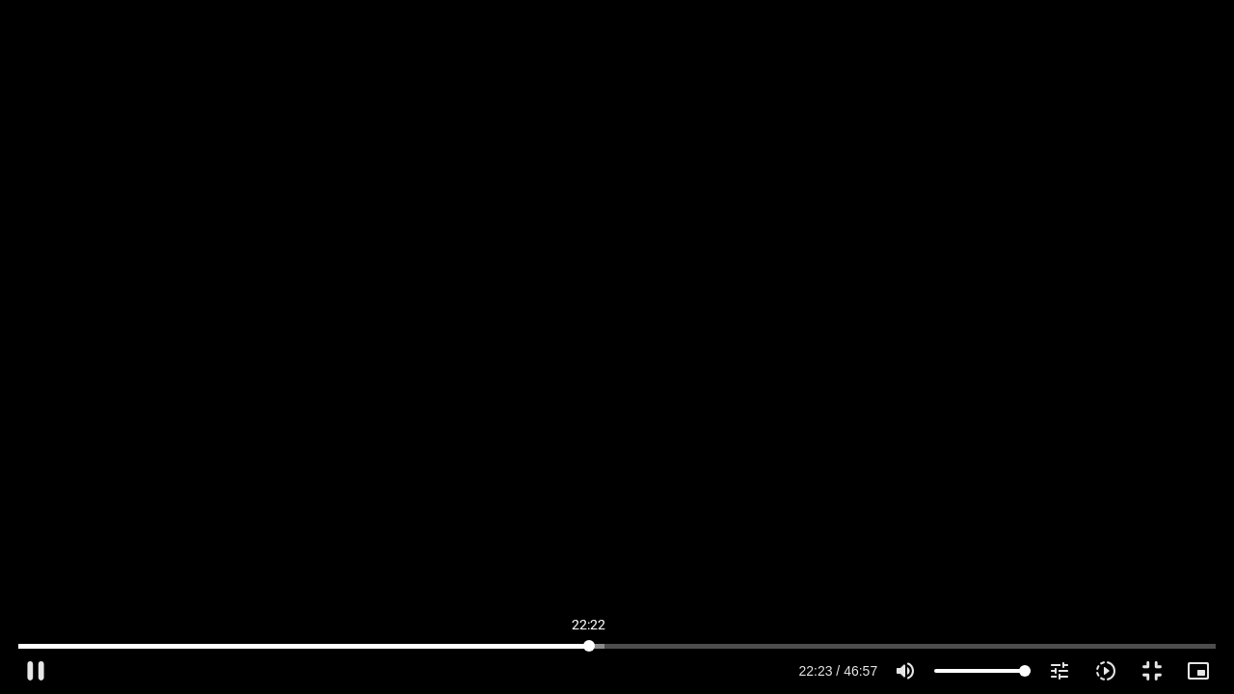
click at [589, 530] on input "Seek" at bounding box center [617, 646] width 1198 height 12
click at [600, 530] on input "Seek" at bounding box center [617, 646] width 1198 height 12
click at [31, 530] on button "pause" at bounding box center [36, 671] width 46 height 46
type input "2055.337035"
